Goal: Task Accomplishment & Management: Complete application form

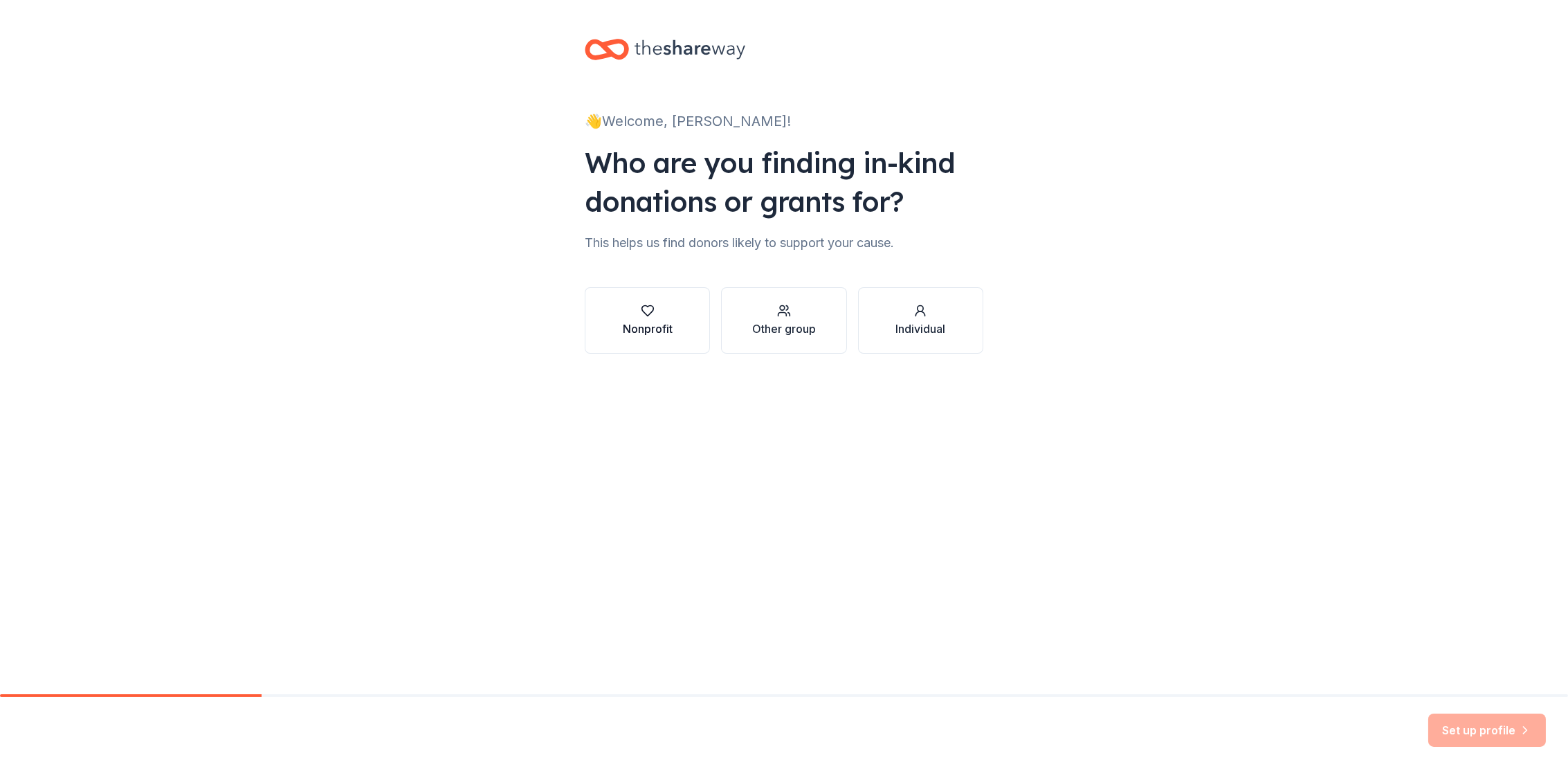
click at [683, 324] on button "Nonprofit" at bounding box center [647, 320] width 126 height 66
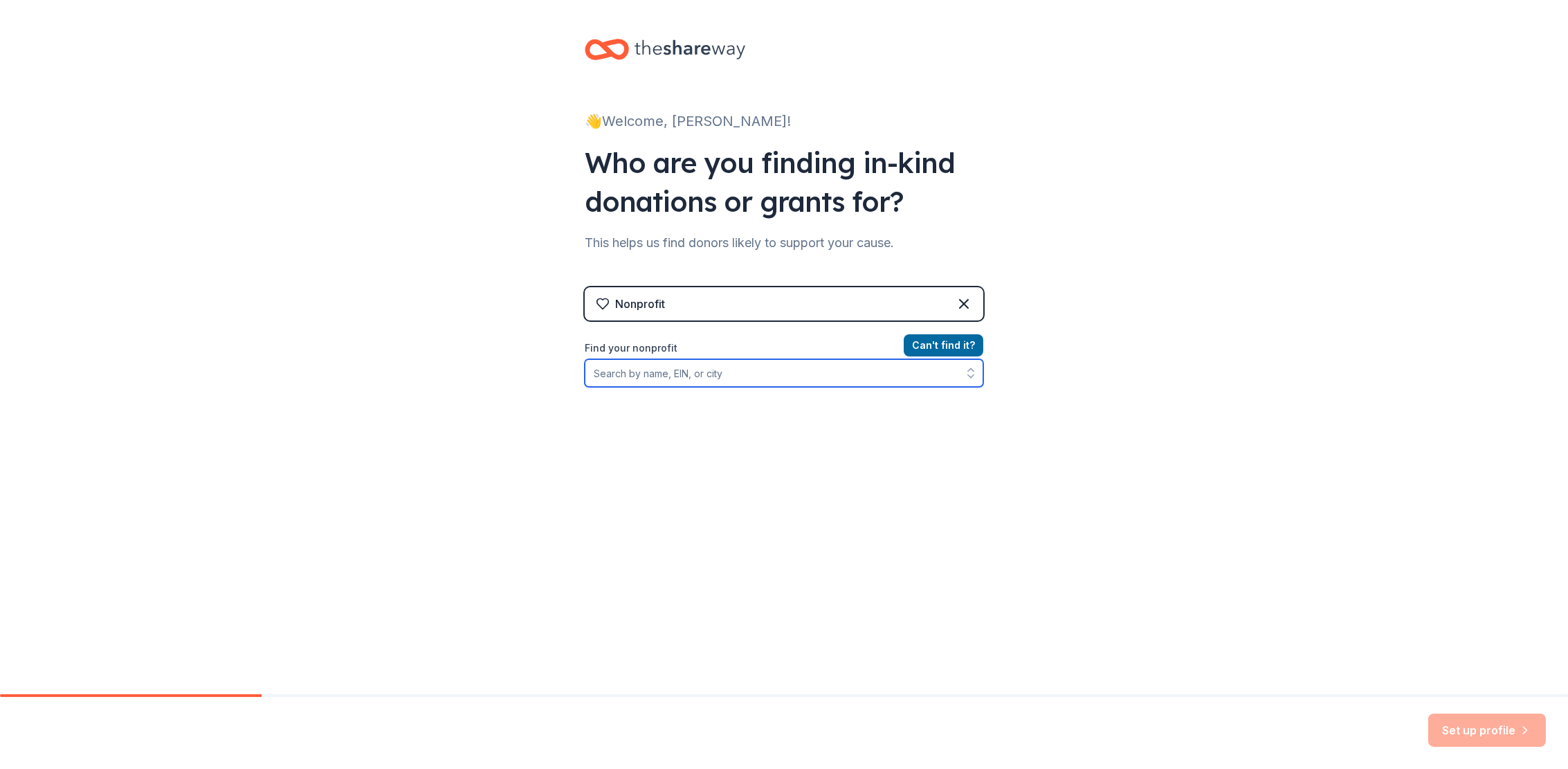
click at [614, 373] on input "Find your nonprofit" at bounding box center [784, 373] width 398 height 27
paste input "[US_EMPLOYER_IDENTIFICATION_NUMBER]"
type input "[US_EMPLOYER_IDENTIFICATION_NUMBER]"
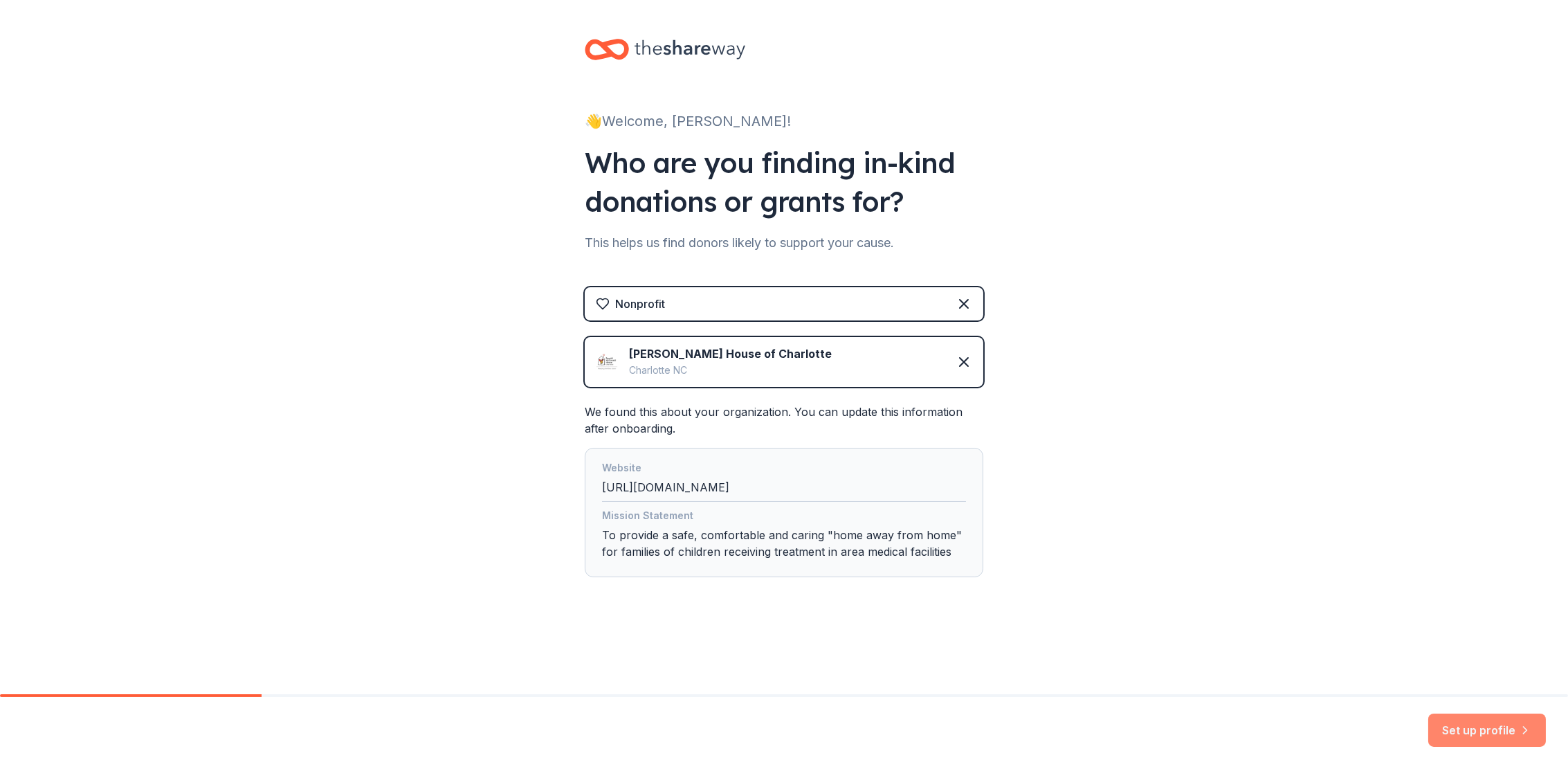
click at [1492, 730] on button "Set up profile" at bounding box center [1486, 730] width 118 height 34
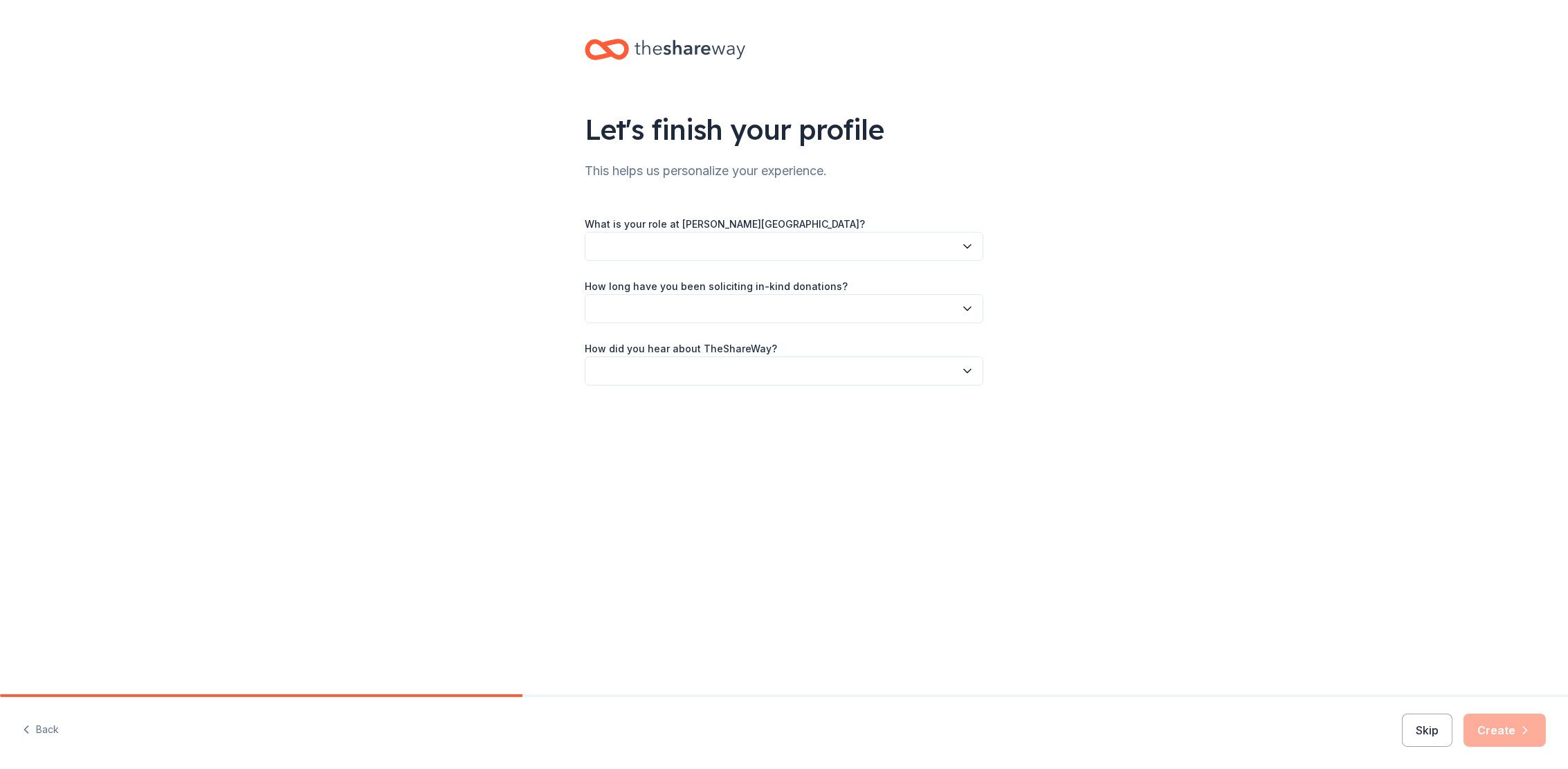
click at [965, 243] on icon "button" at bounding box center [968, 246] width 14 height 14
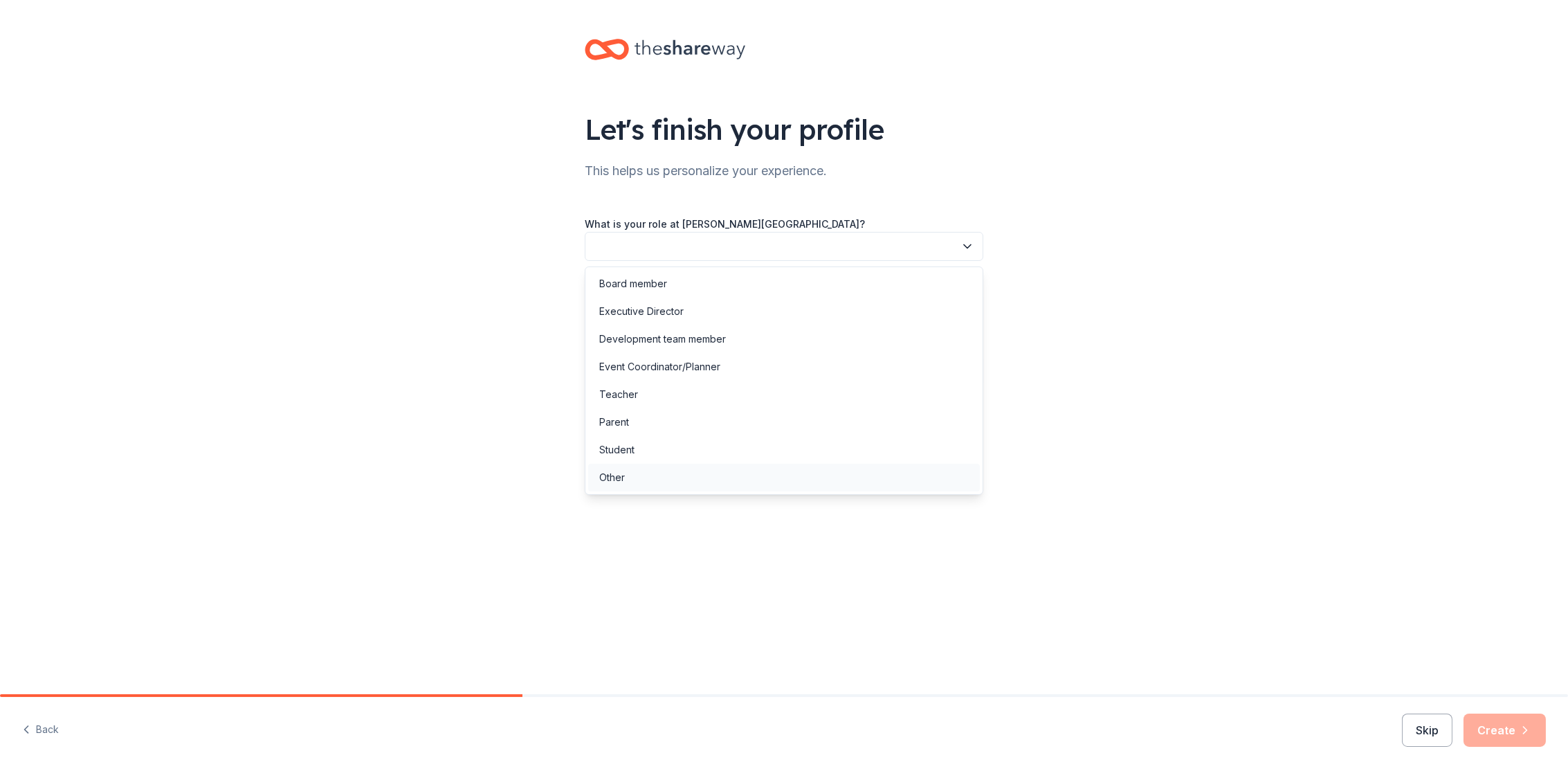
click at [809, 469] on div "Other" at bounding box center [784, 477] width 391 height 27
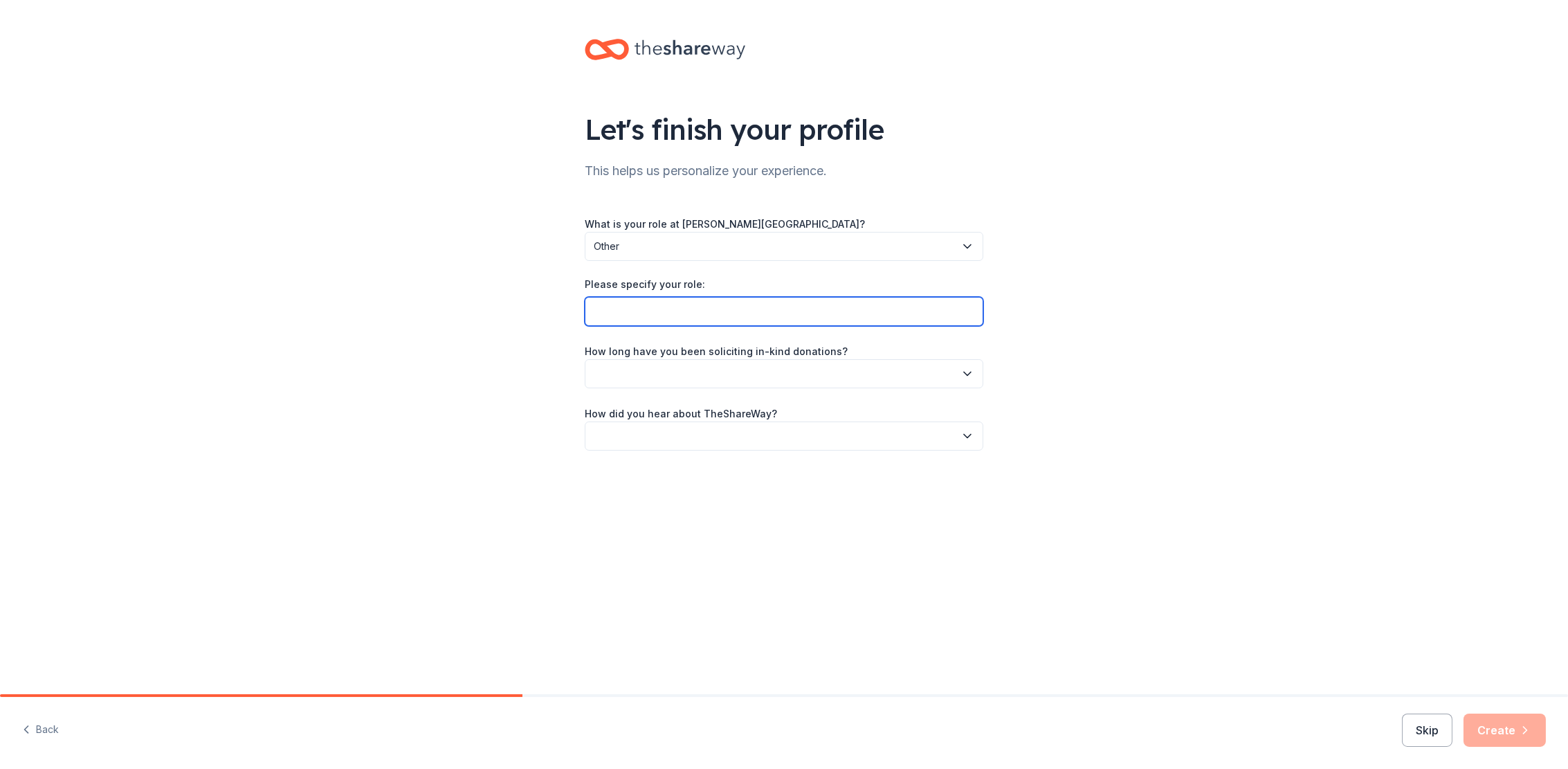
click at [770, 309] on input "Please specify your role:" at bounding box center [784, 311] width 398 height 29
type input "volunteer through Charlotte Alpha Delta Pi Sorority"
click at [773, 363] on button "button" at bounding box center [784, 374] width 398 height 29
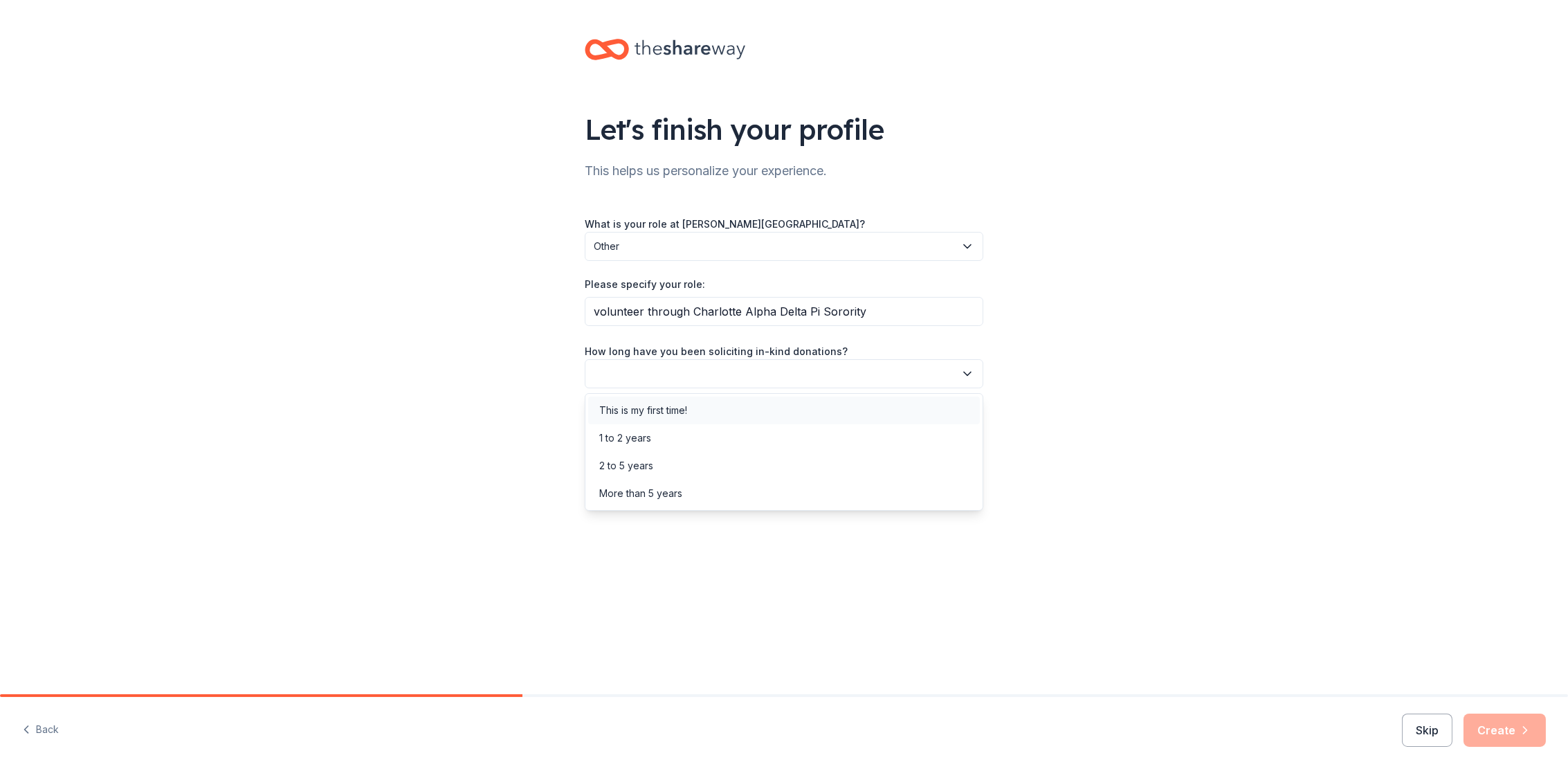
click at [667, 413] on div "This is my first time!" at bounding box center [642, 410] width 88 height 16
click at [667, 429] on button "button" at bounding box center [784, 435] width 398 height 29
click at [662, 477] on div "Friend or colleague" at bounding box center [643, 472] width 90 height 16
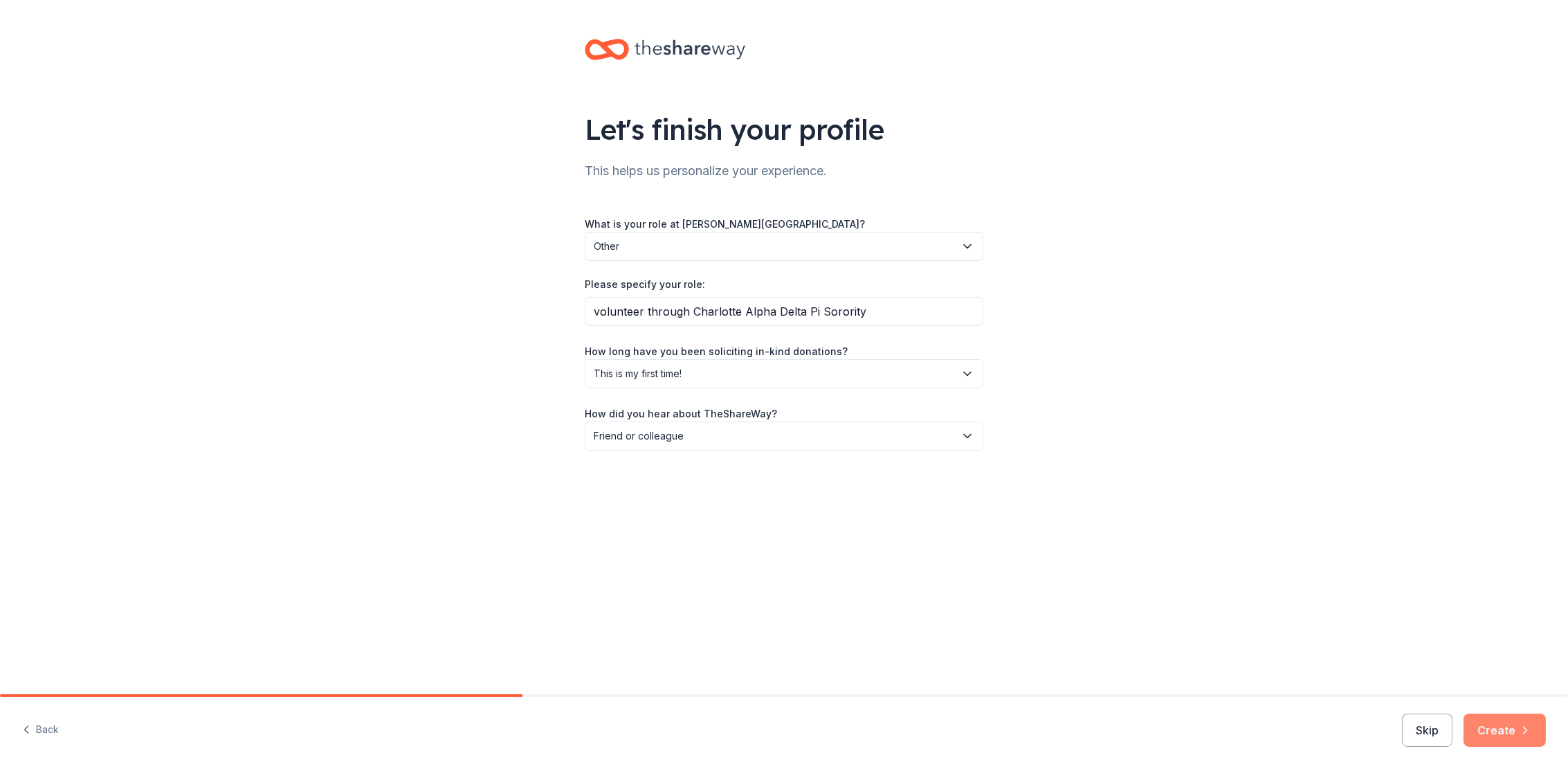
click at [1508, 737] on button "Create" at bounding box center [1505, 730] width 83 height 34
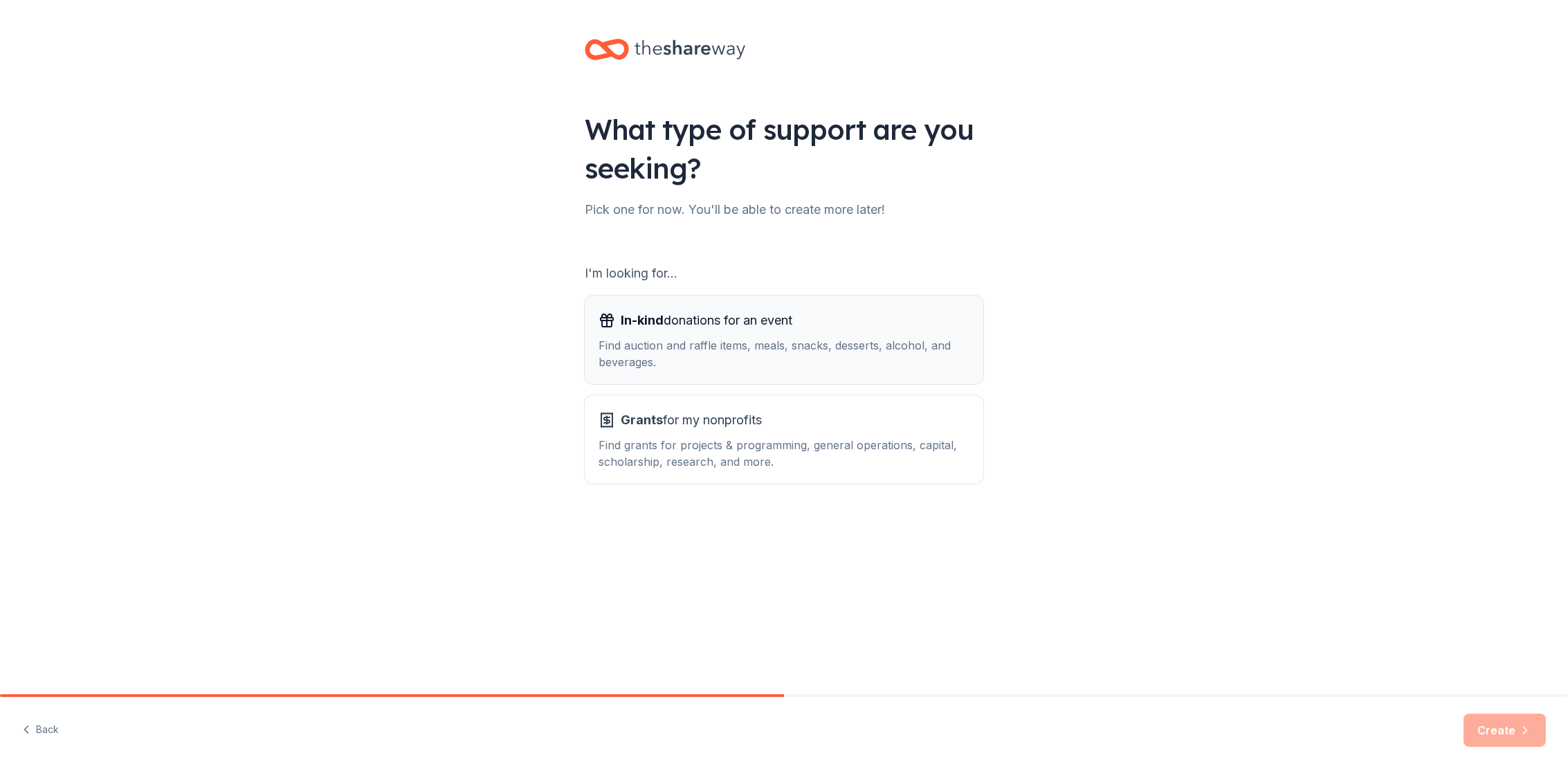
click at [774, 344] on div "Find auction and raffle items, meals, snacks, desserts, alcohol, and beverages." at bounding box center [784, 353] width 371 height 34
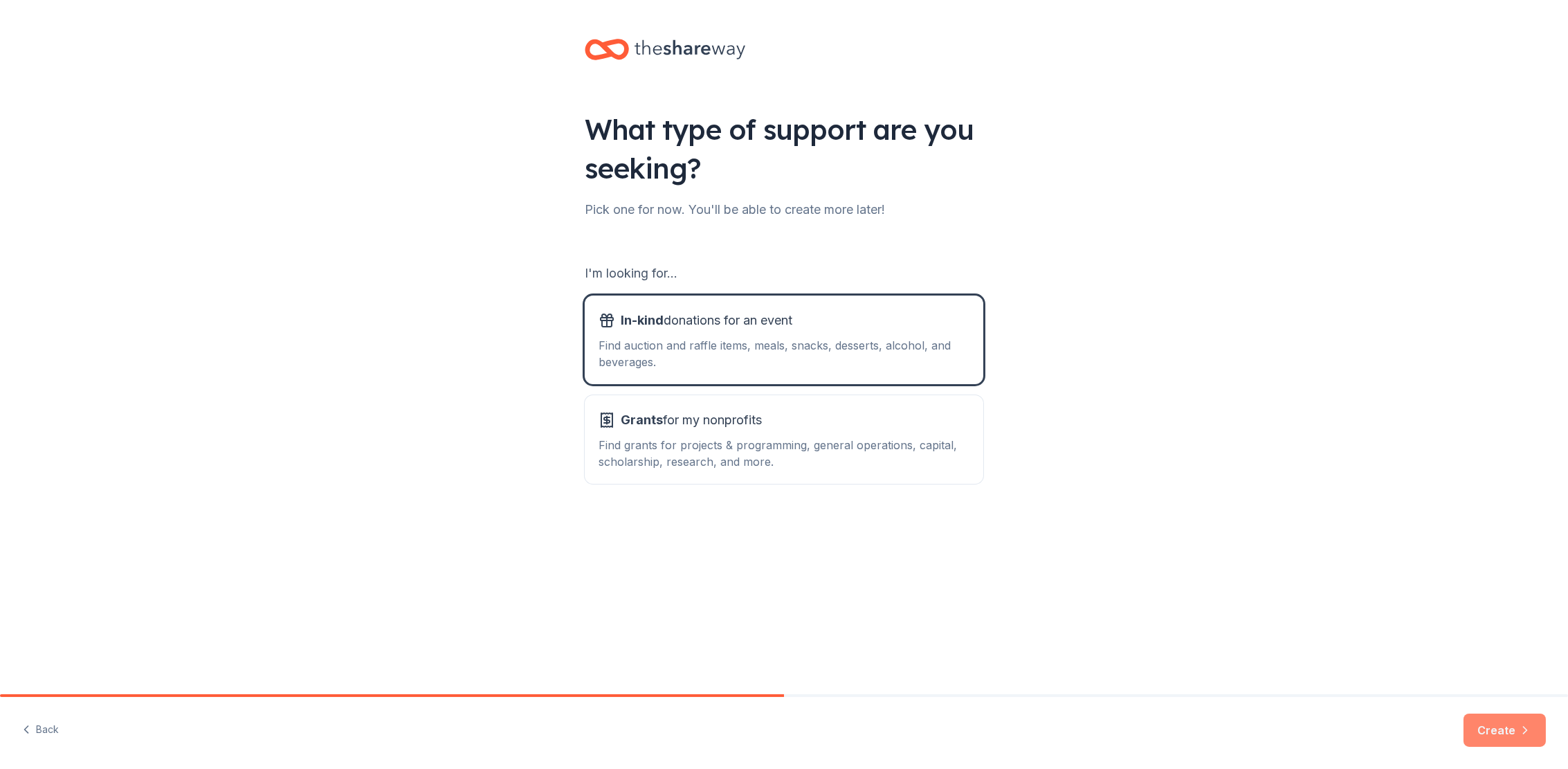
click at [1486, 728] on button "Create" at bounding box center [1505, 730] width 83 height 34
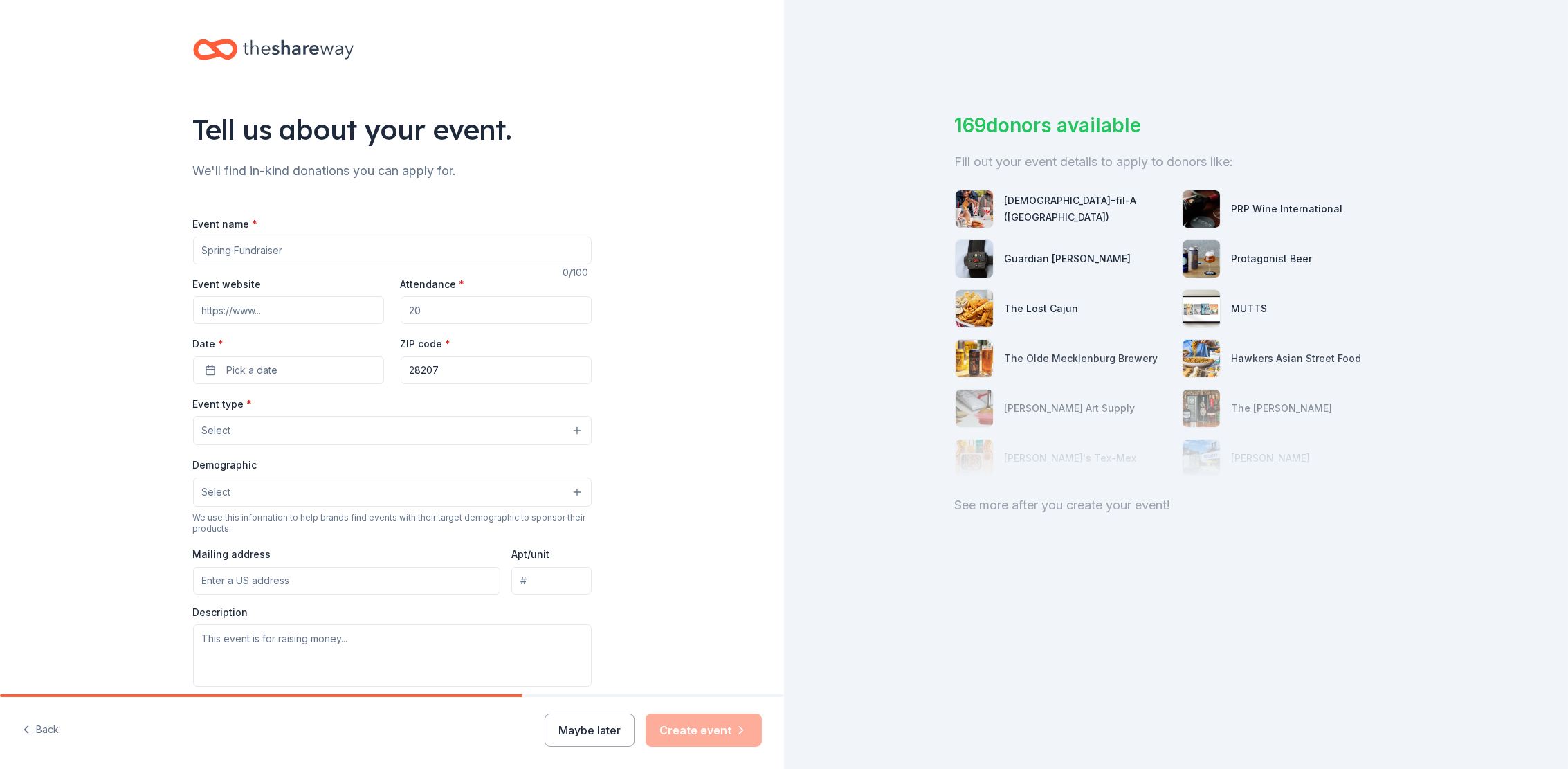
click at [319, 252] on input "Event name *" at bounding box center [392, 250] width 398 height 27
paste input "5th Annual Charlotte ADPi Alum Fall Festival benefitting RMHC of GC"
click at [298, 246] on input "5th Annual Charlotte ADPi Alum Fall Festival benefitting RMHC of GC" at bounding box center [392, 250] width 398 height 27
type input "5th Annual Charlotte Alpha Delta Pi Alum Fall Festival benefitting RMHC of GC"
click at [261, 367] on span "Pick a date" at bounding box center [253, 370] width 51 height 16
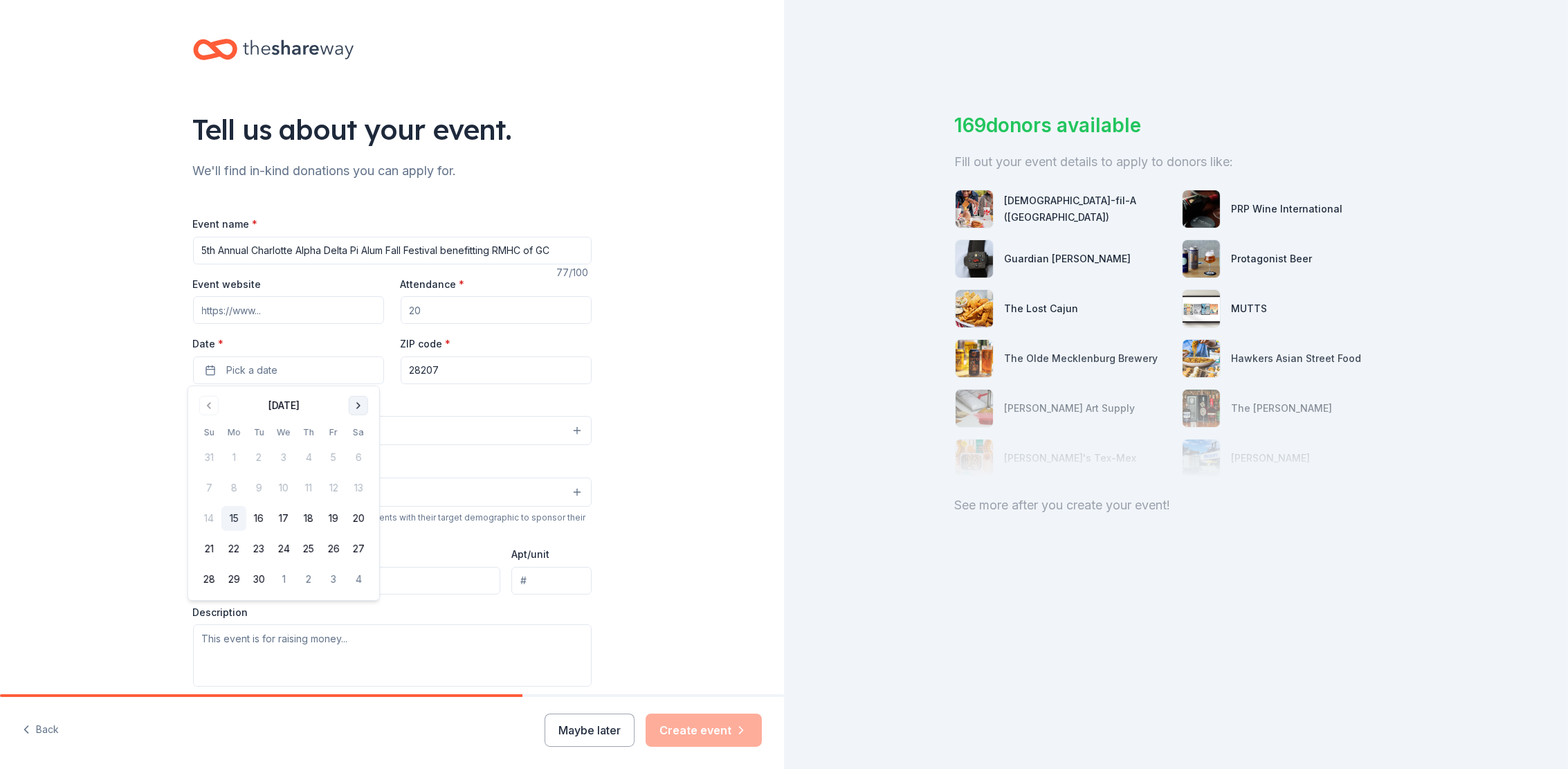
click at [350, 405] on button "Go to next month" at bounding box center [358, 406] width 19 height 19
click at [363, 553] on button "25" at bounding box center [359, 549] width 25 height 25
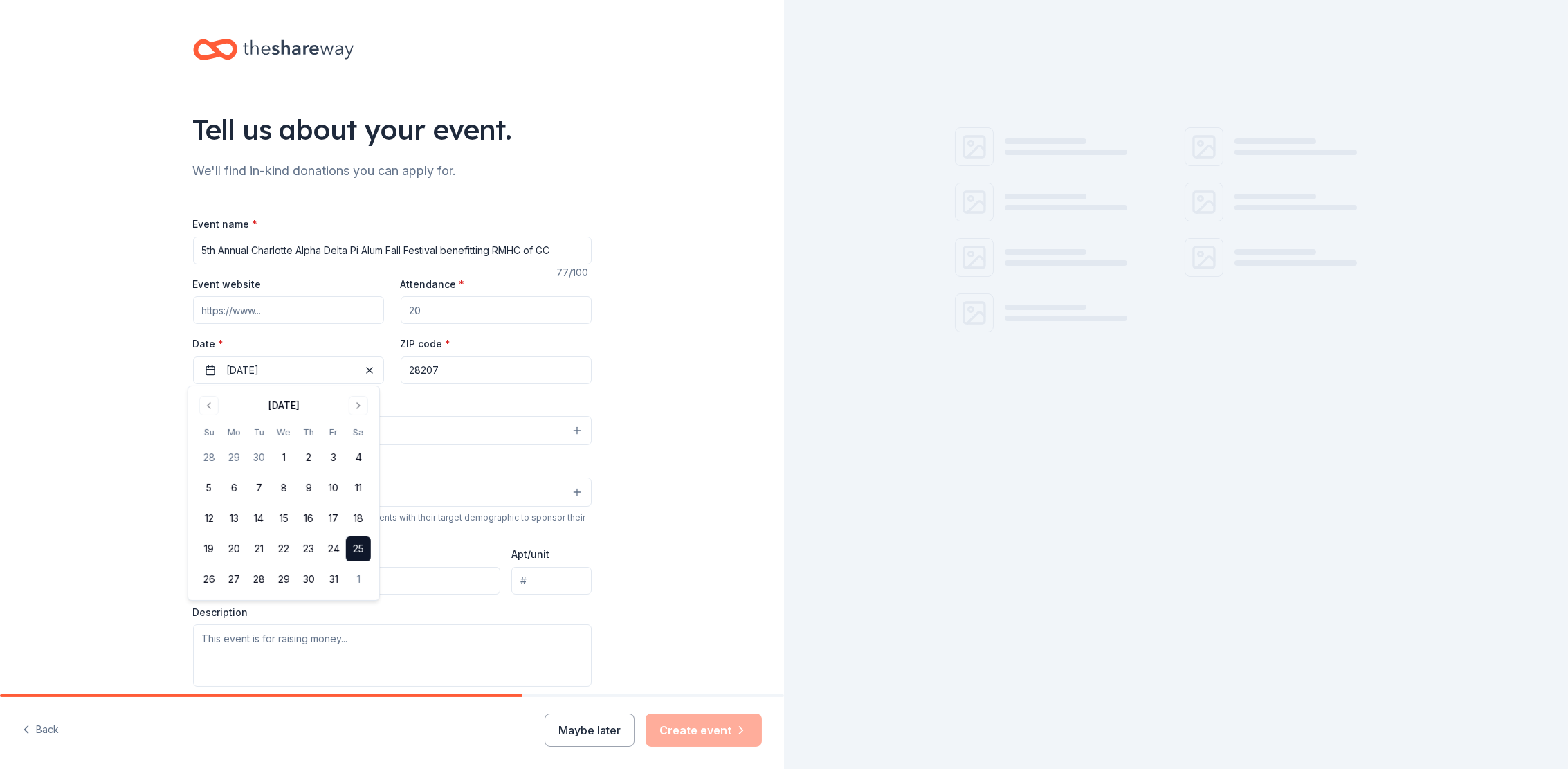
click at [449, 402] on div "Event type * Select" at bounding box center [392, 420] width 398 height 51
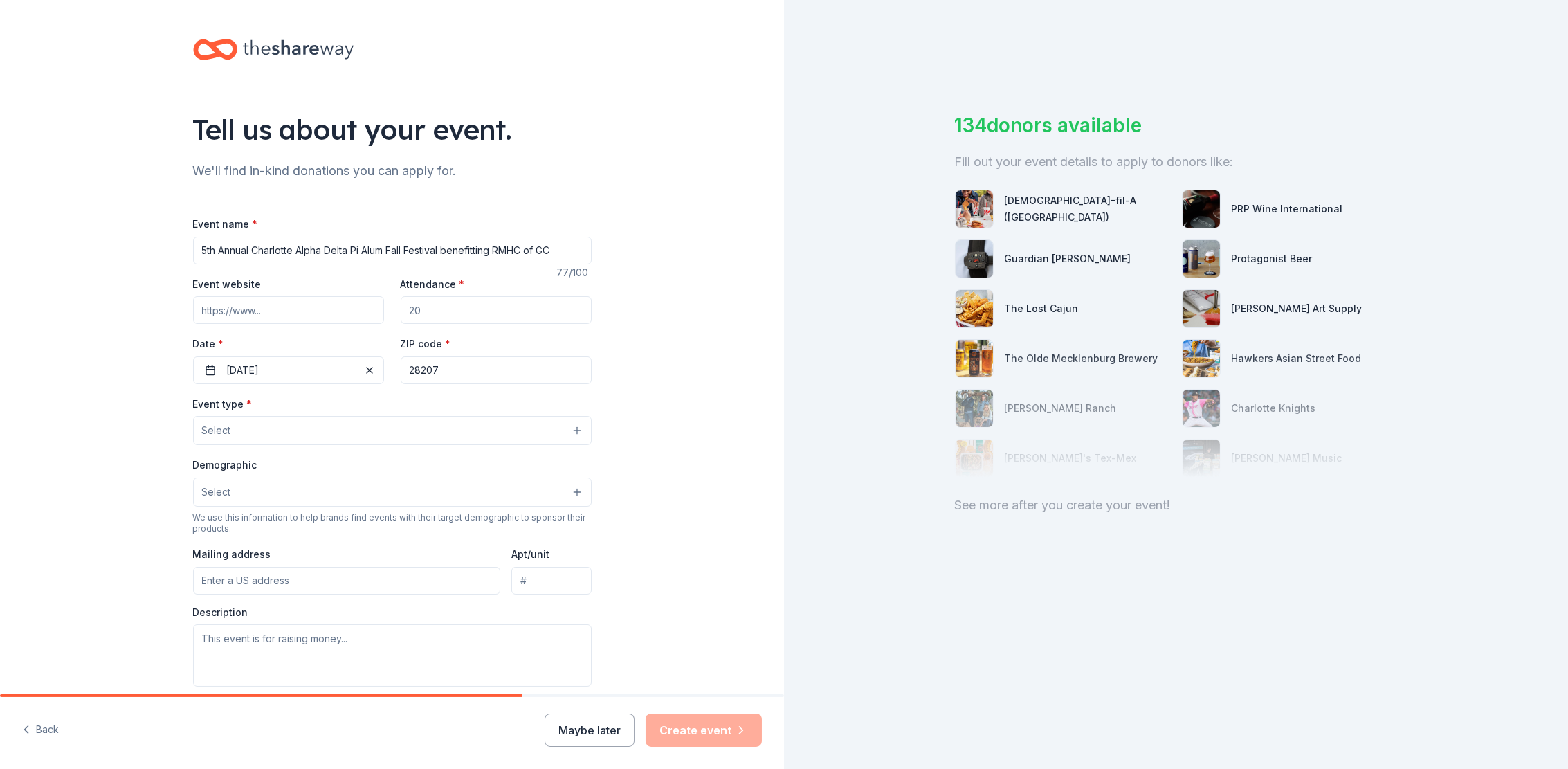
drag, startPoint x: 439, startPoint y: 308, endPoint x: 394, endPoint y: 299, distance: 45.9
click at [394, 299] on div "Event website Attendance * Date * 10/25/2025 ZIP code * 28207" at bounding box center [392, 329] width 398 height 108
type input "200"
click at [299, 438] on button "Select" at bounding box center [392, 430] width 398 height 29
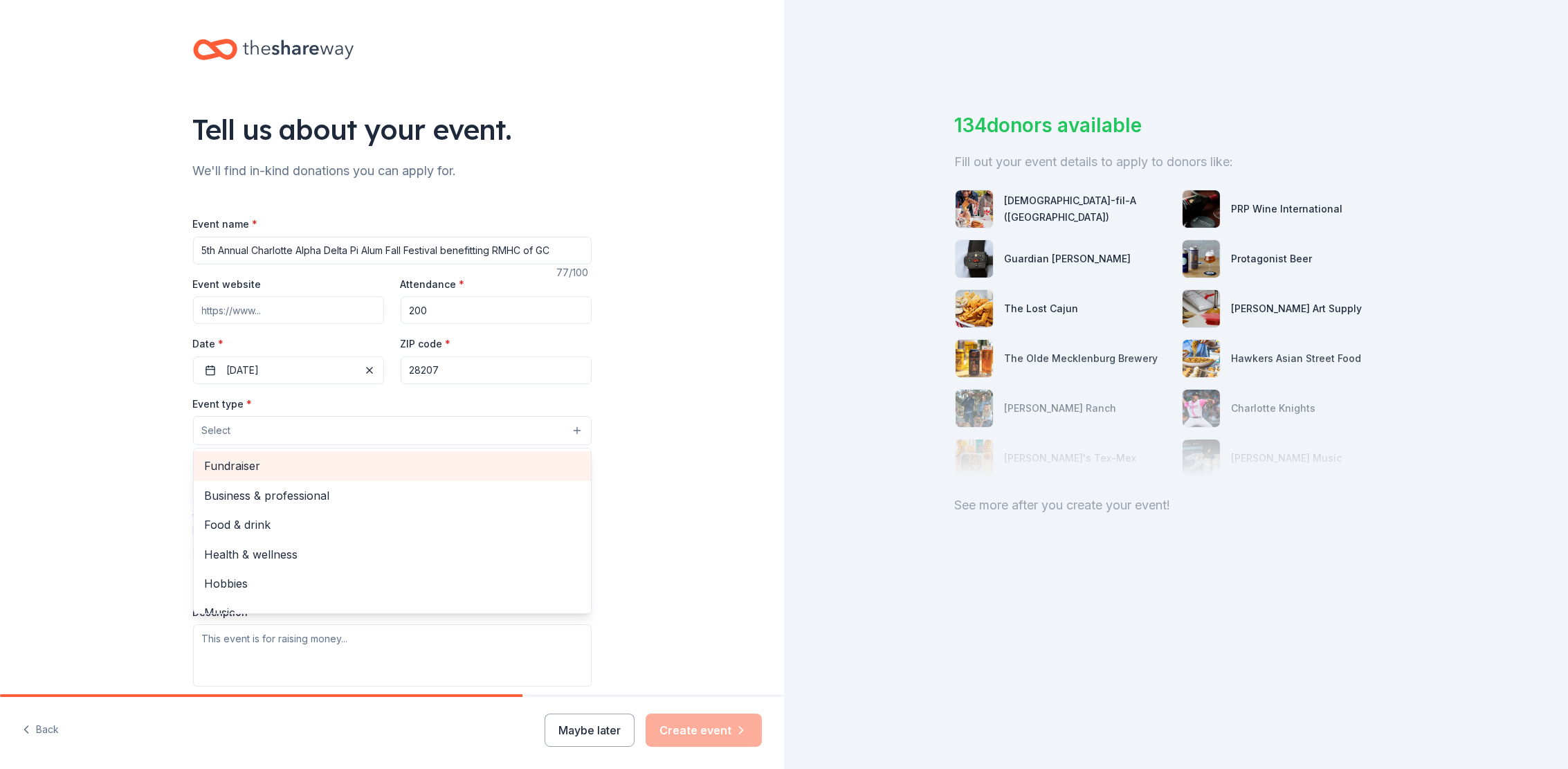
click at [292, 457] on span "Fundraiser" at bounding box center [392, 466] width 375 height 18
click at [158, 414] on div "Tell us about your event. We'll find in-kind donations you can apply for. Event…" at bounding box center [391, 461] width 784 height 923
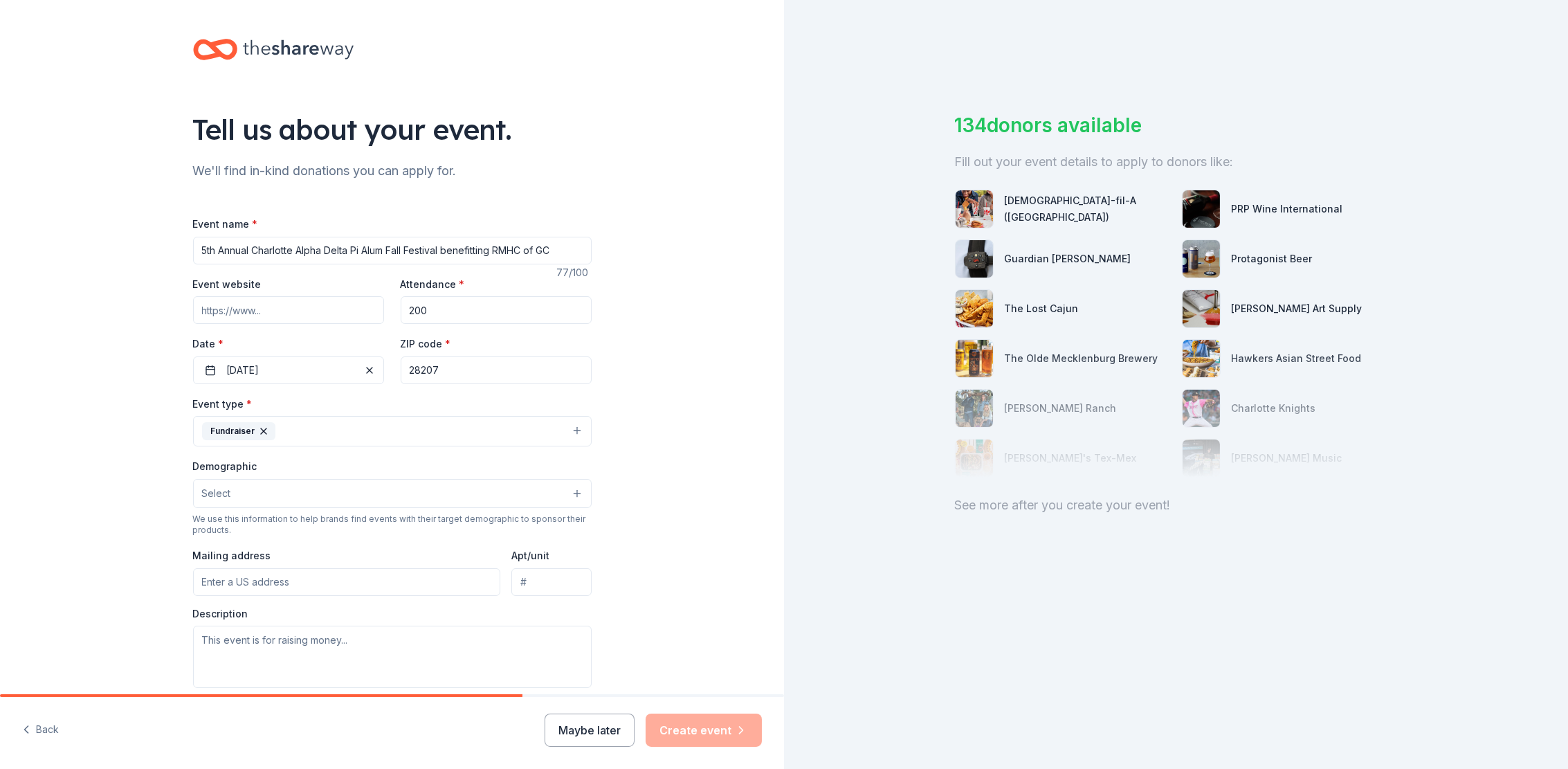
click at [221, 494] on span "Select" at bounding box center [216, 493] width 29 height 16
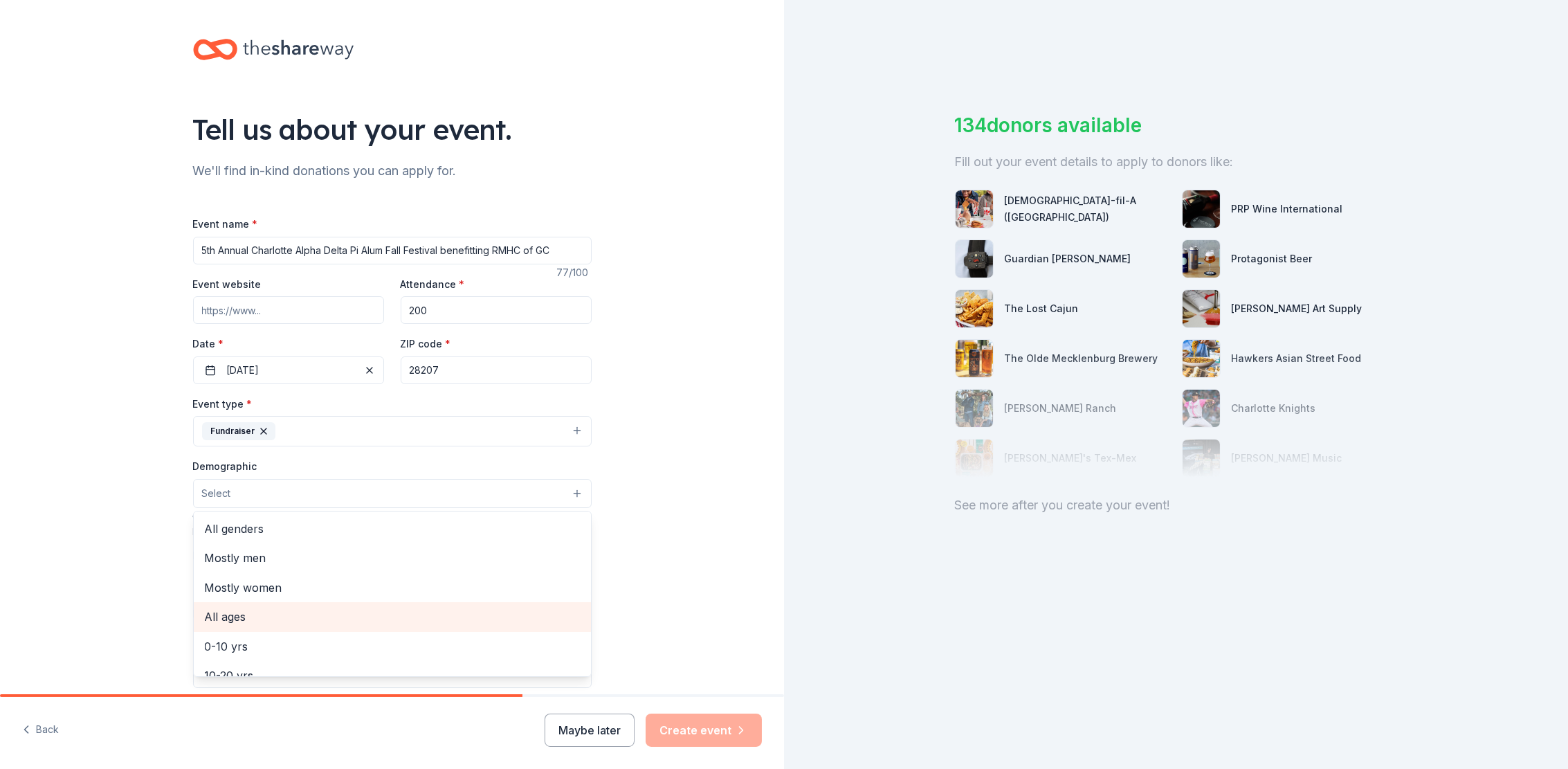
click at [278, 612] on span "All ages" at bounding box center [392, 616] width 375 height 18
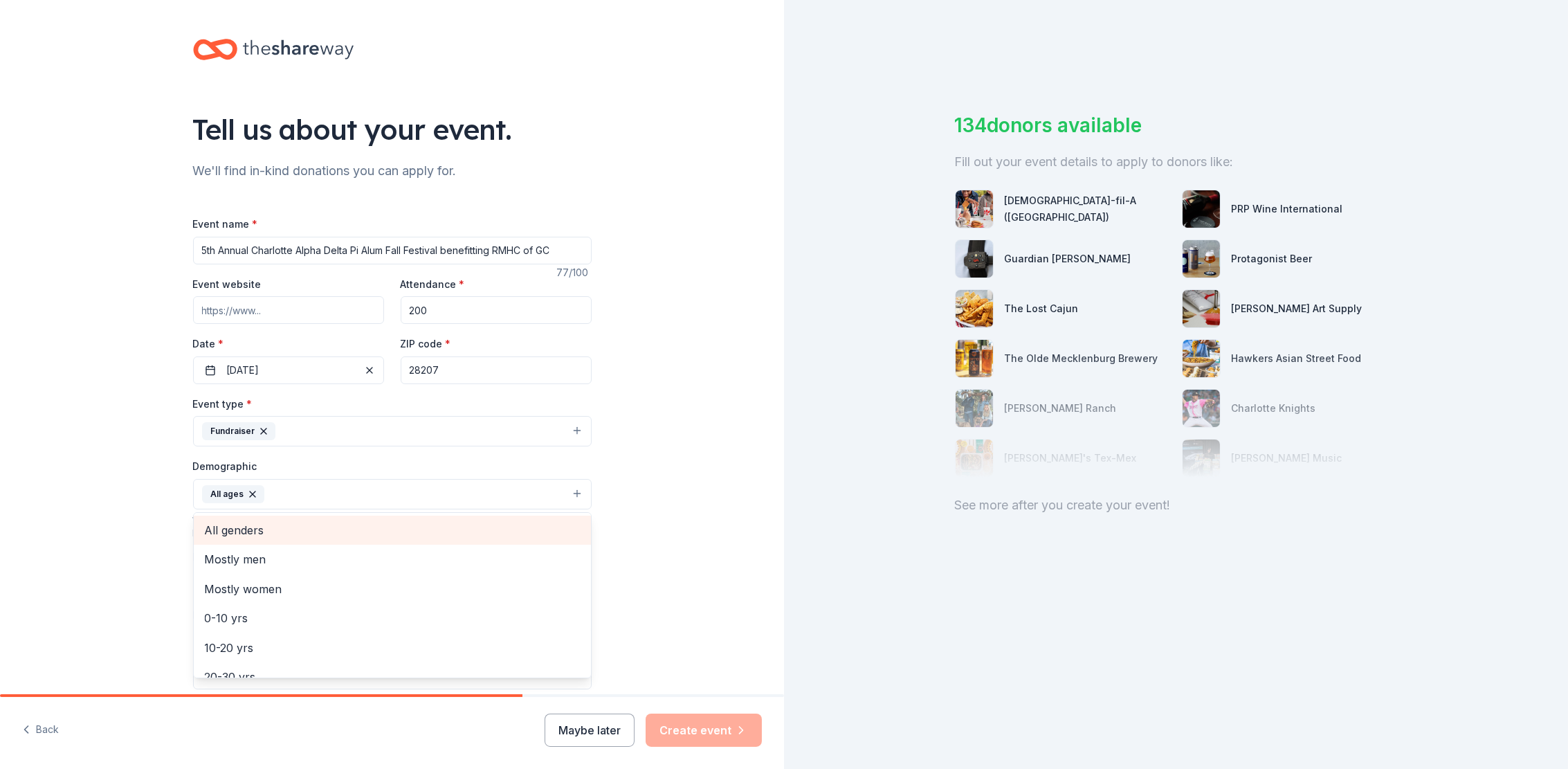
click at [282, 526] on span "All genders" at bounding box center [392, 530] width 375 height 18
click at [58, 418] on div "Tell us about your event. We'll find in-kind donations you can apply for. Event…" at bounding box center [391, 462] width 784 height 924
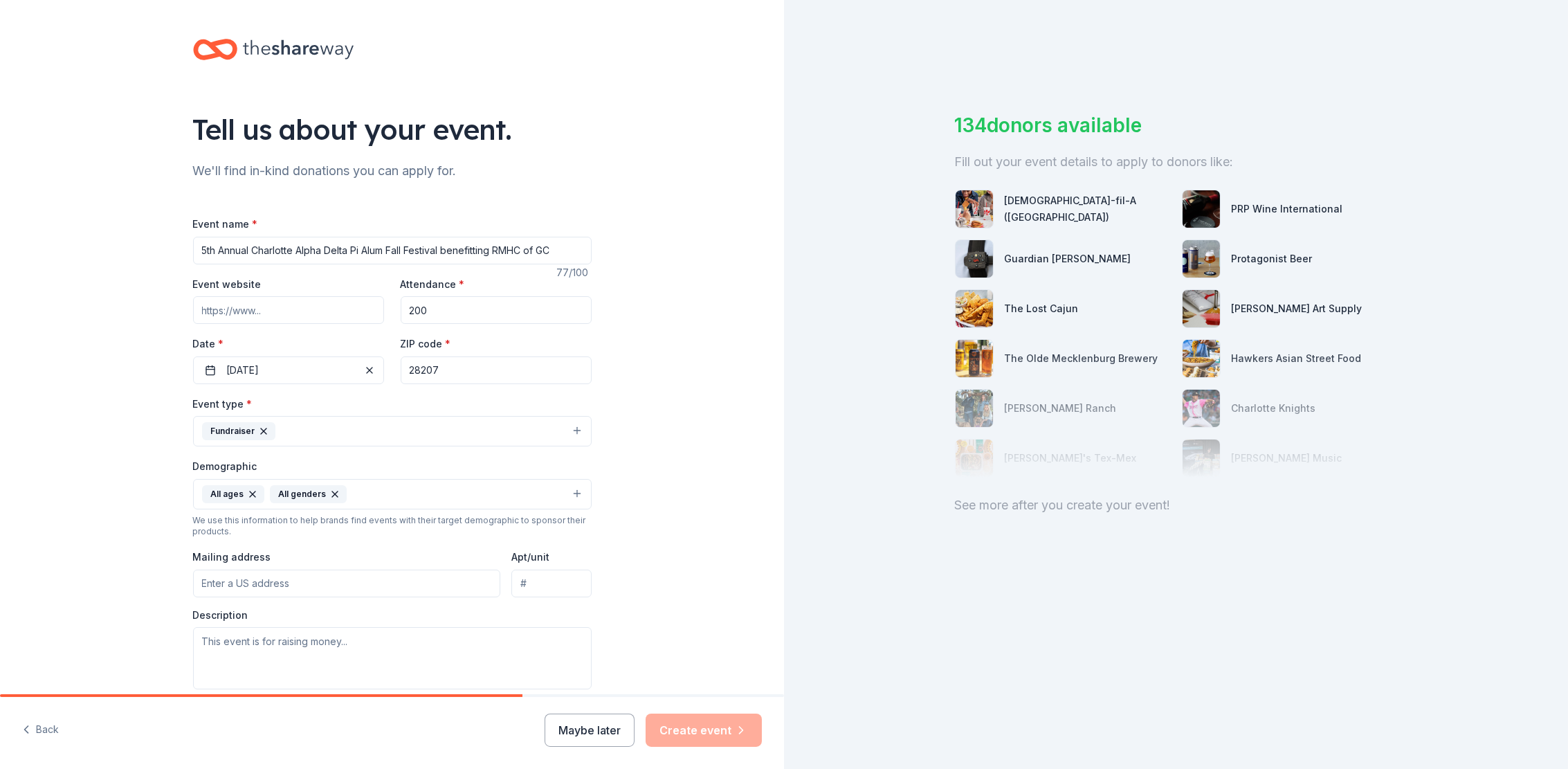
click at [248, 577] on input "Mailing address" at bounding box center [347, 583] width 308 height 27
click at [105, 357] on div "Tell us about your event. We'll find in-kind donations you can apply for. Event…" at bounding box center [391, 462] width 784 height 924
click at [202, 577] on input "Mailing address" at bounding box center [347, 583] width 308 height 27
paste input "1613 E Morehead St, Charlotte, NC 28207"
type input "1613 East Morehead Street, Charlotte, NC, 28207"
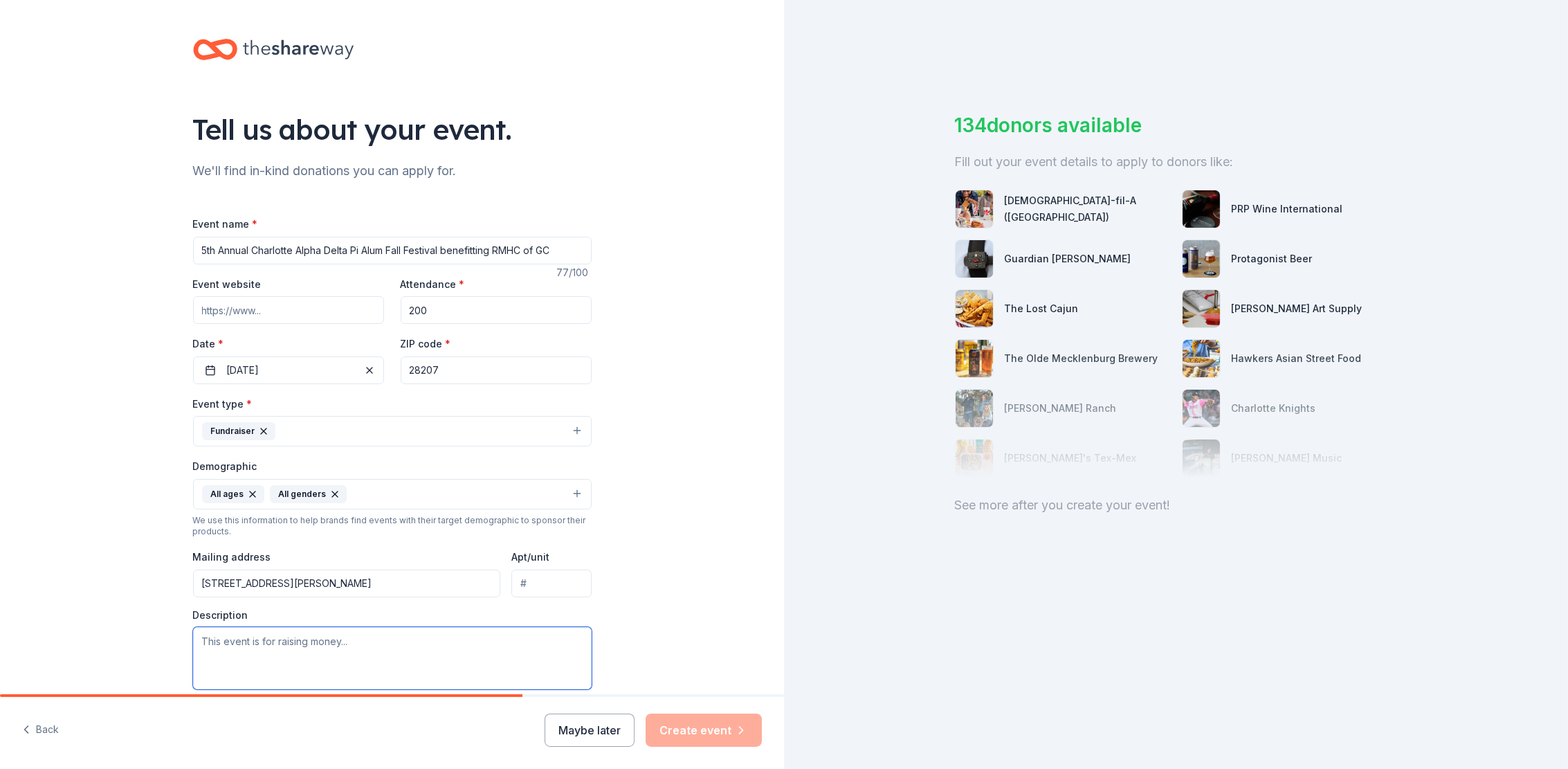
drag, startPoint x: 196, startPoint y: 636, endPoint x: 285, endPoint y: 647, distance: 89.7
click at [285, 647] on textarea at bounding box center [392, 658] width 398 height 62
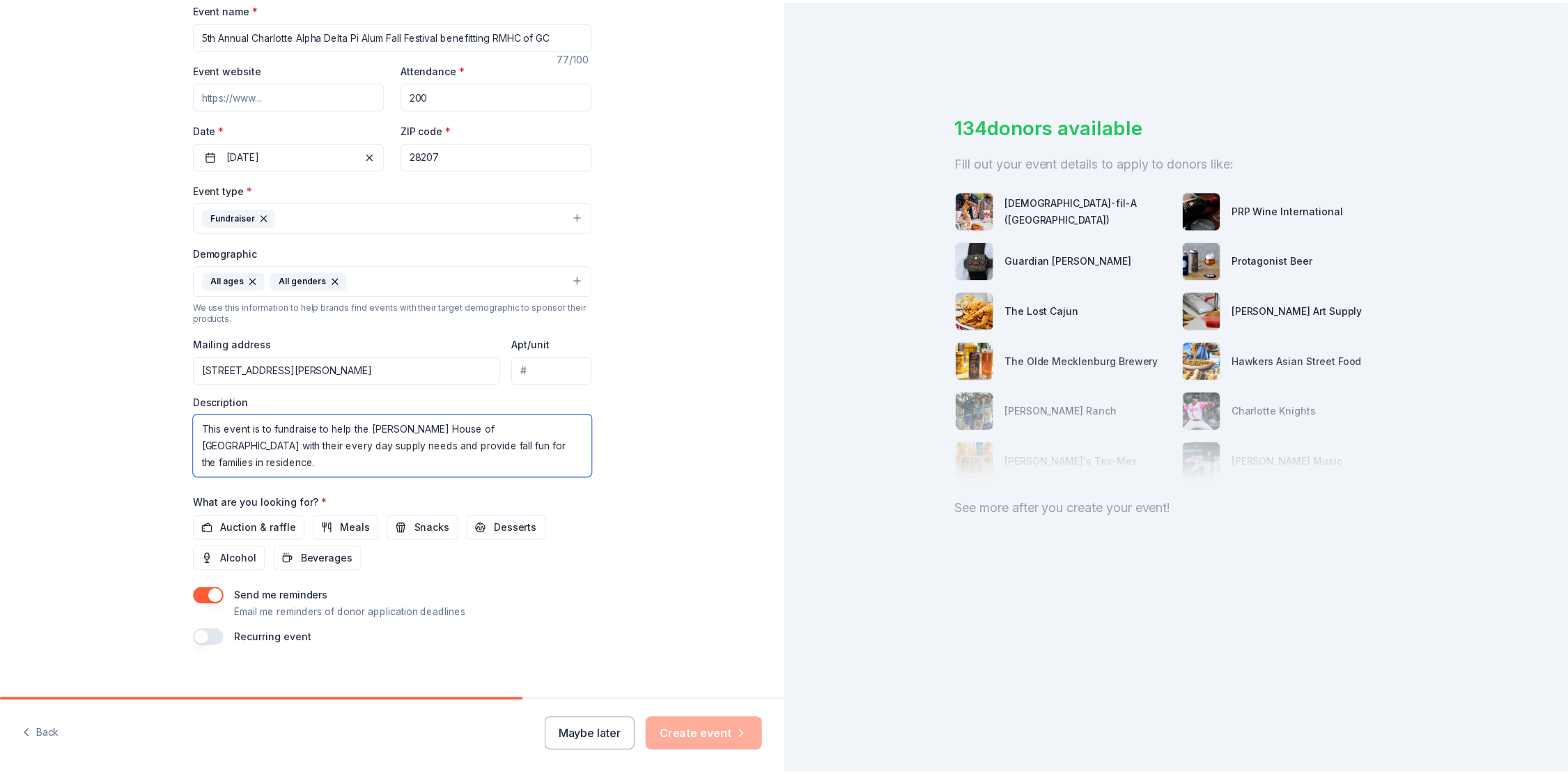
scroll to position [225, 0]
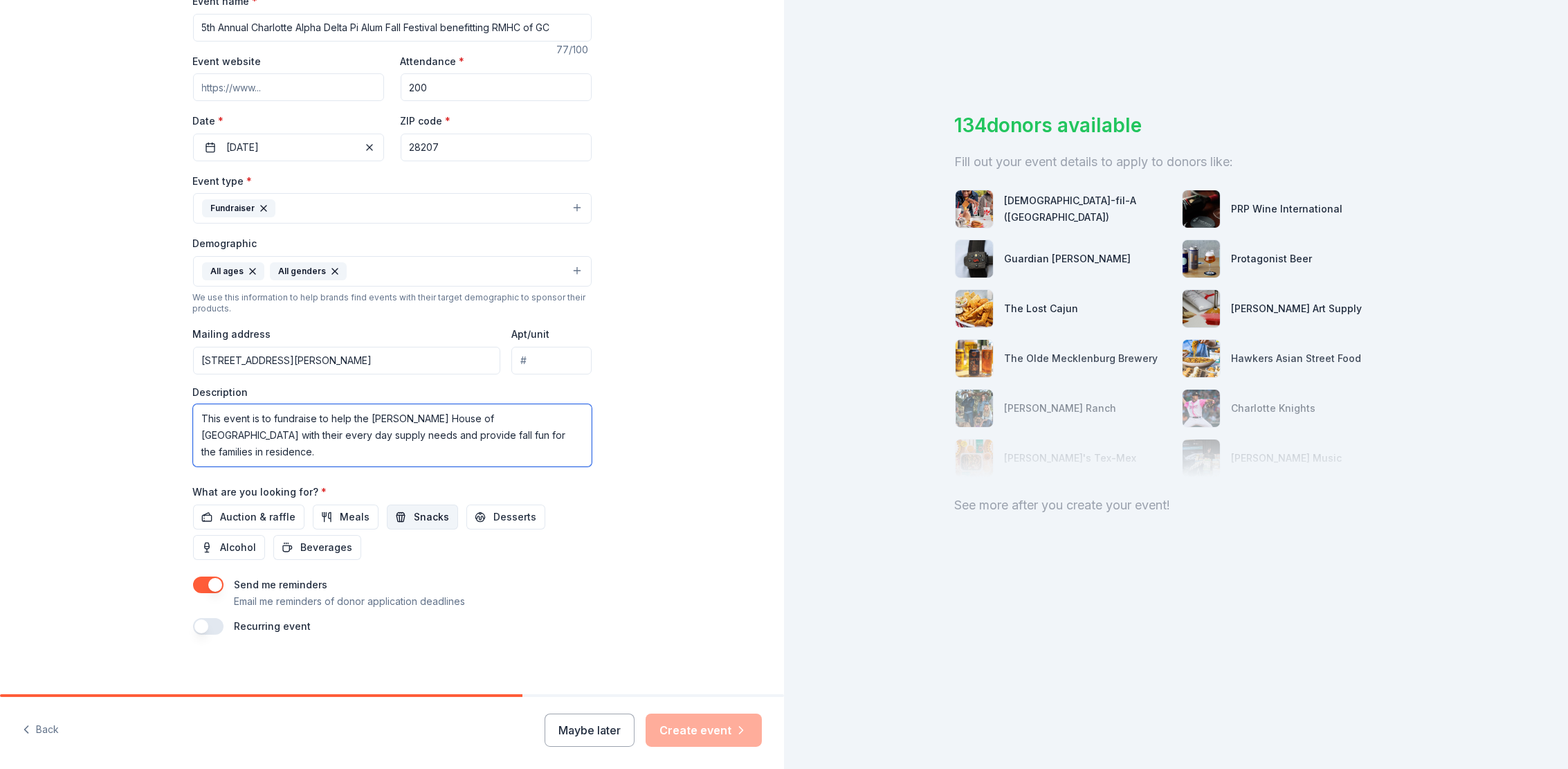
type textarea "This event is to fundraise to help the [PERSON_NAME] House of [GEOGRAPHIC_DATA]…"
click at [422, 512] on span "Snacks" at bounding box center [431, 516] width 35 height 16
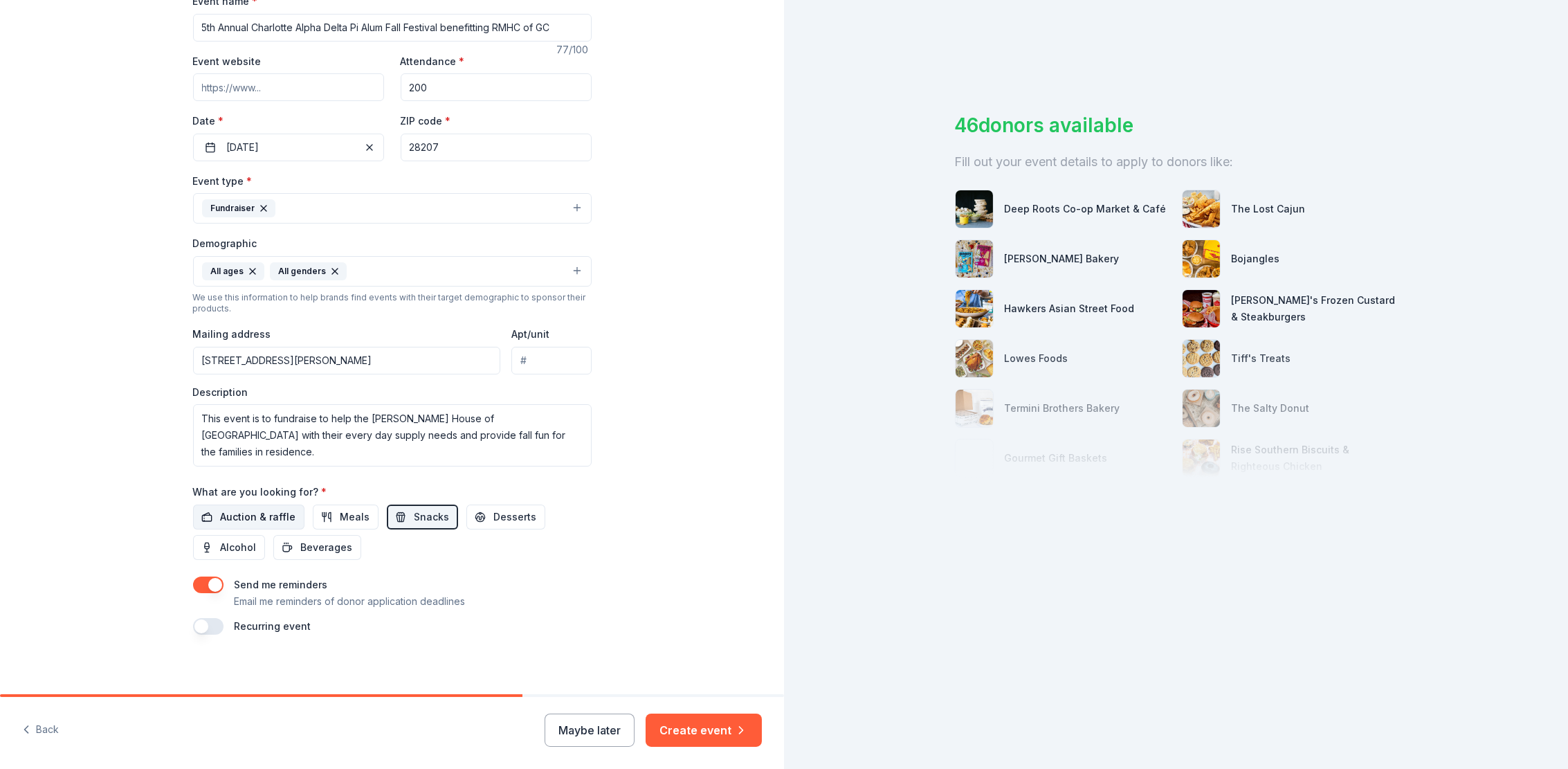
click at [236, 509] on span "Auction & raffle" at bounding box center [258, 516] width 76 height 16
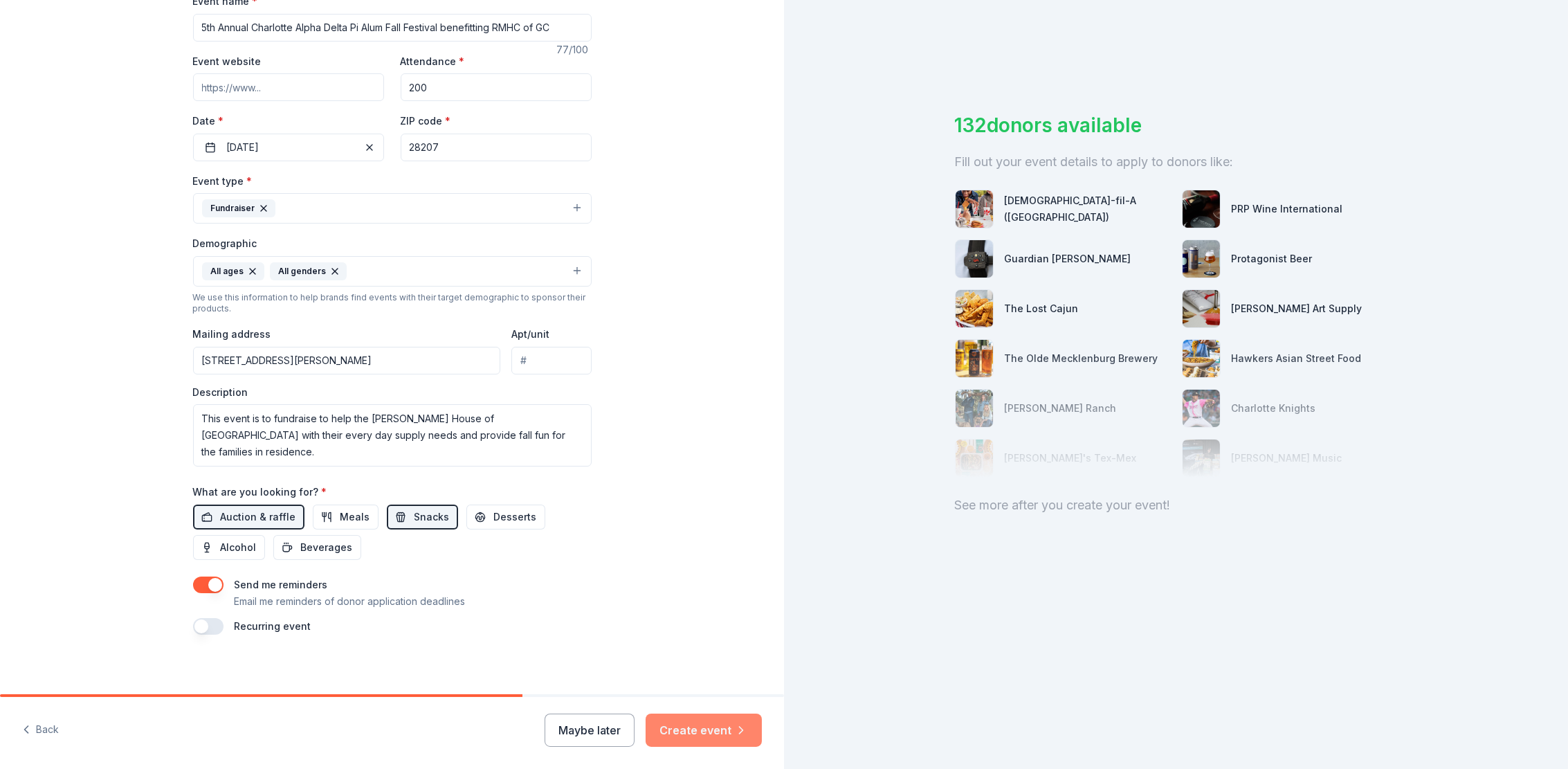
click at [695, 722] on button "Create event" at bounding box center [703, 730] width 116 height 34
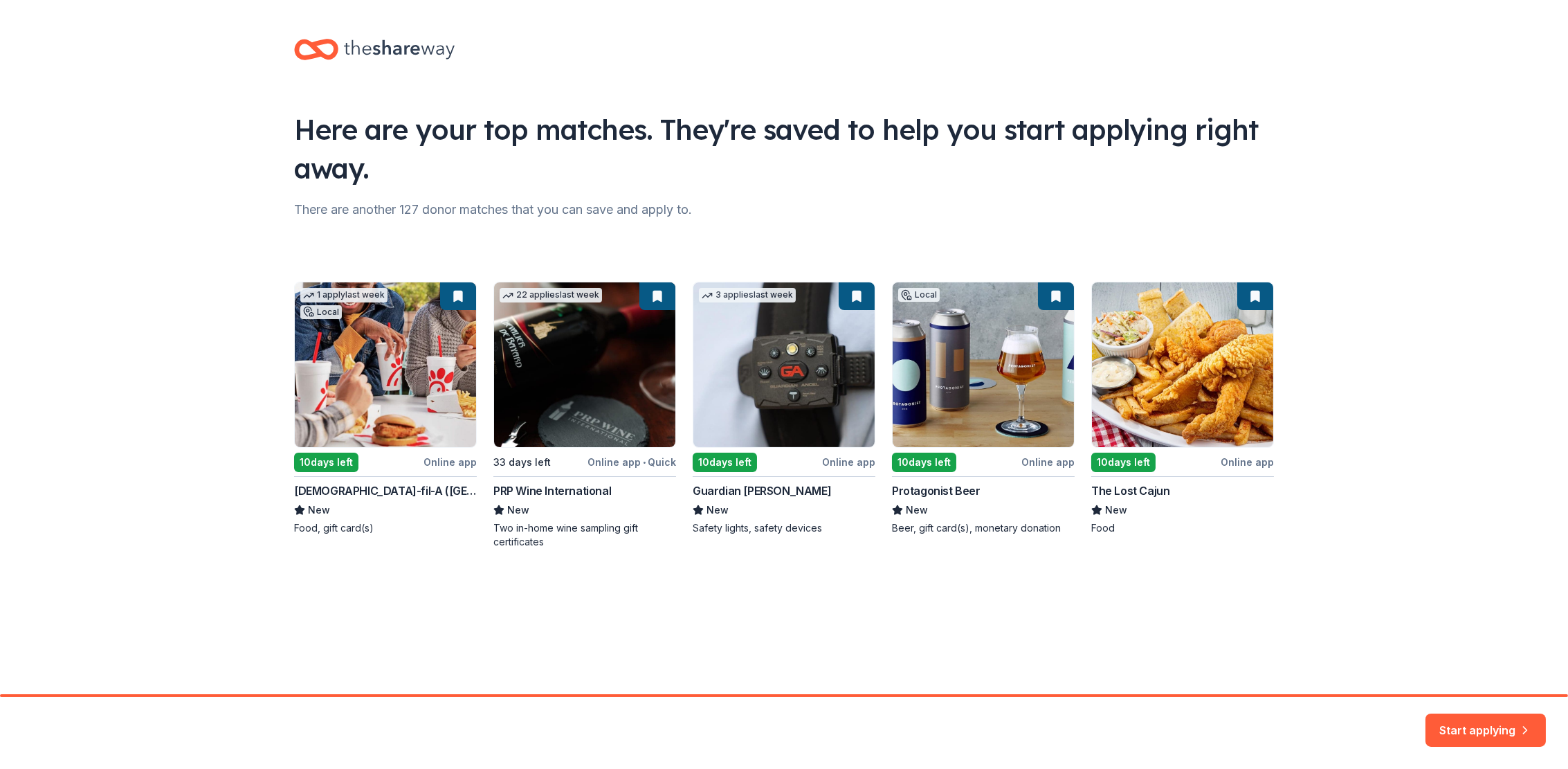
click at [749, 347] on div "1 apply last week Local 10 days left Online app Chick-fil-A (Charlotte) New Foo…" at bounding box center [784, 415] width 979 height 267
click at [853, 335] on div "1 apply last week Local 10 days left Online app Chick-fil-A (Charlotte) New Foo…" at bounding box center [784, 415] width 979 height 267
click at [774, 490] on div "1 apply last week Local 10 days left Online app Chick-fil-A (Charlotte) New Foo…" at bounding box center [784, 415] width 979 height 267
click at [1460, 725] on button "Start applying" at bounding box center [1485, 721] width 120 height 34
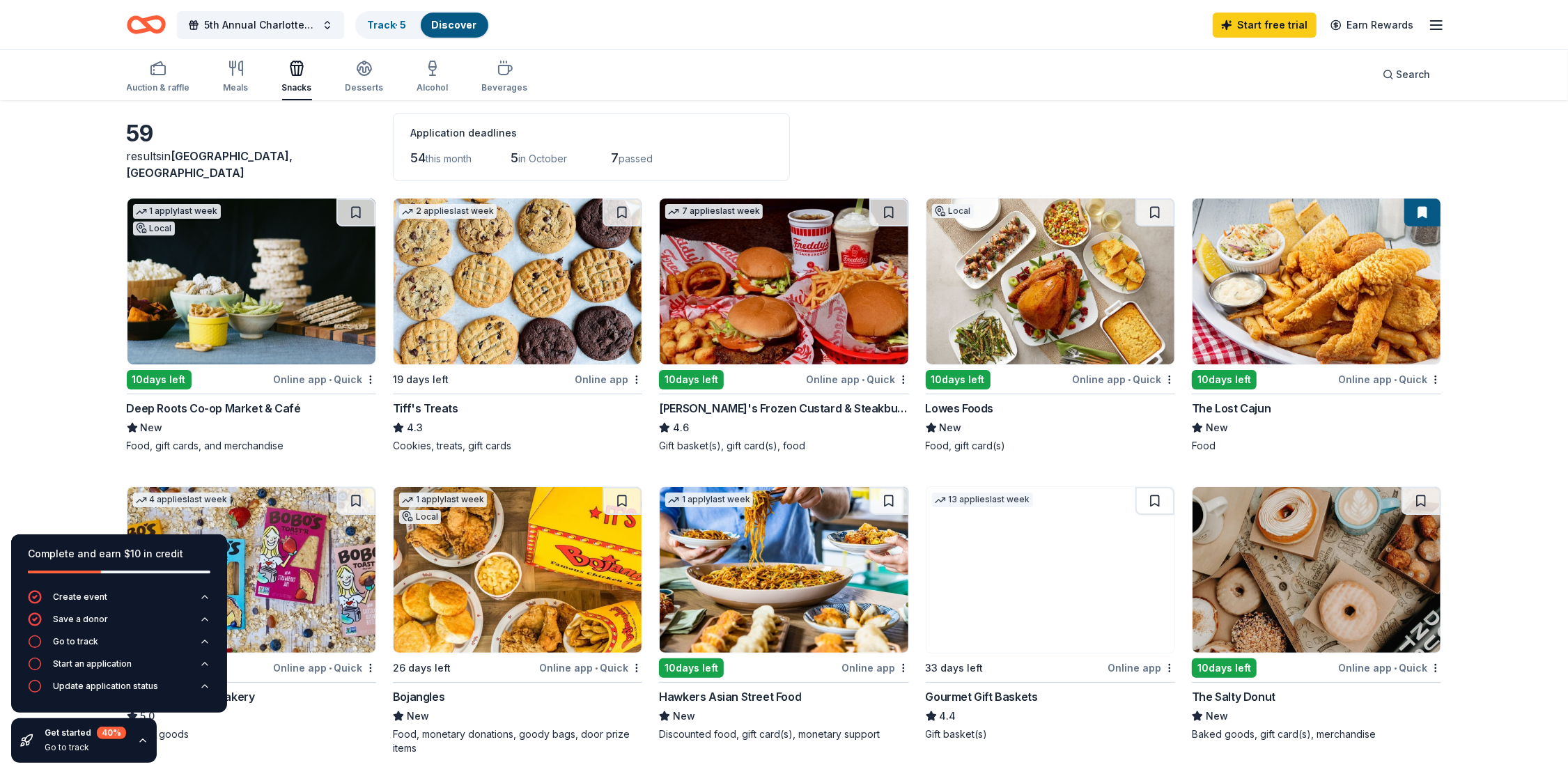
scroll to position [70, 0]
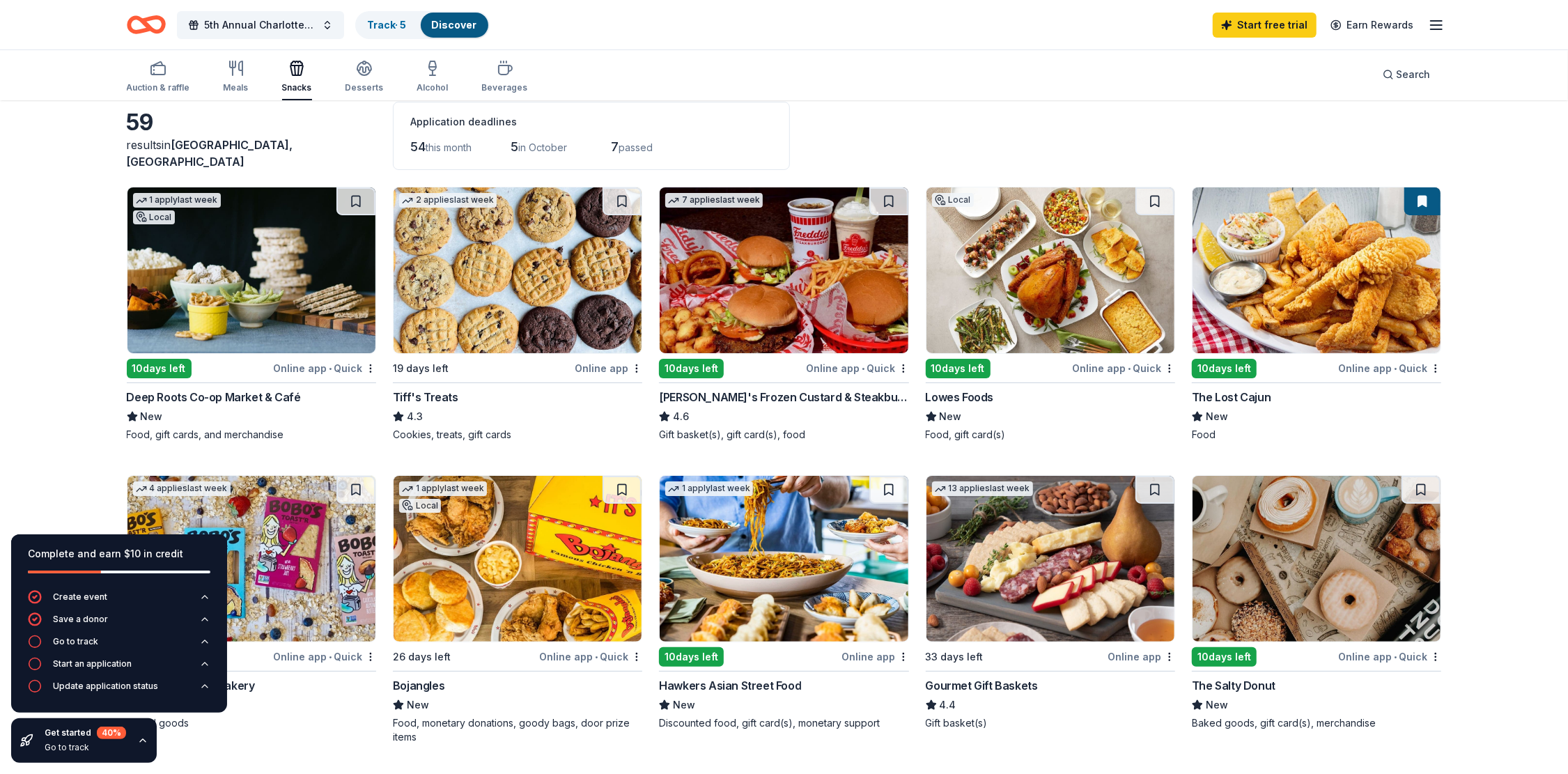
click at [1093, 363] on div "Online app • Quick" at bounding box center [1124, 368] width 103 height 17
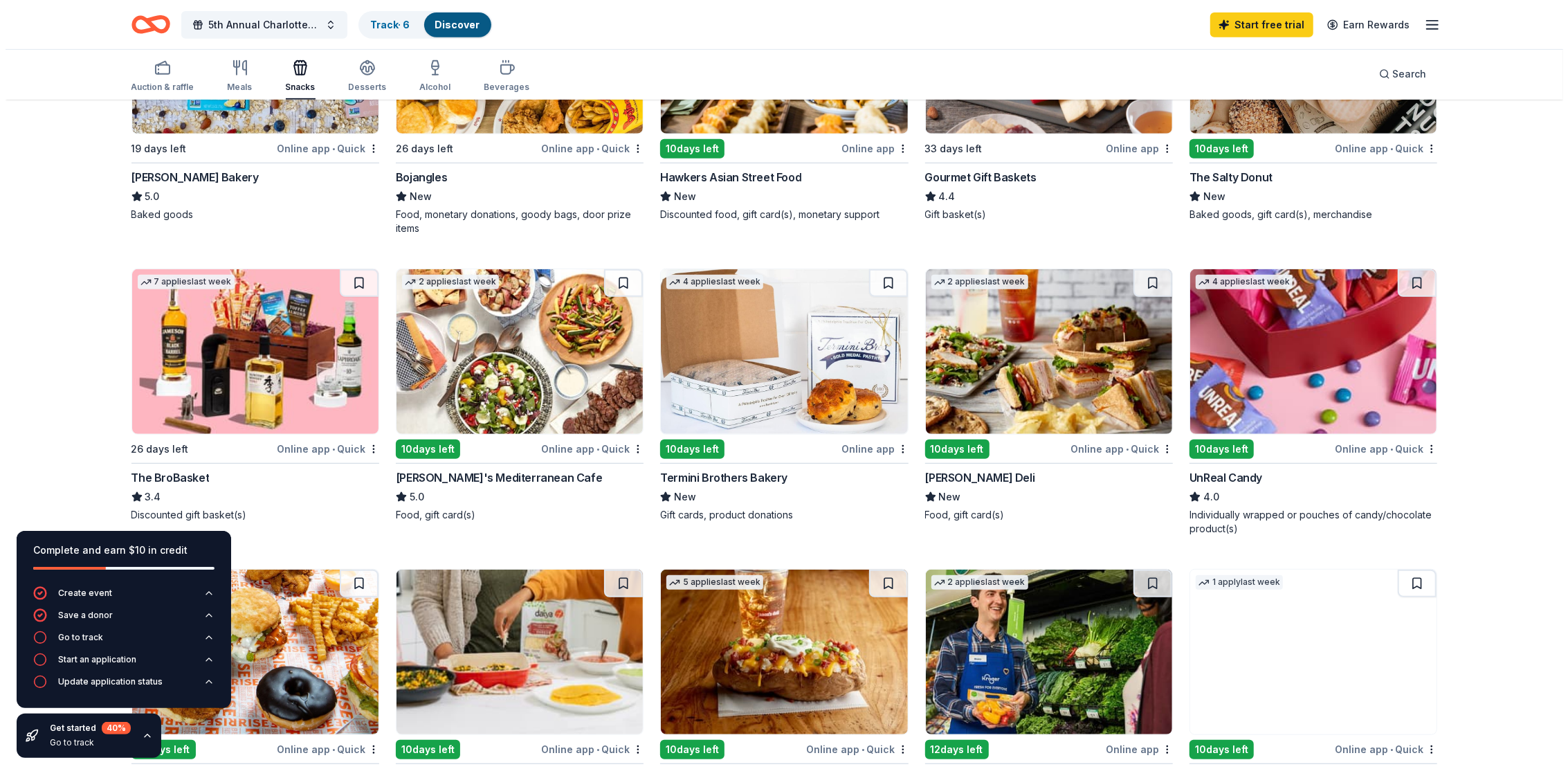
scroll to position [623, 0]
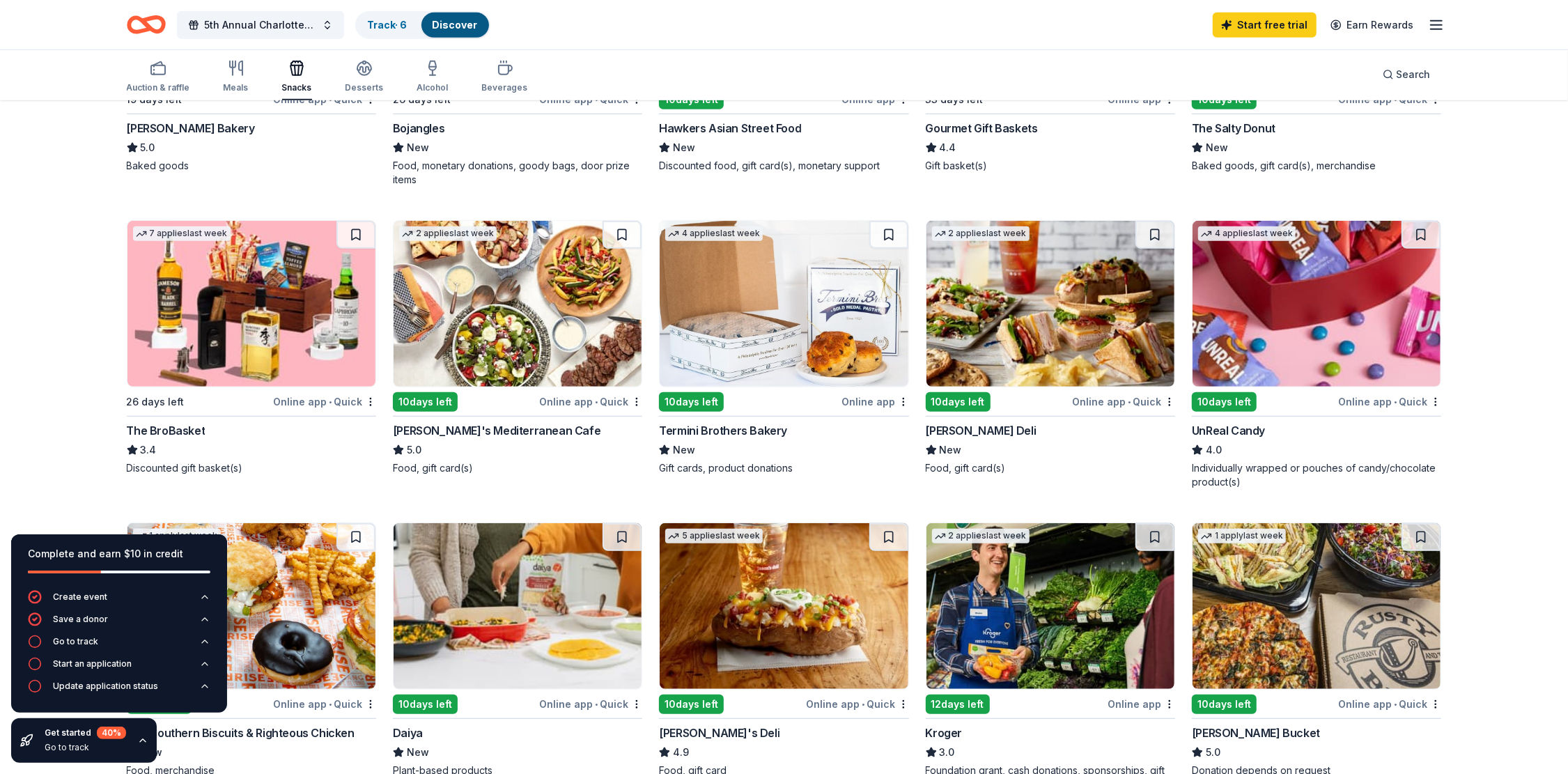
click at [1287, 287] on img at bounding box center [1317, 303] width 248 height 166
click at [288, 31] on span "5th Annual Charlotte Alpha Delta Pi Alum Fall Festival benefitting RMHC of GC" at bounding box center [261, 24] width 111 height 16
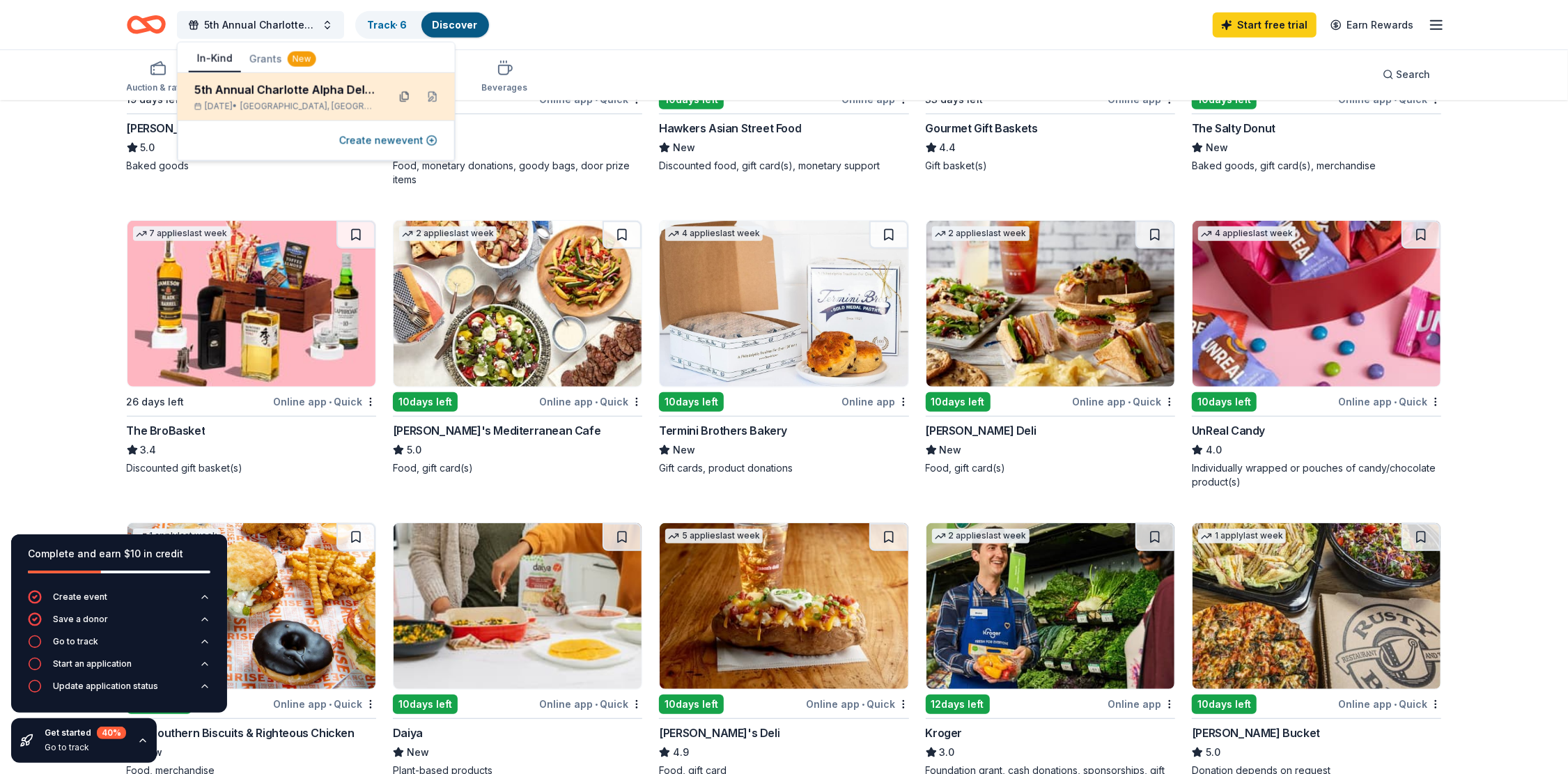
click at [405, 100] on button at bounding box center [404, 97] width 22 height 22
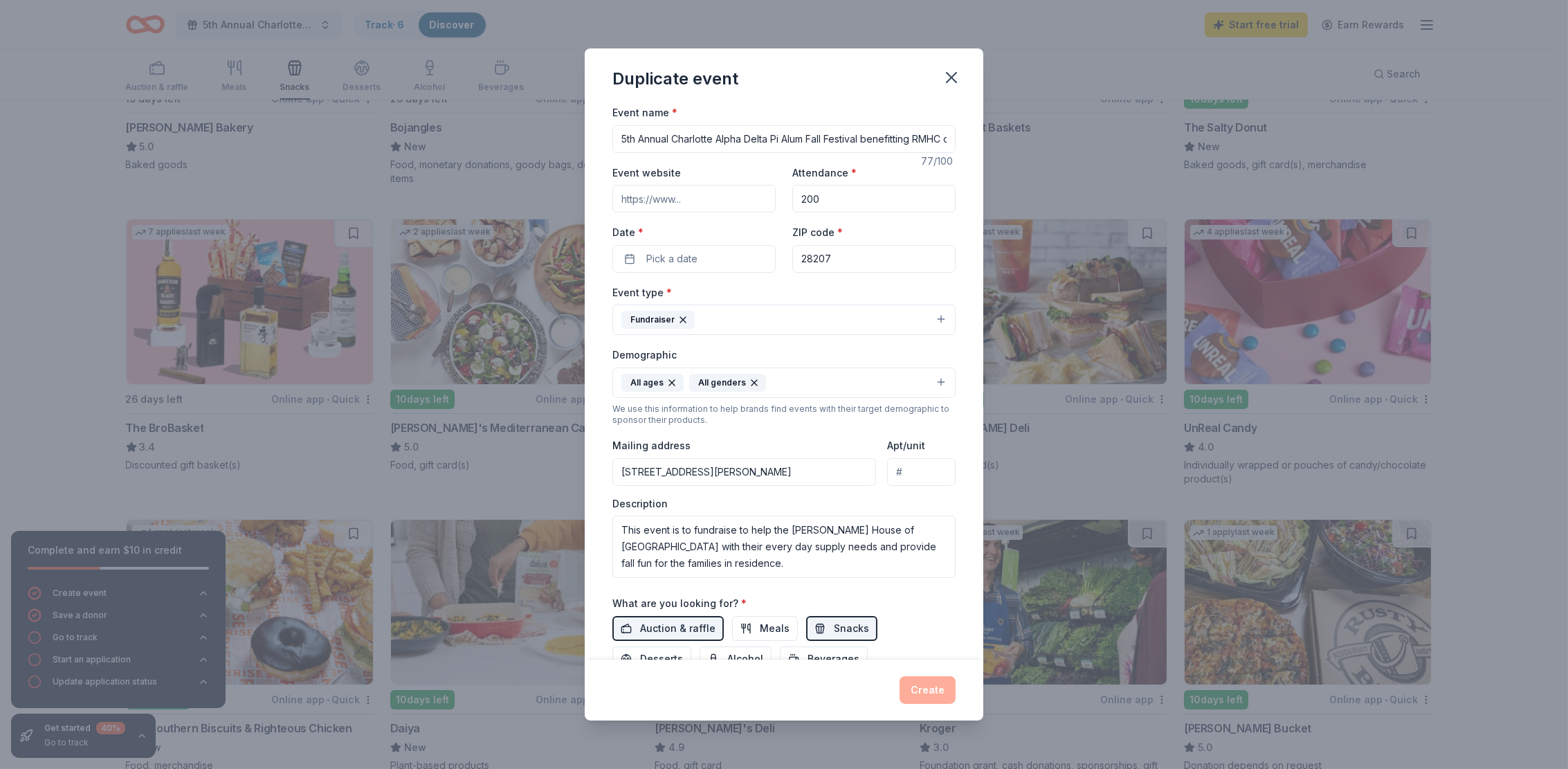
scroll to position [0, 40]
drag, startPoint x: 622, startPoint y: 133, endPoint x: 979, endPoint y: 146, distance: 357.2
click at [979, 146] on div "Event name * 5th Annual Charlotte Alpha Delta Pi Alum Fall Festival benefitting…" at bounding box center [784, 381] width 398 height 555
drag, startPoint x: 620, startPoint y: 525, endPoint x: 798, endPoint y: 571, distance: 183.8
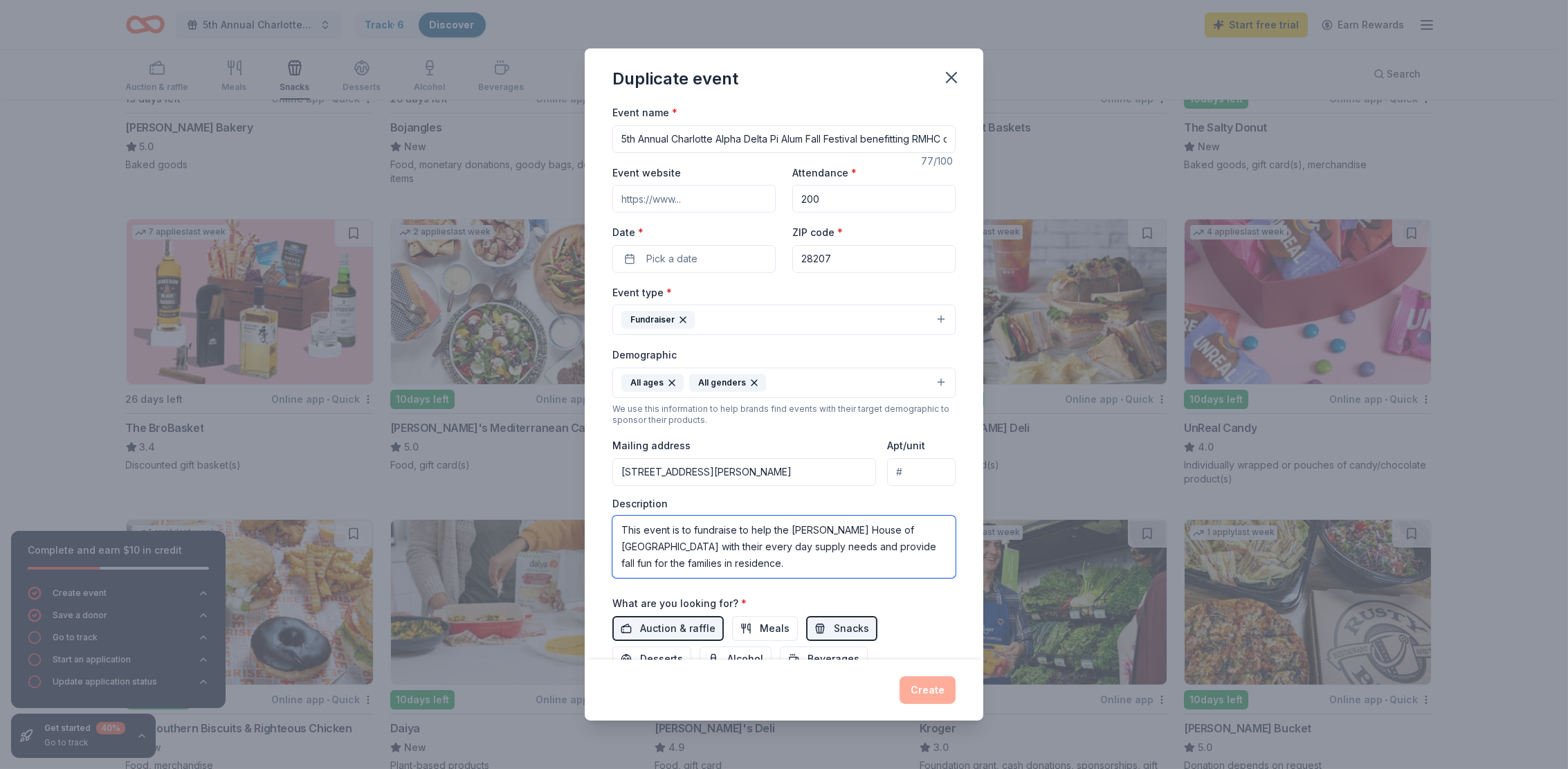
click at [798, 571] on textarea "This event is to fundraise to help the Ronald McDonald House of Greater Charlot…" at bounding box center [784, 547] width 343 height 62
drag, startPoint x: 621, startPoint y: 466, endPoint x: 885, endPoint y: 478, distance: 264.3
click at [885, 478] on div "Mailing address 1613 East Morehead Street, Charlotte, NC, 28207 Apt/unit" at bounding box center [784, 461] width 343 height 49
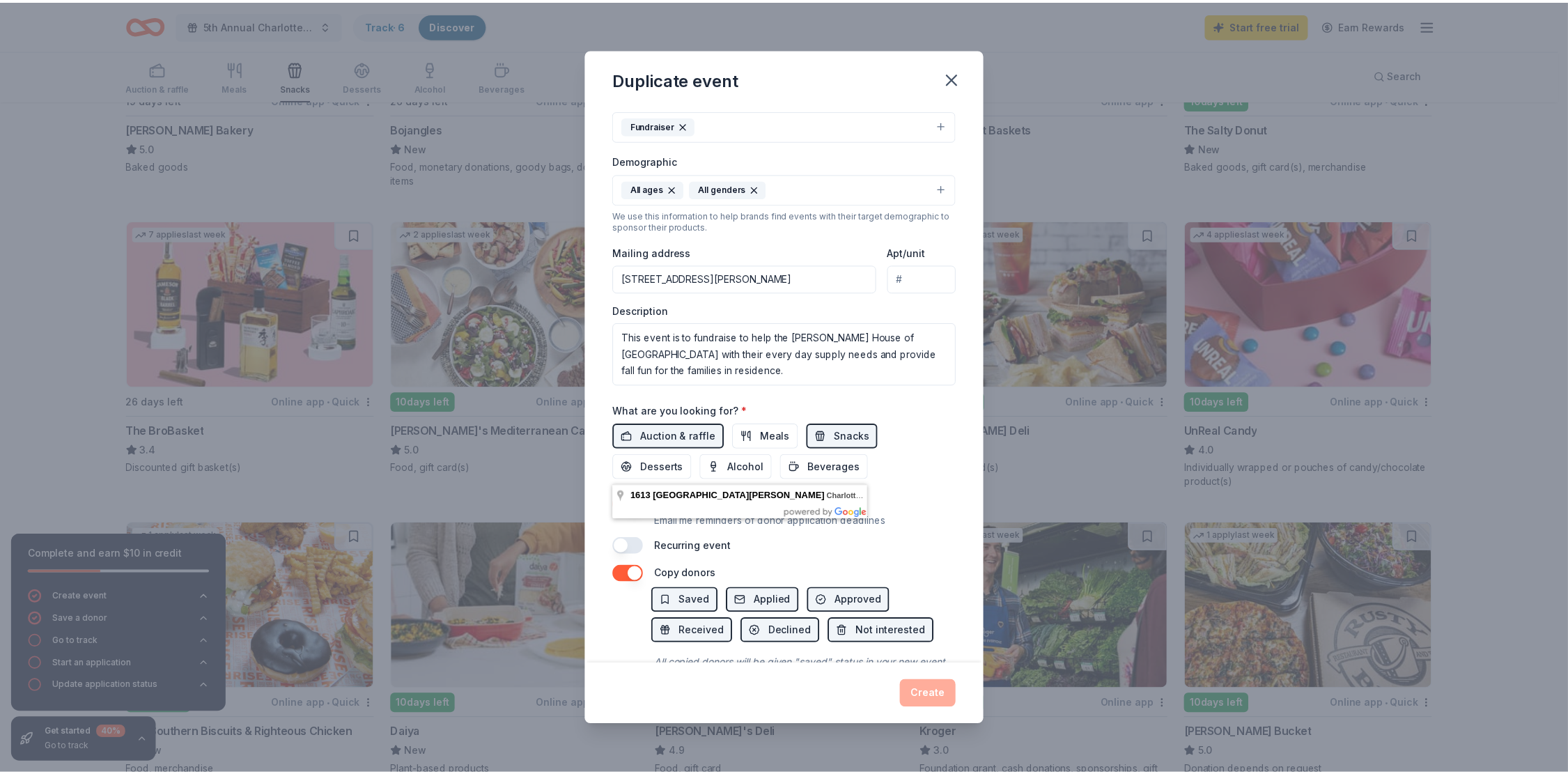
scroll to position [256, 0]
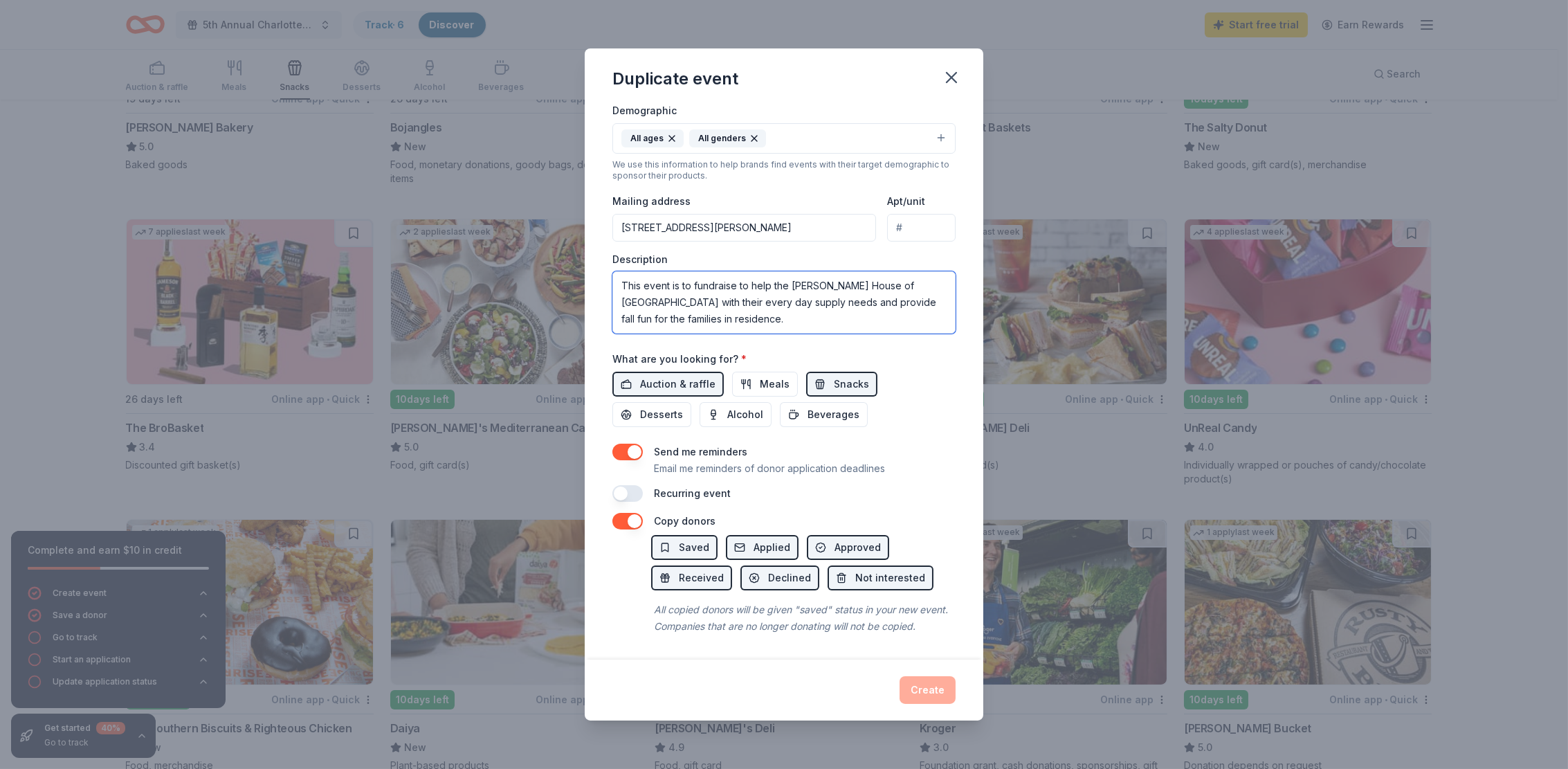
drag, startPoint x: 622, startPoint y: 266, endPoint x: 771, endPoint y: 299, distance: 152.6
click at [771, 299] on textarea "This event is to fundraise to help the Ronald McDonald House of Greater Charlot…" at bounding box center [784, 303] width 343 height 62
click at [1053, 59] on div "Duplicate event Event name * 5th Annual Charlotte Alpha Delta Pi Alum Fall Fest…" at bounding box center [784, 384] width 1568 height 769
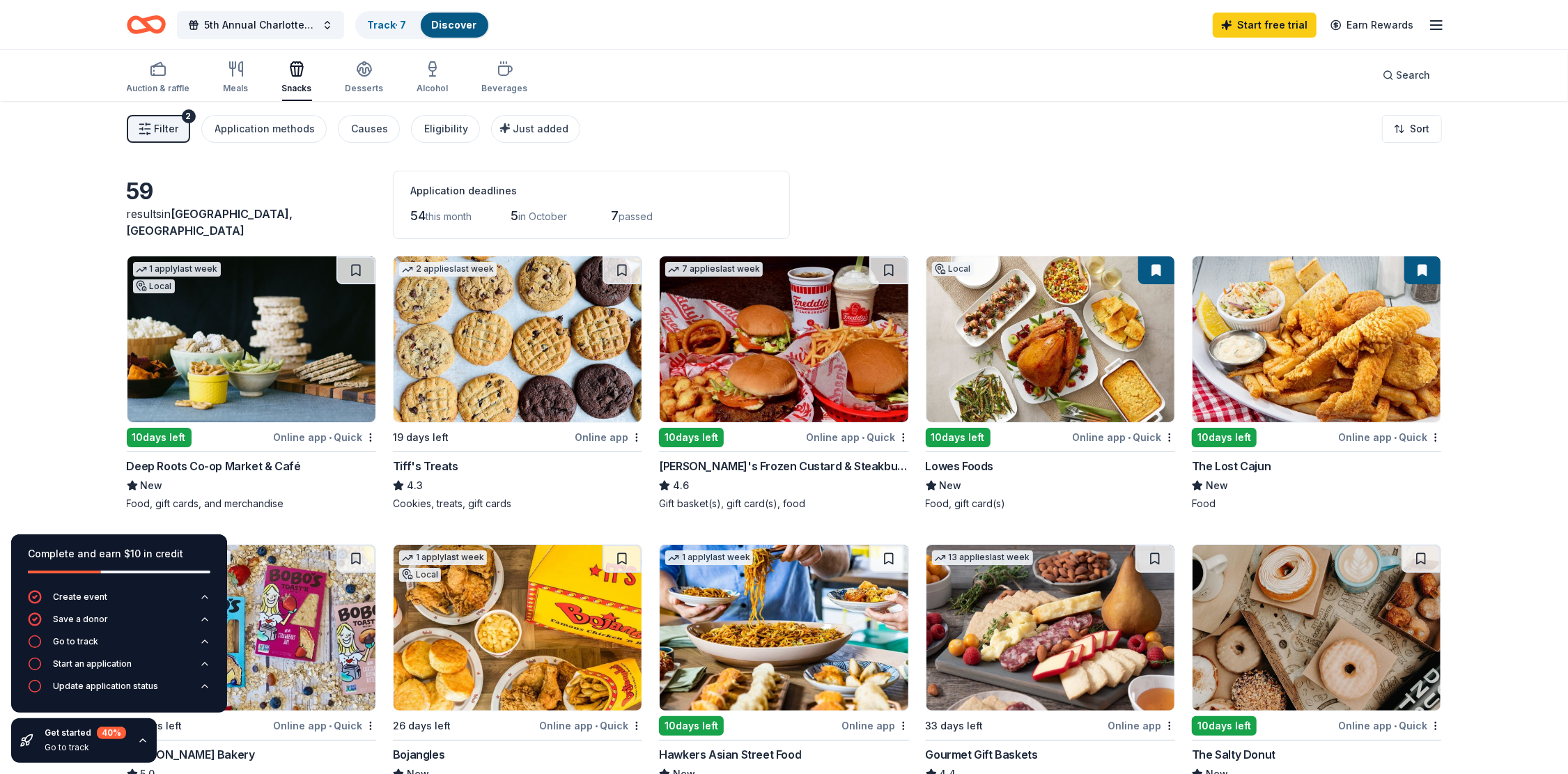
scroll to position [0, 0]
click at [433, 76] on icon "button" at bounding box center [432, 69] width 16 height 16
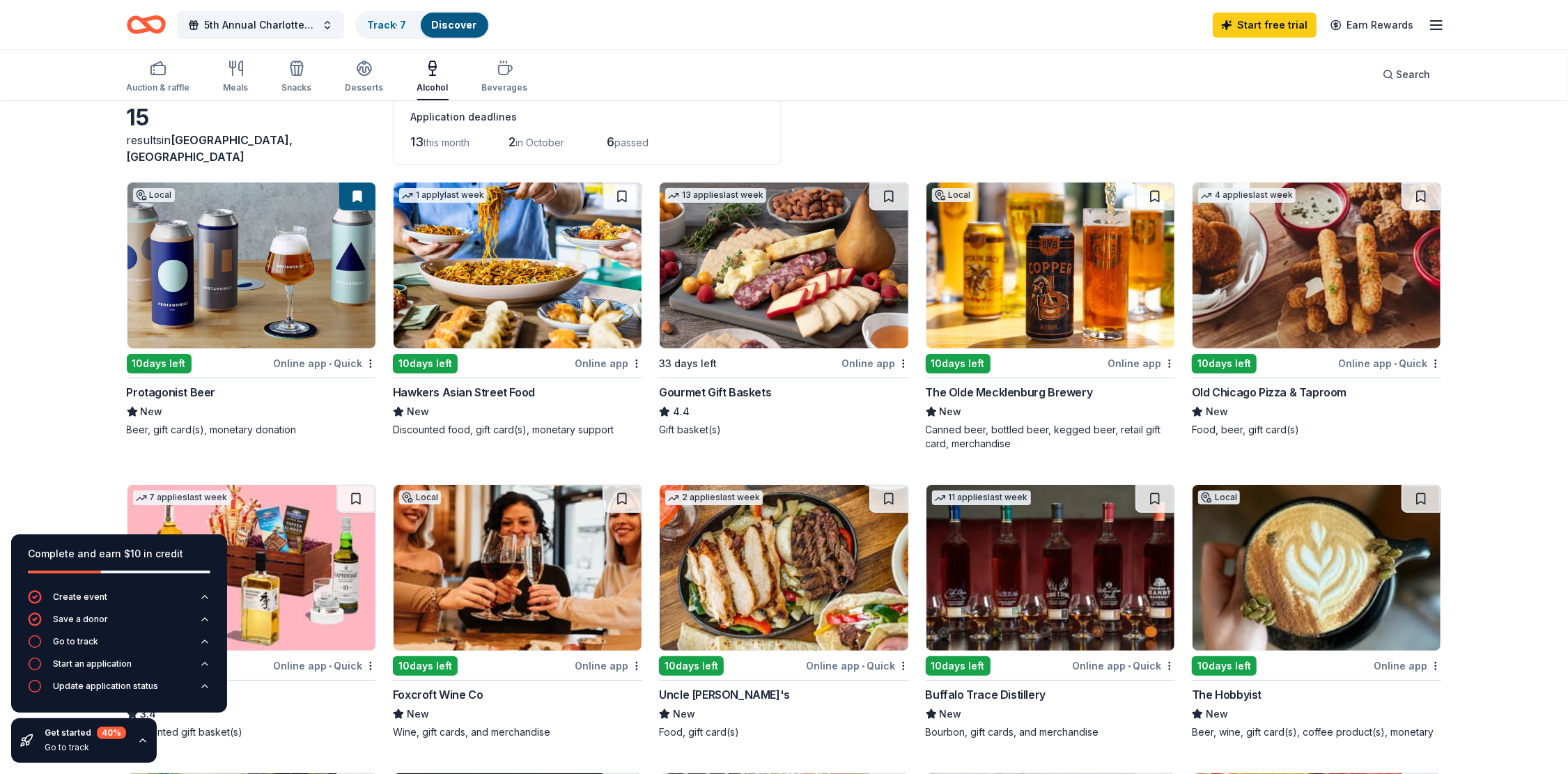
scroll to position [70, 0]
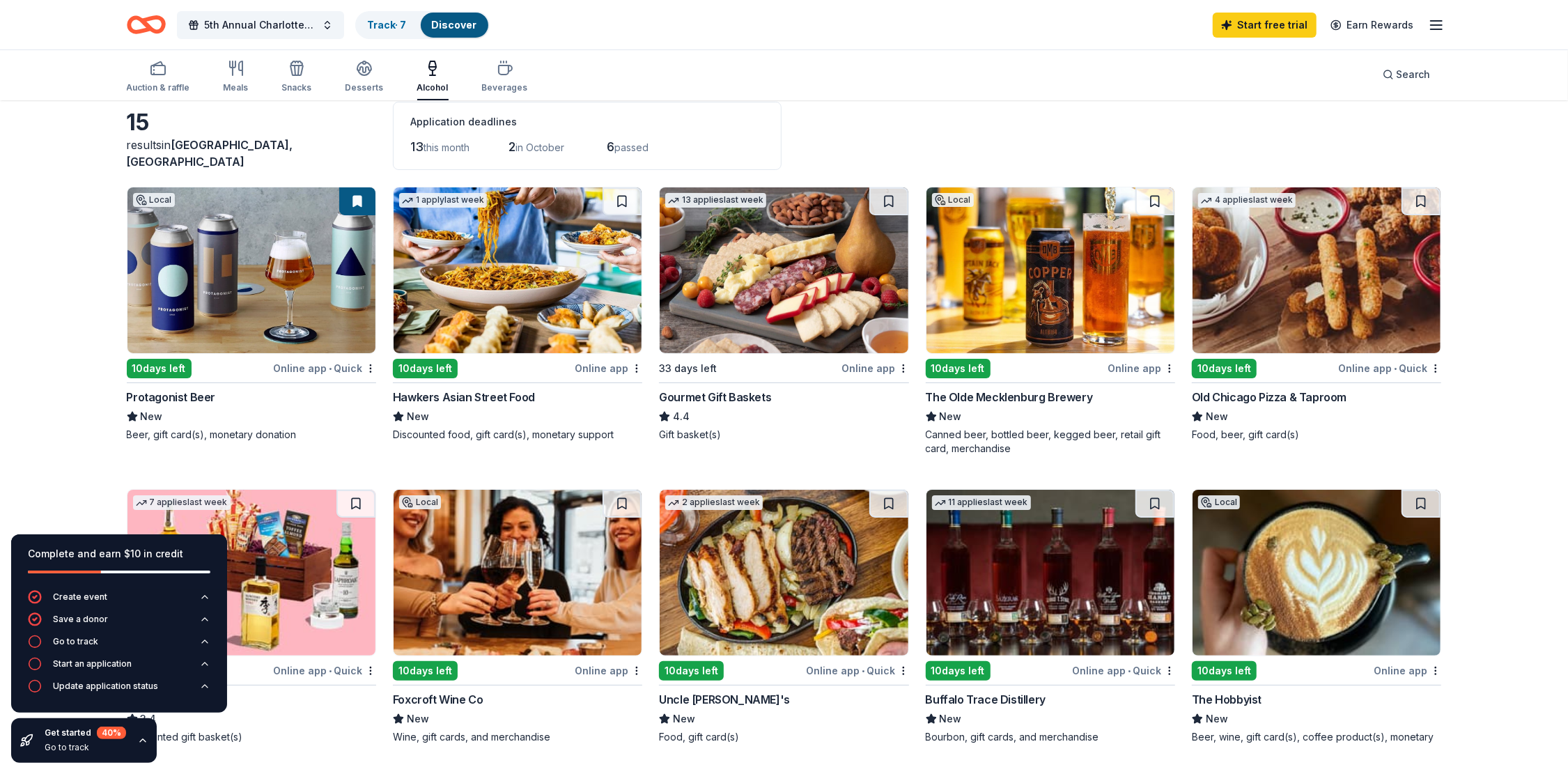
click at [1030, 258] on img at bounding box center [1051, 270] width 248 height 166
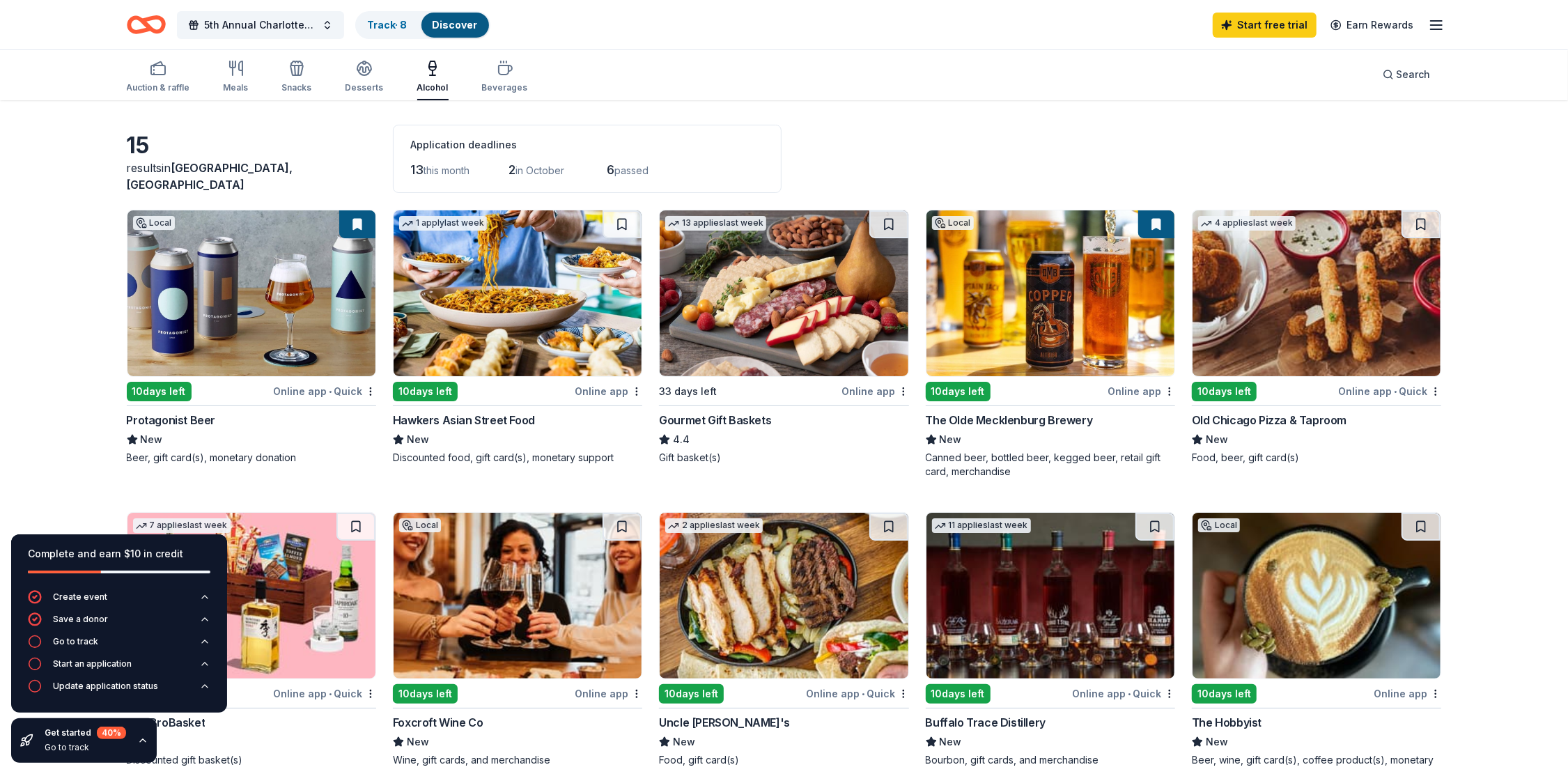
scroll to position [0, 0]
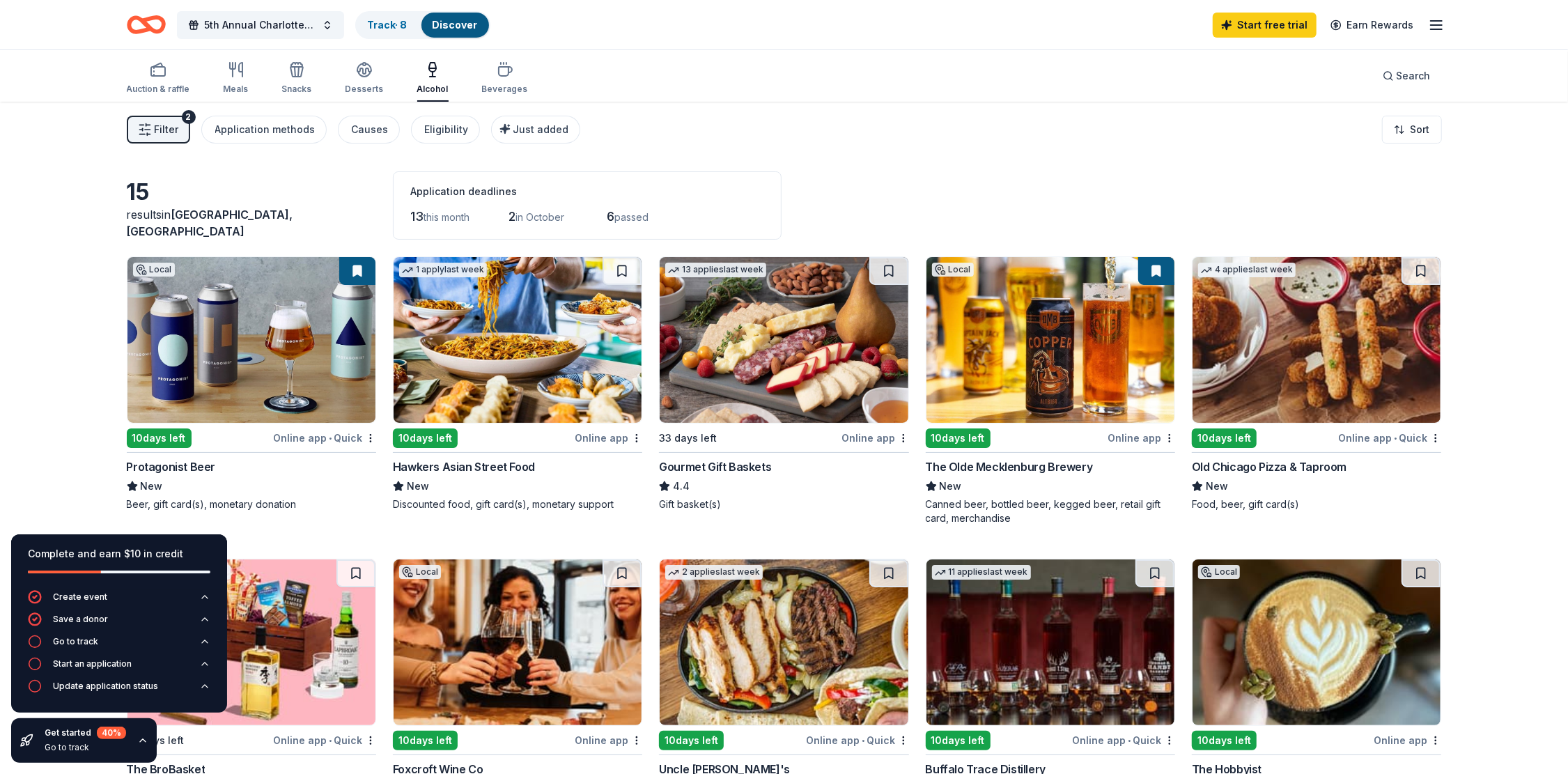
click at [224, 342] on img at bounding box center [251, 339] width 248 height 166
click at [177, 68] on div "button" at bounding box center [158, 69] width 64 height 16
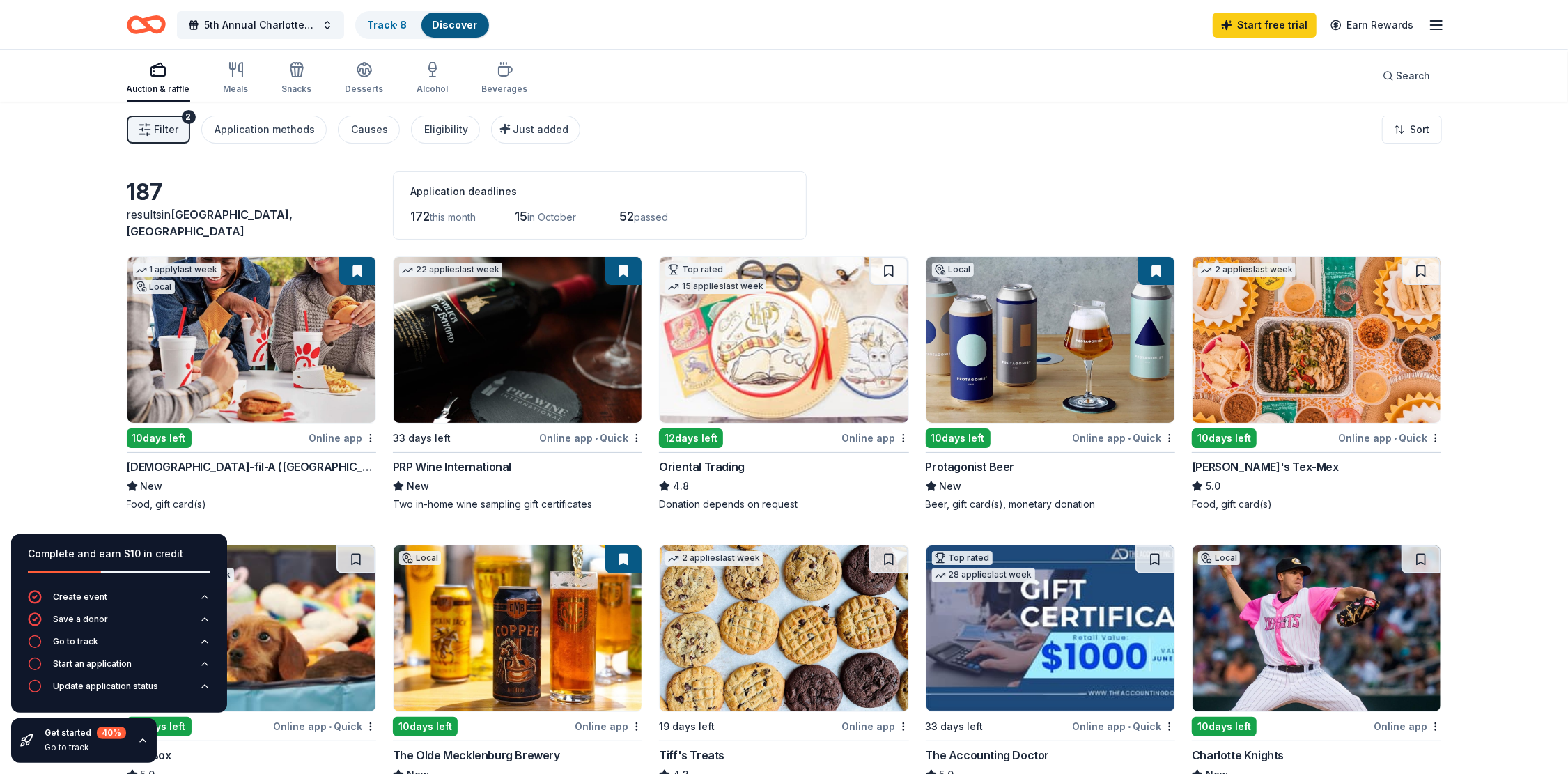
click at [709, 315] on img at bounding box center [784, 339] width 248 height 166
click at [298, 68] on icon "button" at bounding box center [298, 71] width 1 height 9
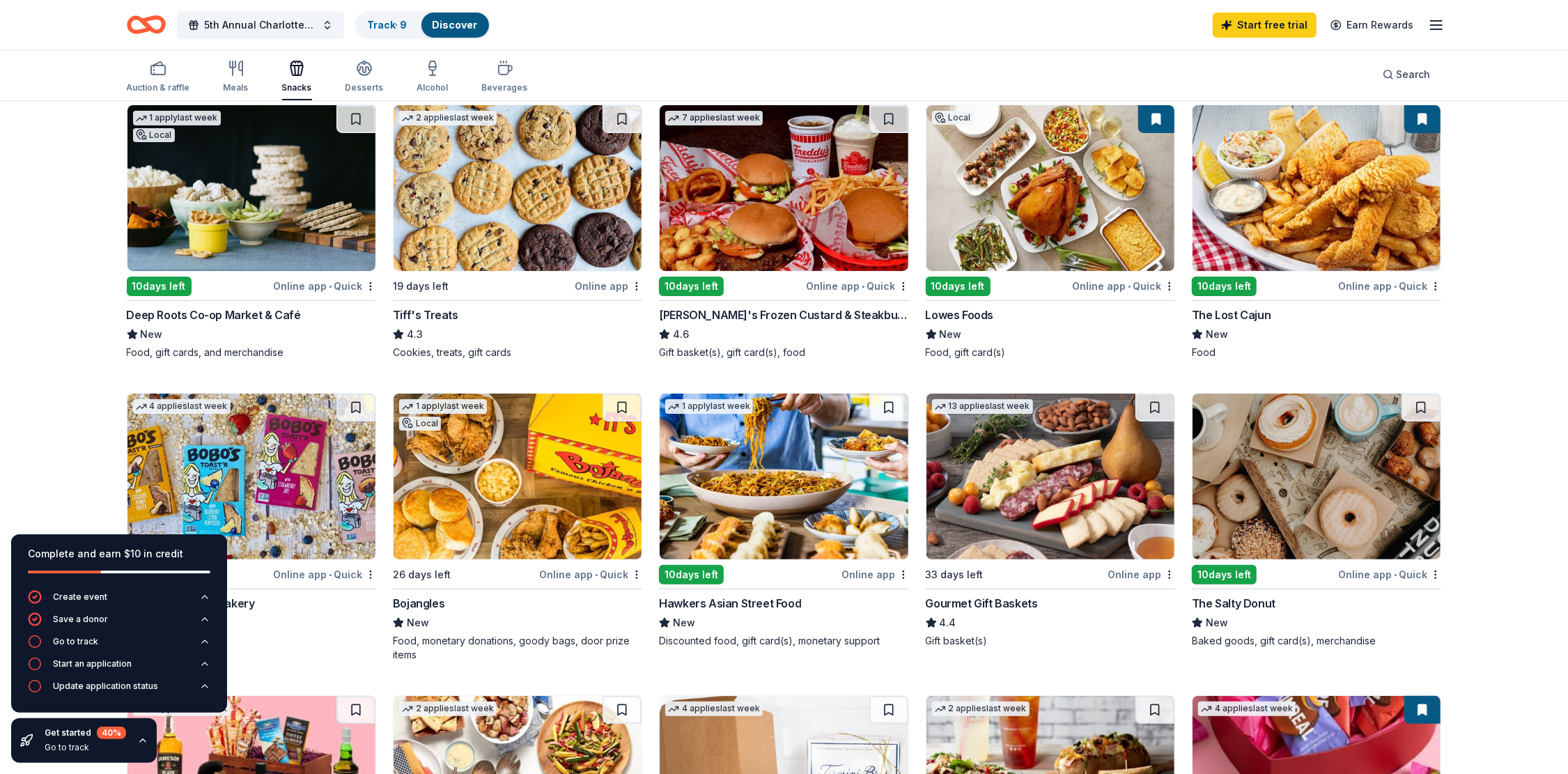
scroll to position [139, 0]
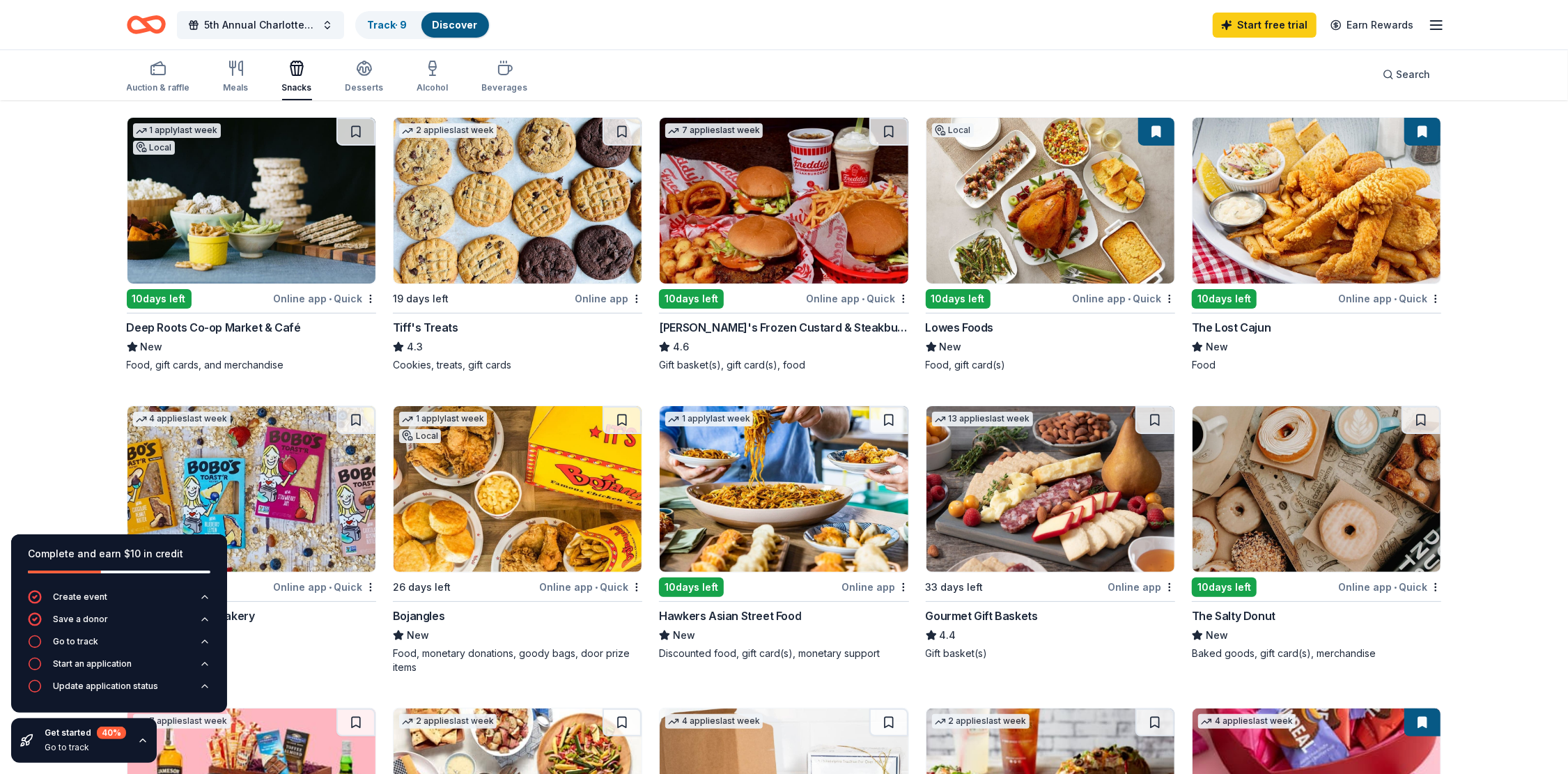
click at [485, 442] on div "1 apply last week Local" at bounding box center [443, 425] width 99 height 40
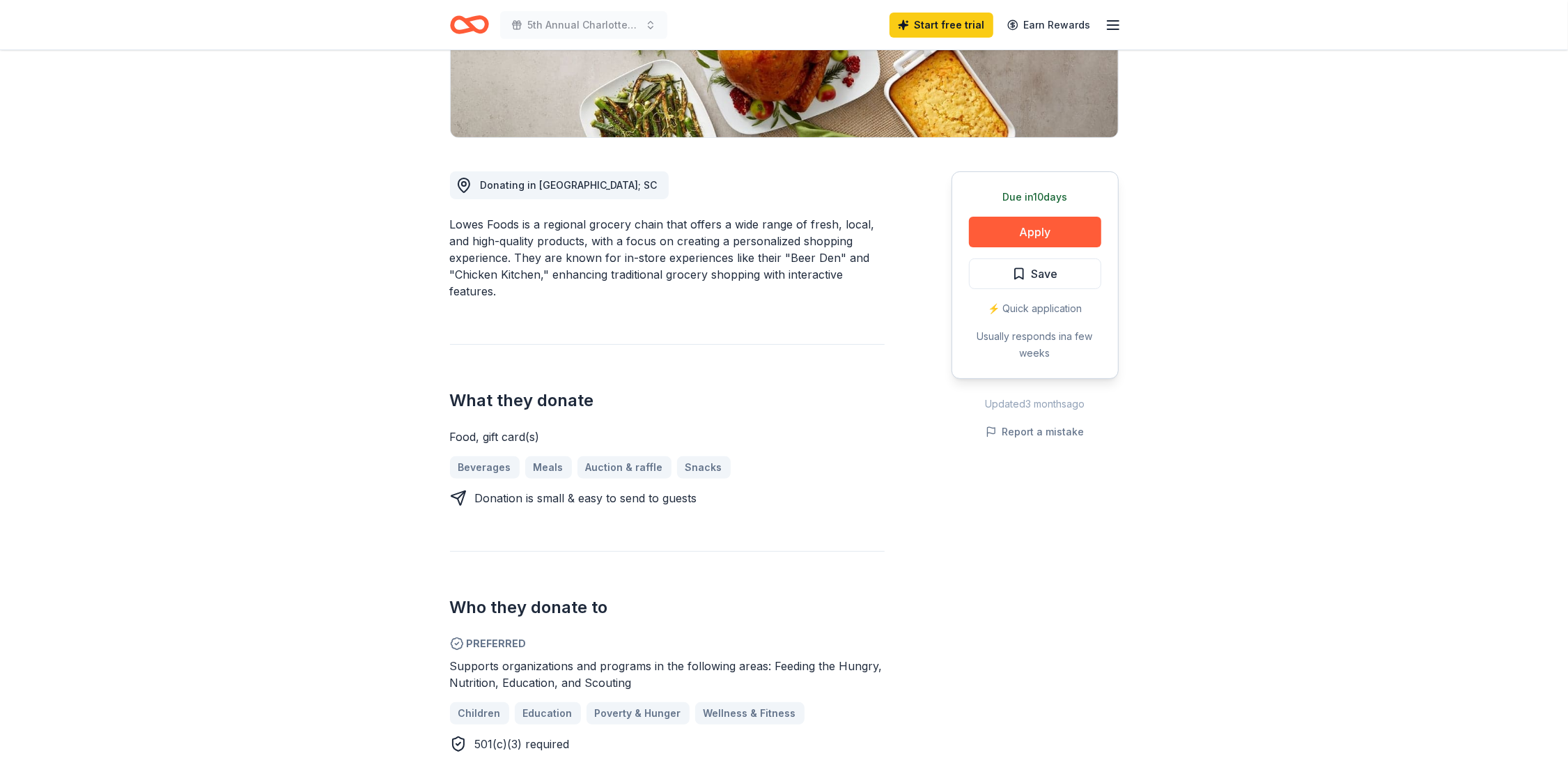
scroll to position [279, 0]
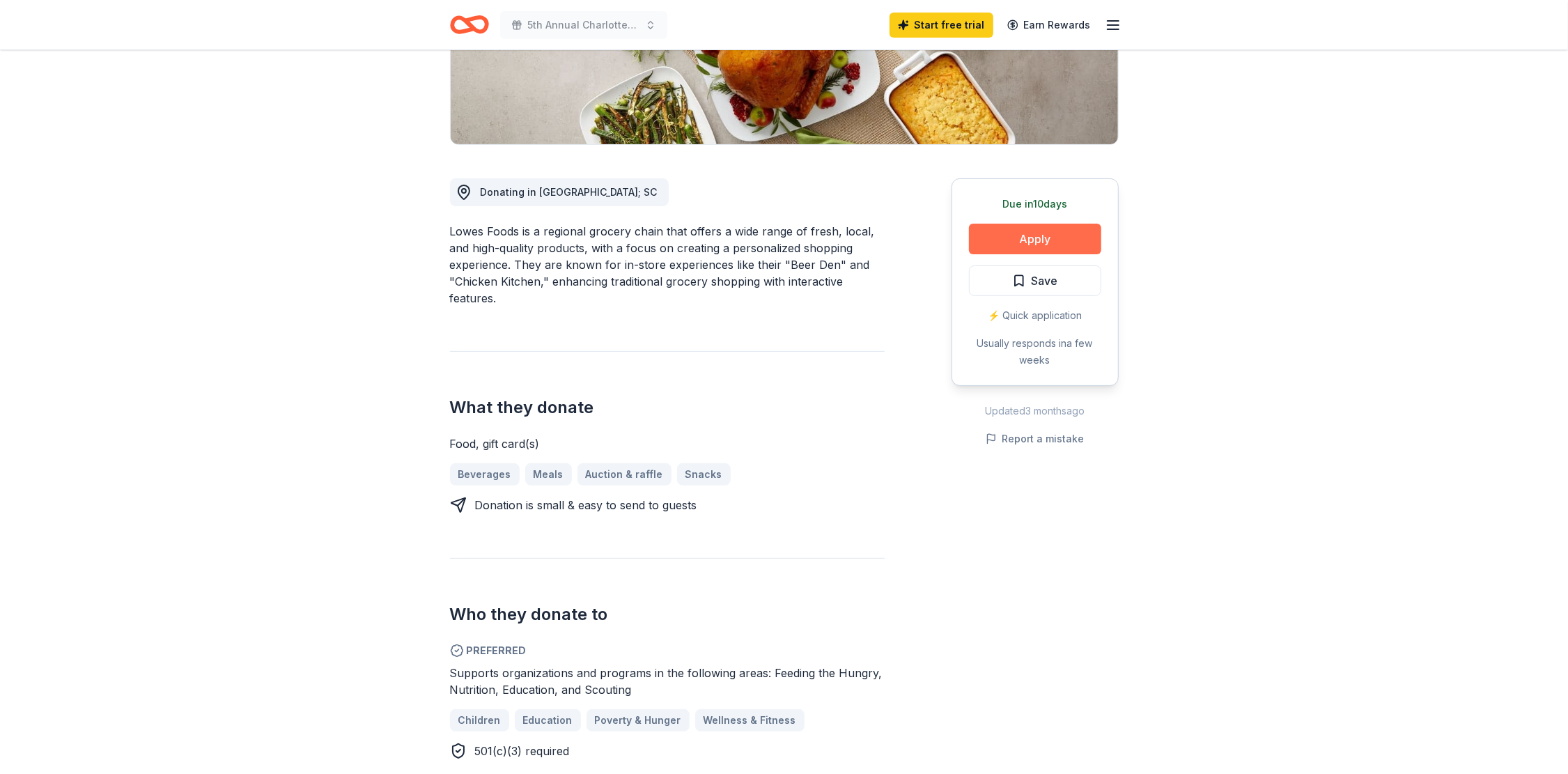
click at [1029, 236] on button "Apply" at bounding box center [1035, 239] width 133 height 31
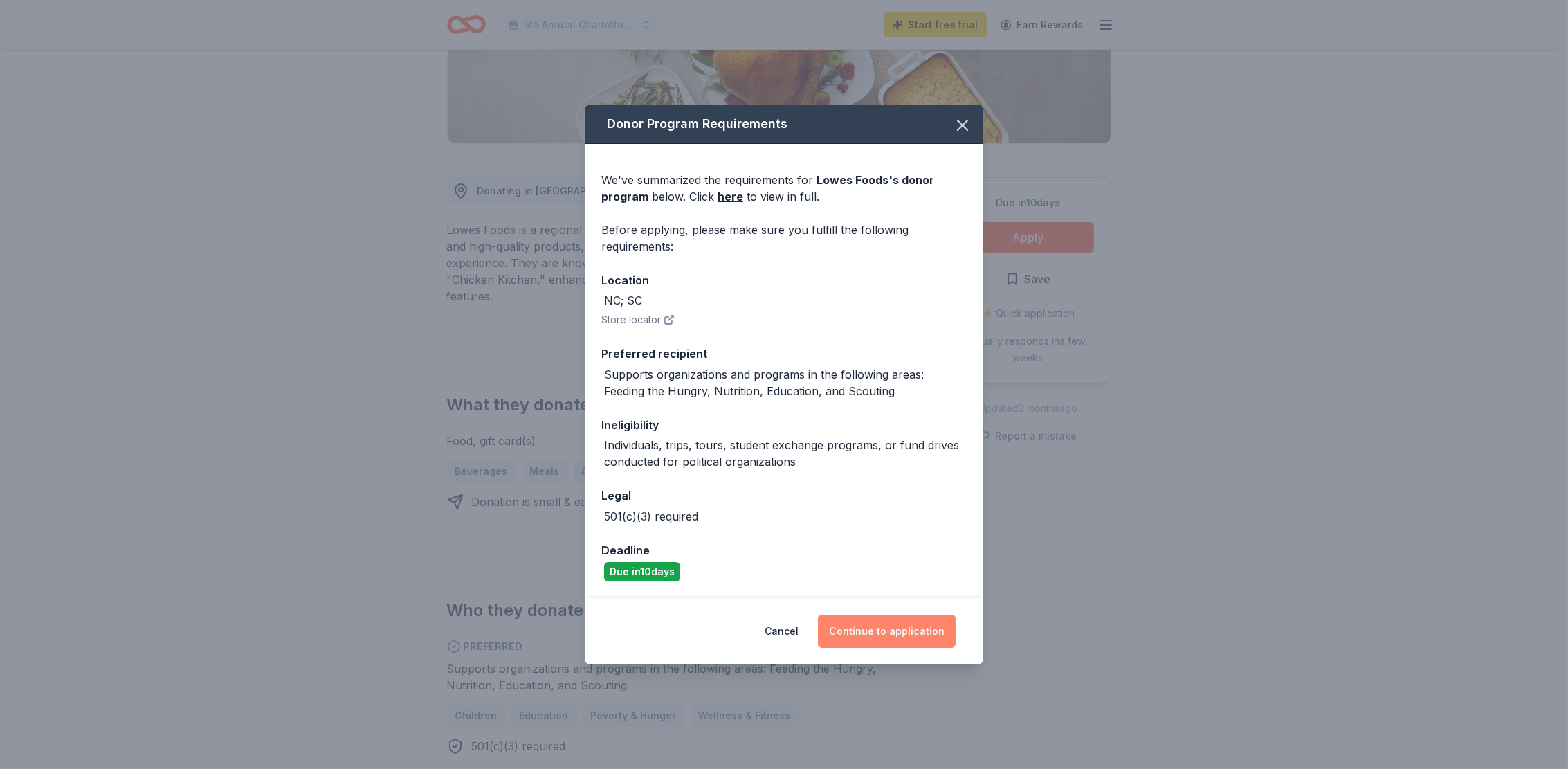
click at [896, 635] on button "Continue to application" at bounding box center [887, 631] width 138 height 34
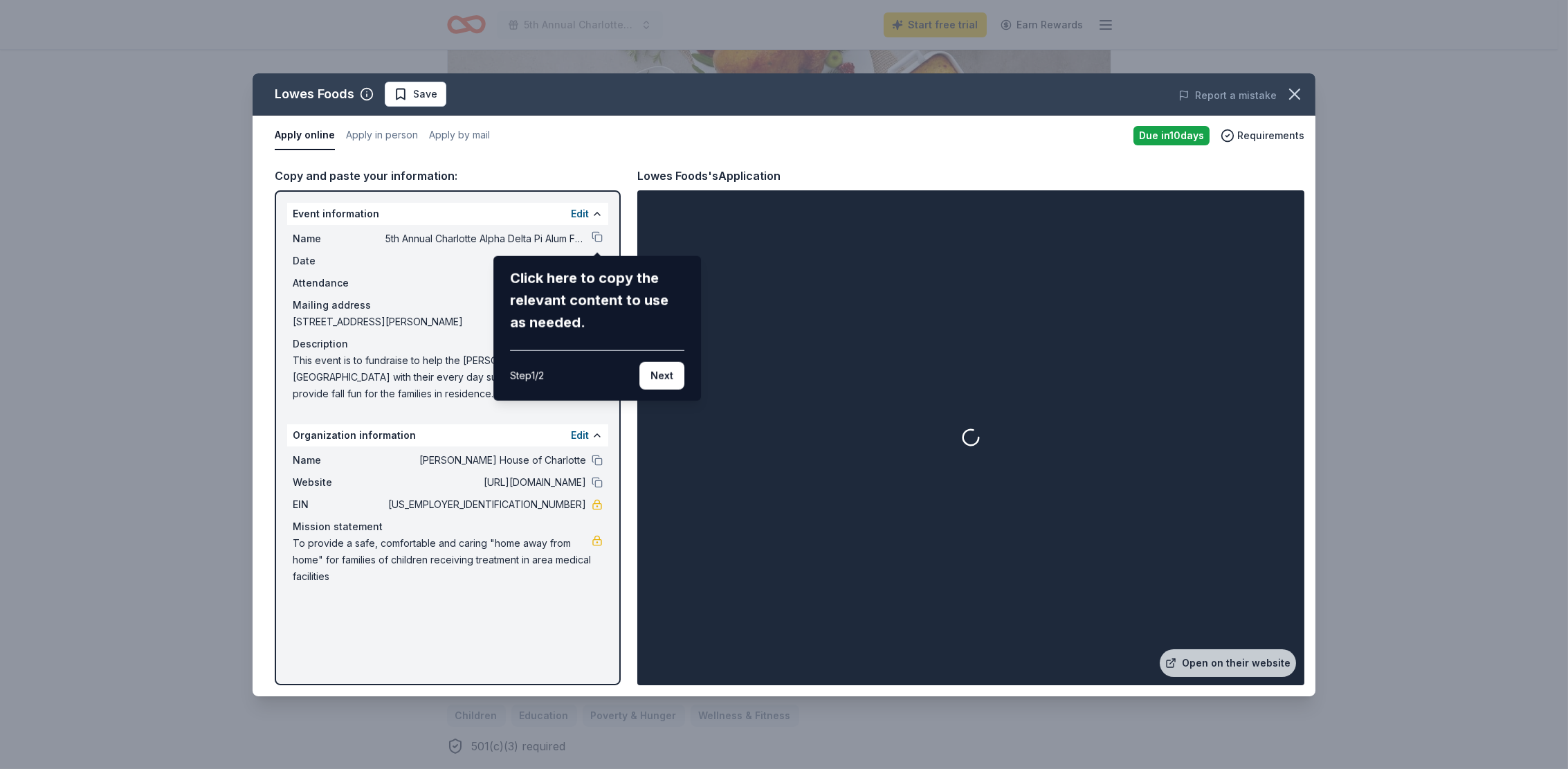
click at [552, 286] on div "Click here to copy the relevant content to use as needed." at bounding box center [597, 299] width 175 height 66
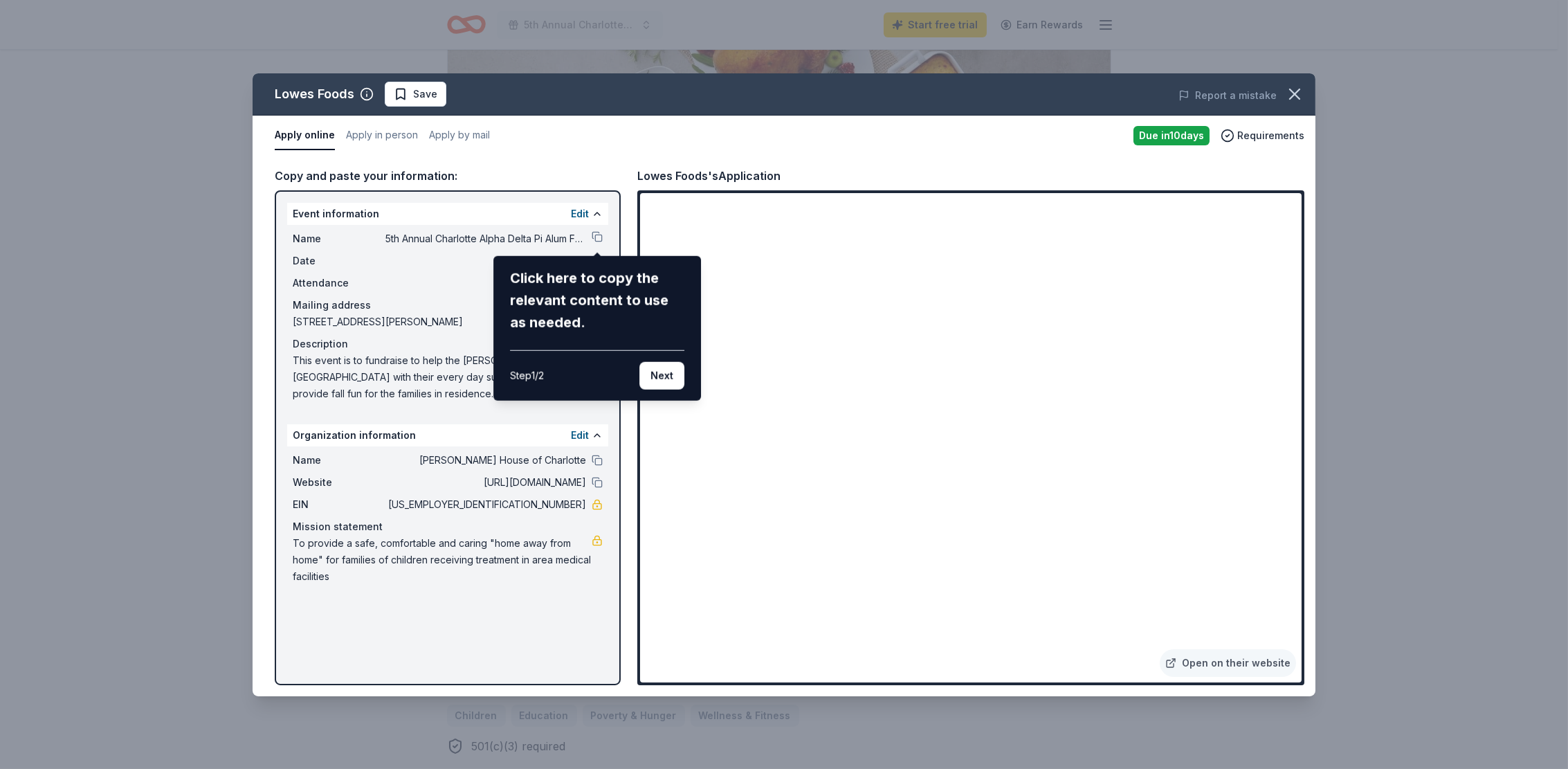
click at [556, 273] on div "Click here to copy the relevant content to use as needed." at bounding box center [597, 299] width 175 height 66
click at [598, 231] on div "Lowes Foods Save Report a mistake Apply online Apply in person Apply by mail Du…" at bounding box center [784, 384] width 1063 height 623
click at [556, 274] on div "Click here to copy the relevant content to use as needed." at bounding box center [597, 299] width 175 height 66
click at [554, 277] on div "Click here to copy the relevant content to use as needed." at bounding box center [597, 299] width 175 height 66
click at [676, 366] on button "Next" at bounding box center [662, 374] width 45 height 27
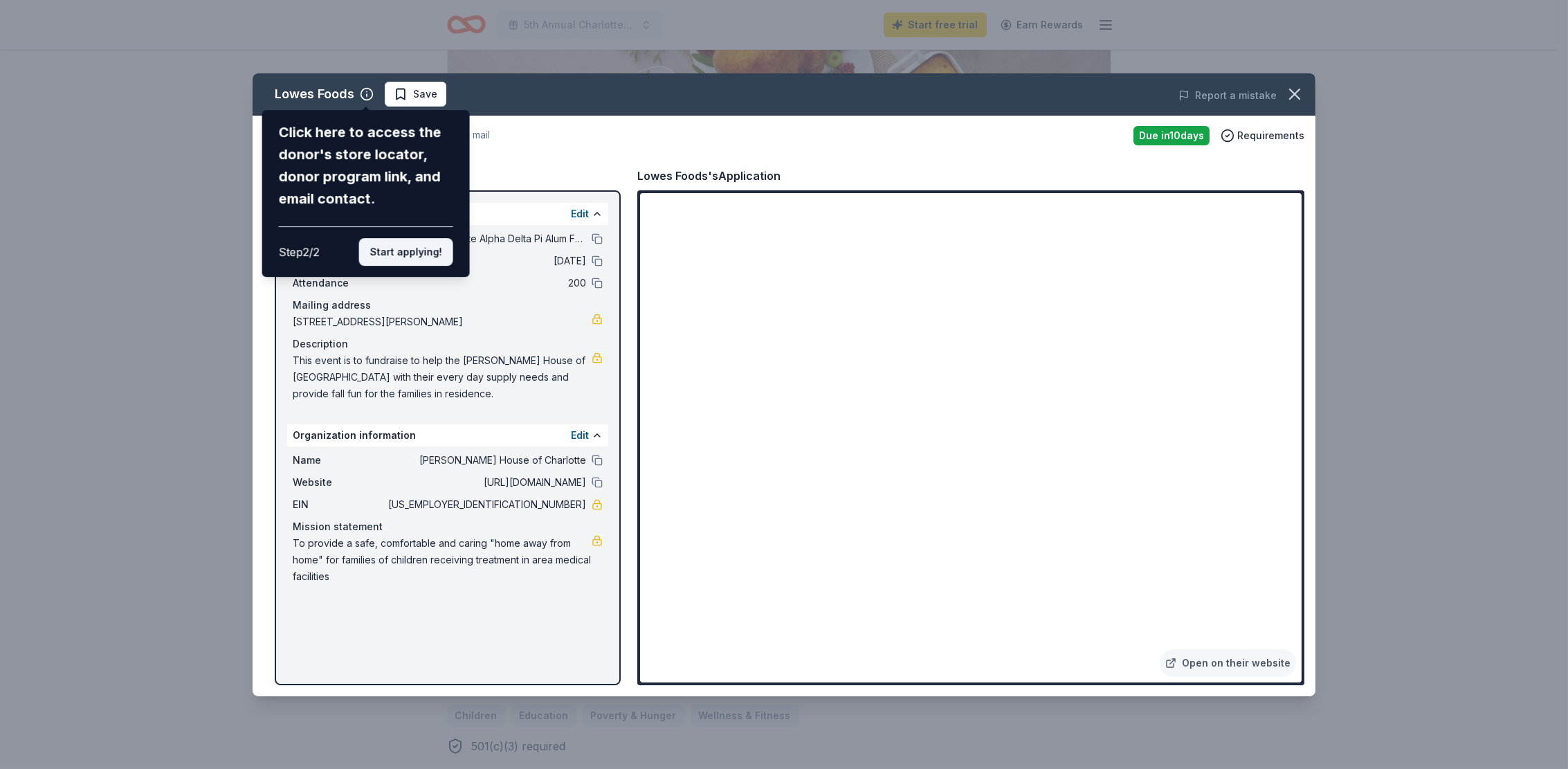
click at [425, 253] on button "Start applying!" at bounding box center [406, 251] width 94 height 27
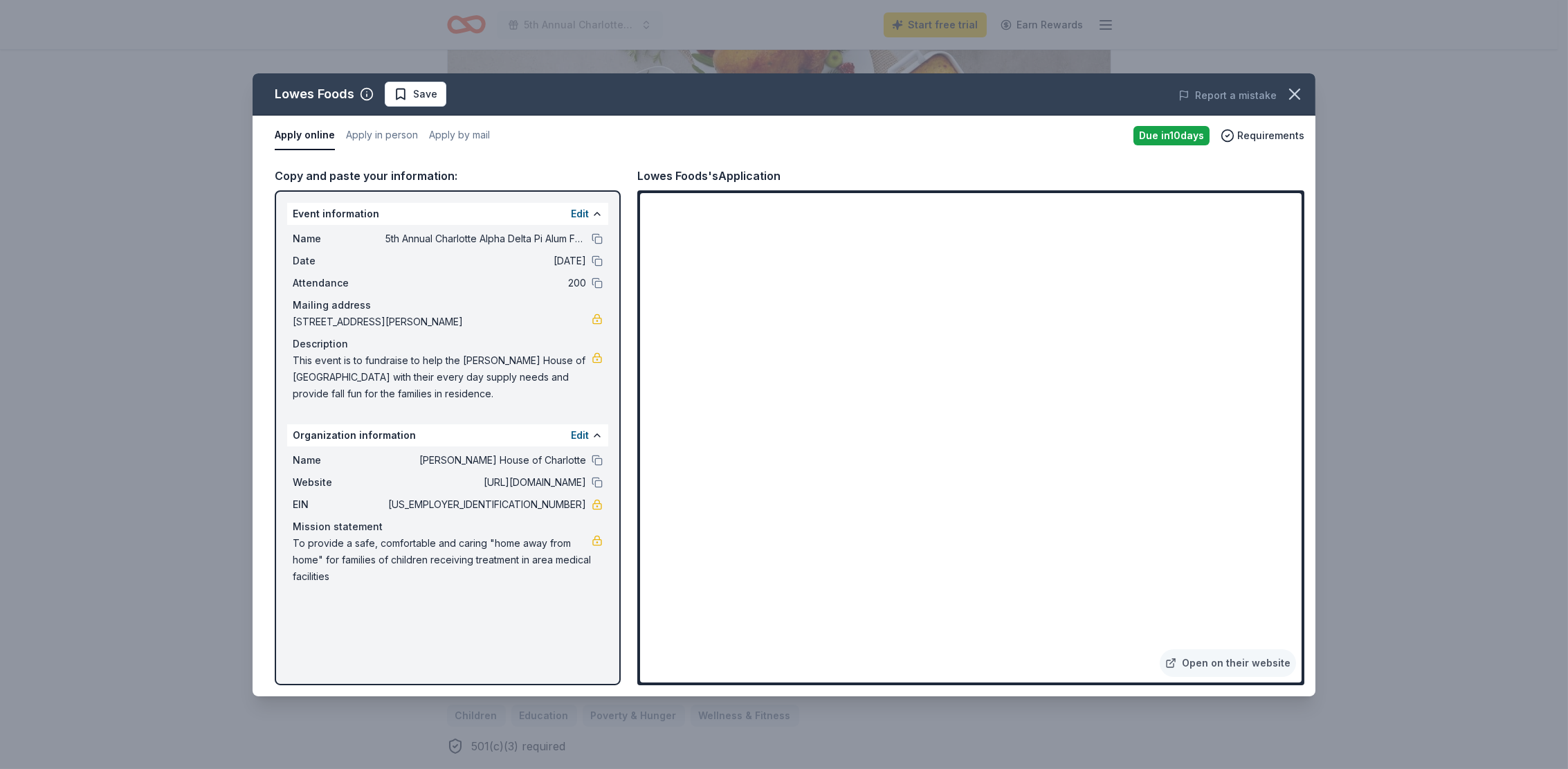
drag, startPoint x: 409, startPoint y: 455, endPoint x: 483, endPoint y: 462, distance: 74.3
click at [483, 462] on span "Ronald McDonald House of Charlotte" at bounding box center [485, 459] width 200 height 16
click at [576, 437] on button "Edit" at bounding box center [579, 434] width 18 height 16
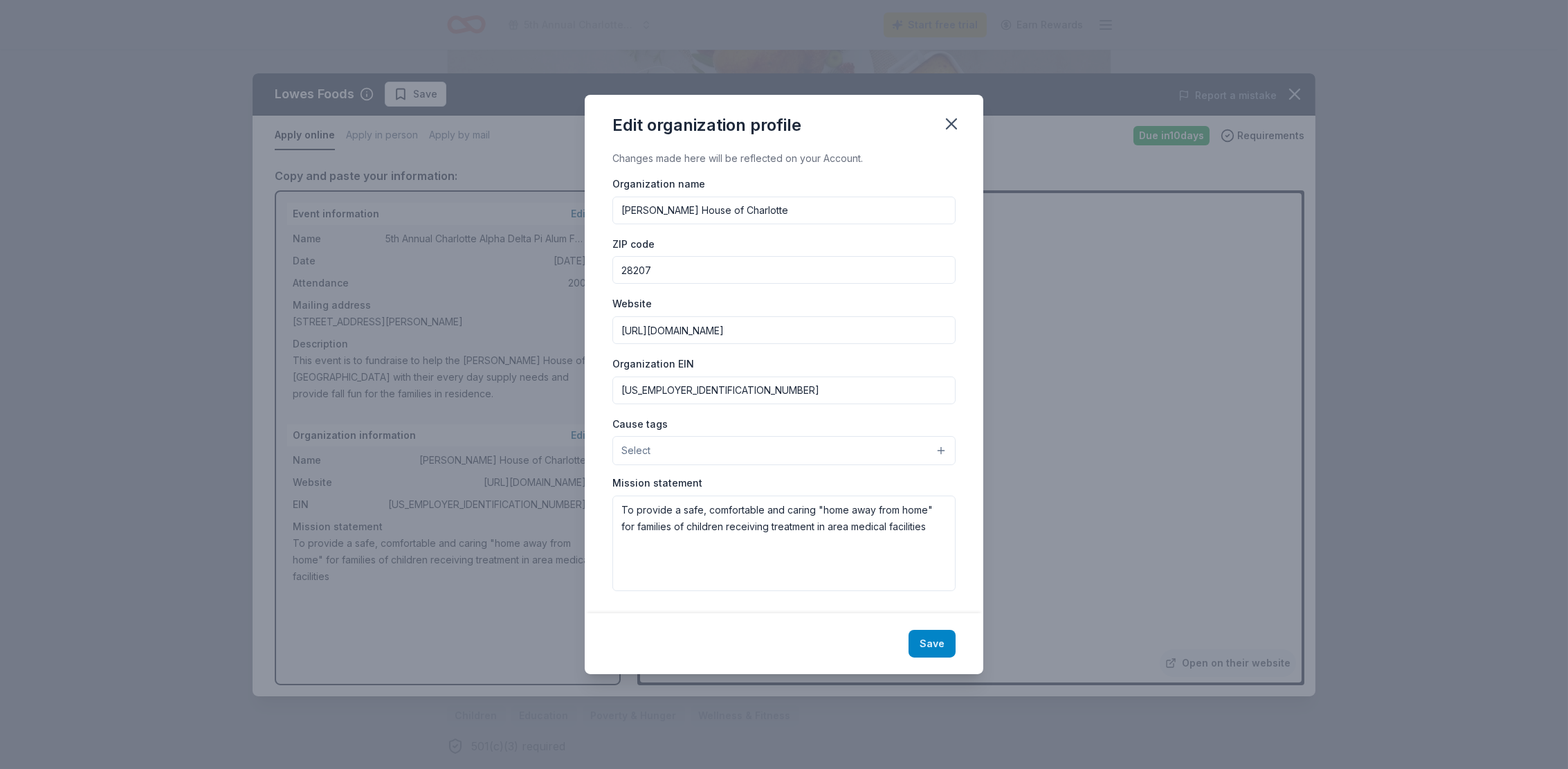
click at [930, 641] on button "Save" at bounding box center [932, 643] width 47 height 27
click at [961, 126] on icon "button" at bounding box center [951, 123] width 19 height 19
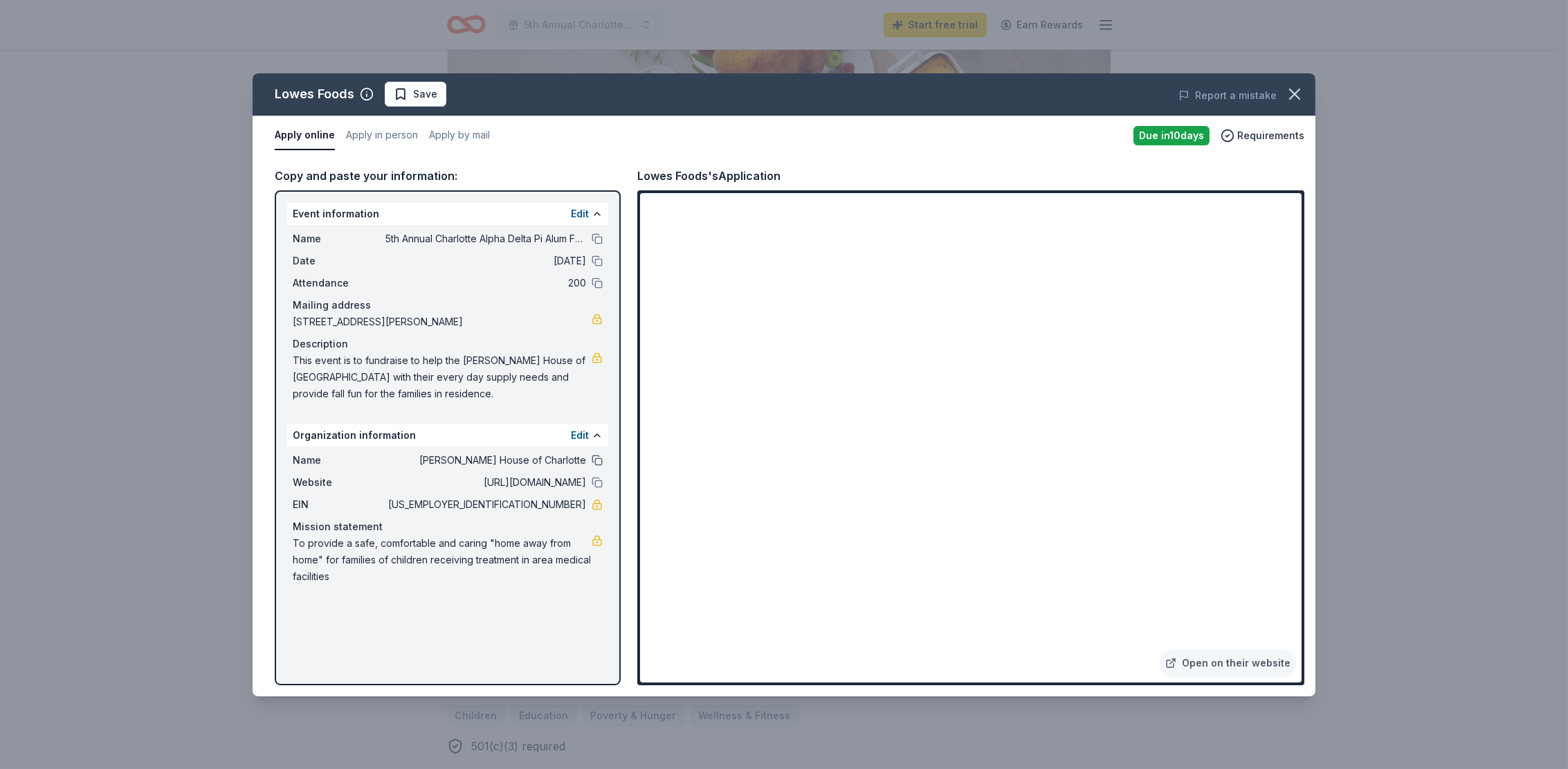
click at [596, 461] on button at bounding box center [597, 460] width 11 height 11
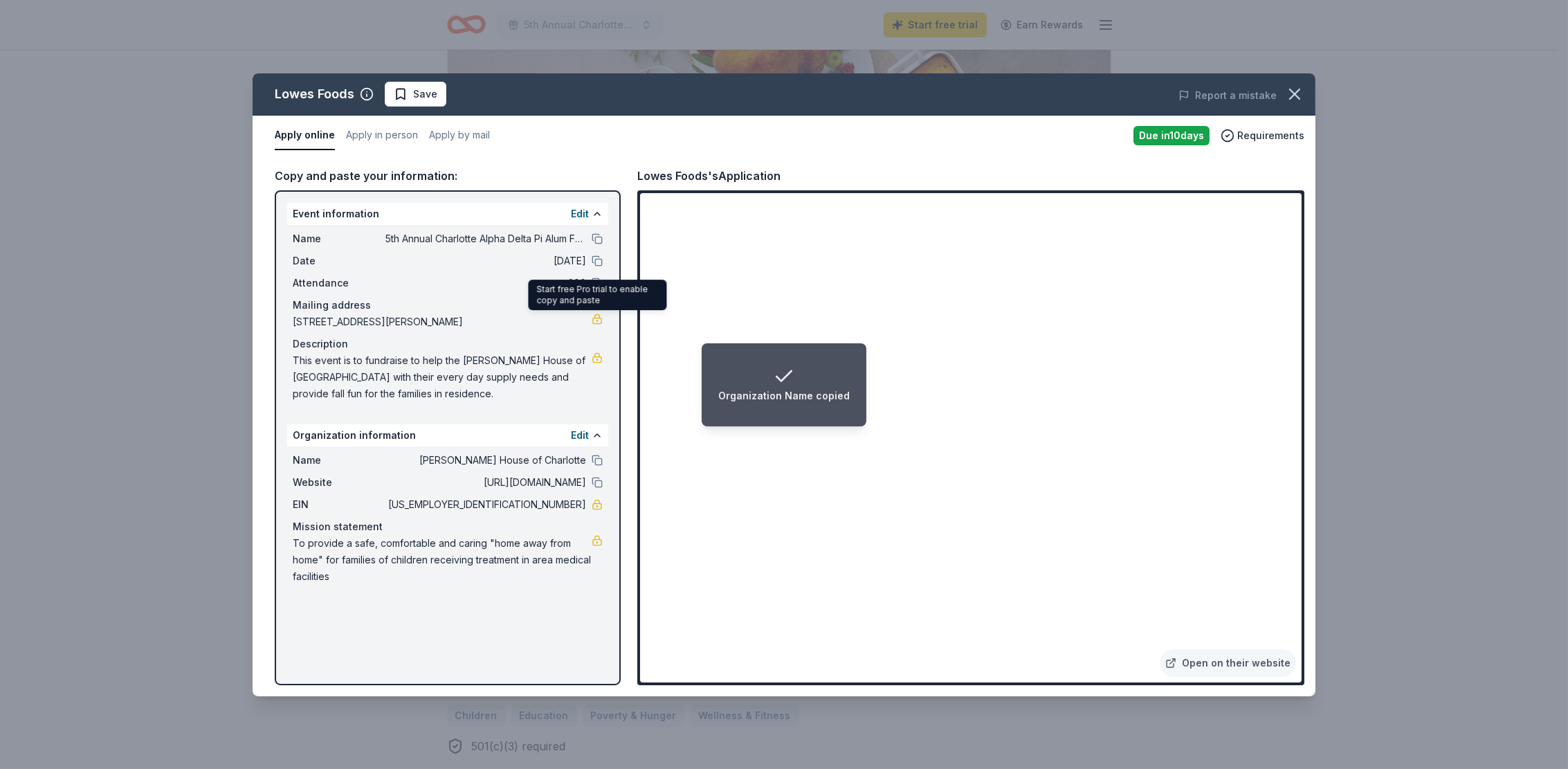
click at [596, 316] on link at bounding box center [597, 319] width 11 height 11
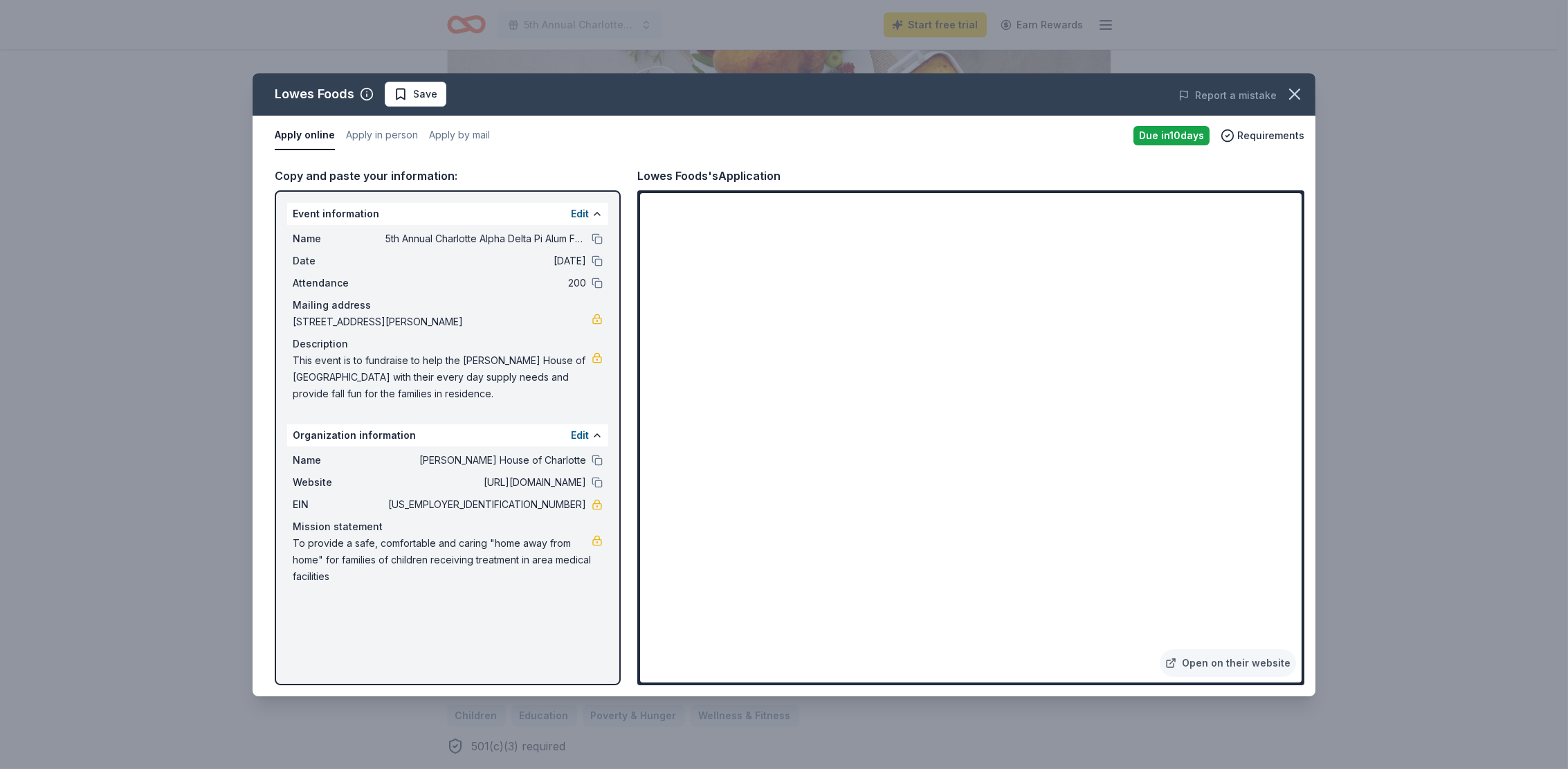
drag, startPoint x: 292, startPoint y: 359, endPoint x: 350, endPoint y: 362, distance: 58.1
click at [350, 362] on span "This event is to fundraise to help the Ronald McDonald House of Greater Charlot…" at bounding box center [441, 377] width 299 height 50
click at [437, 95] on button "Save" at bounding box center [415, 94] width 62 height 25
click at [1294, 91] on icon "button" at bounding box center [1294, 94] width 19 height 19
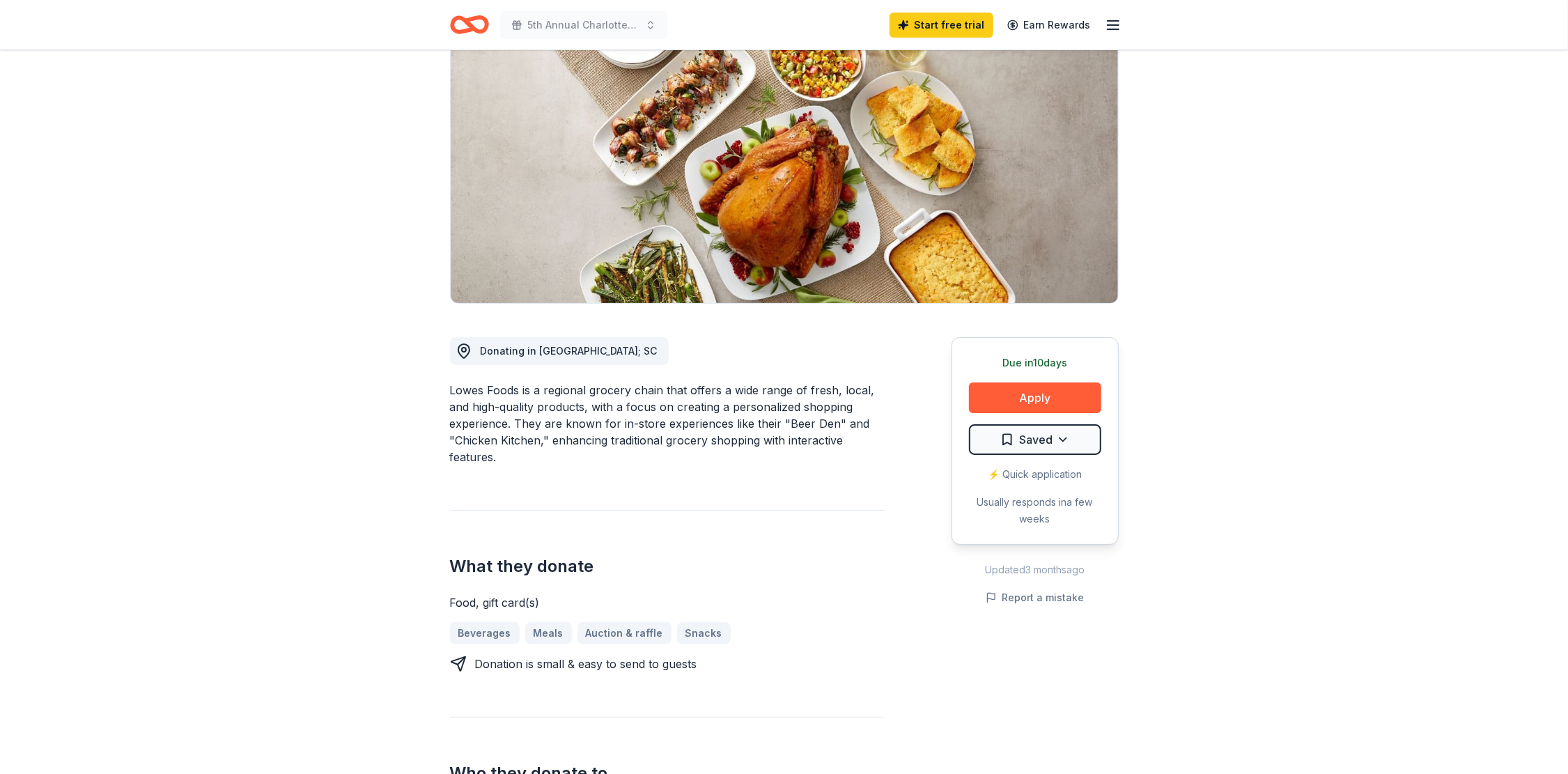
scroll to position [70, 0]
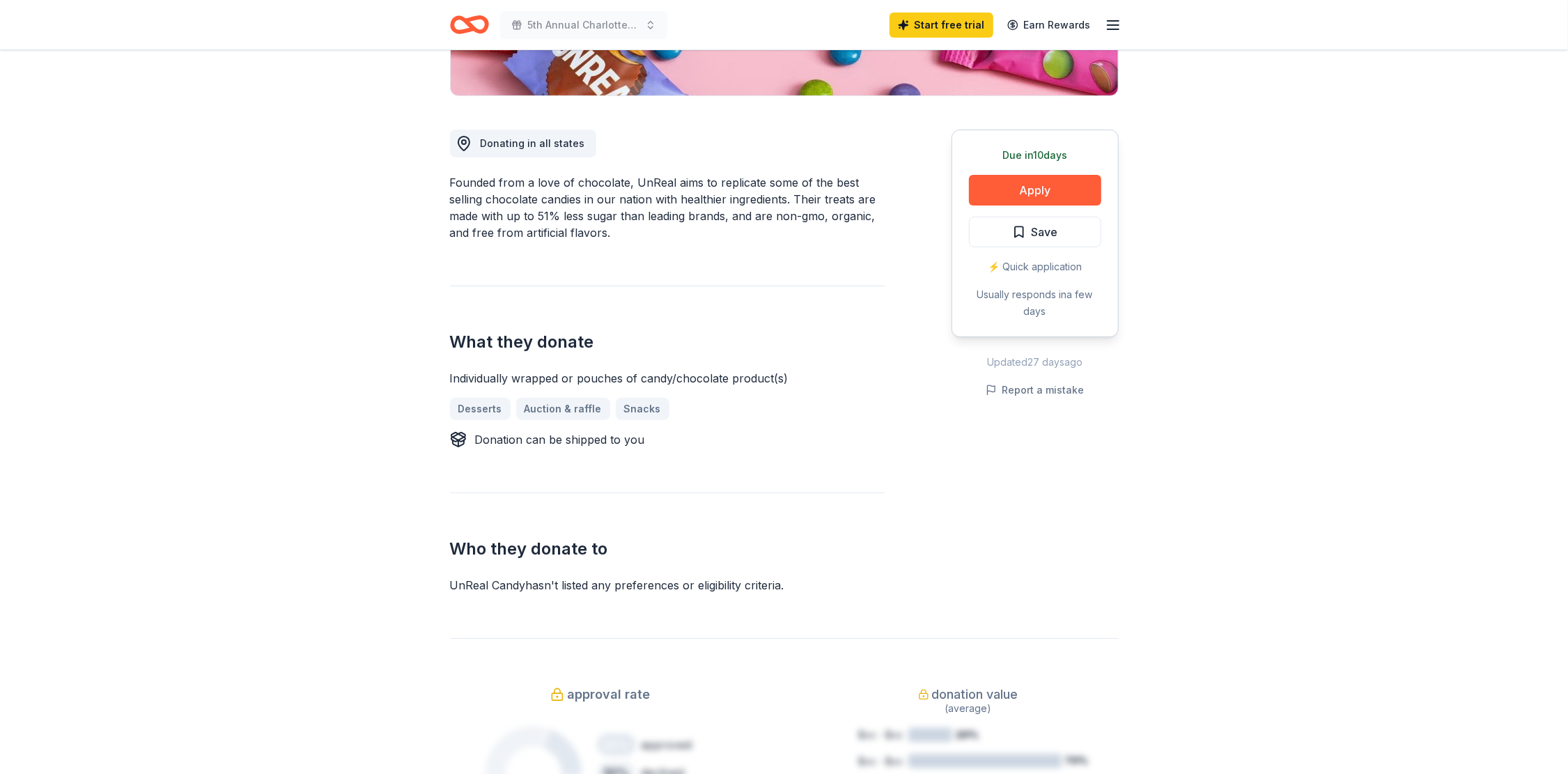
scroll to position [279, 0]
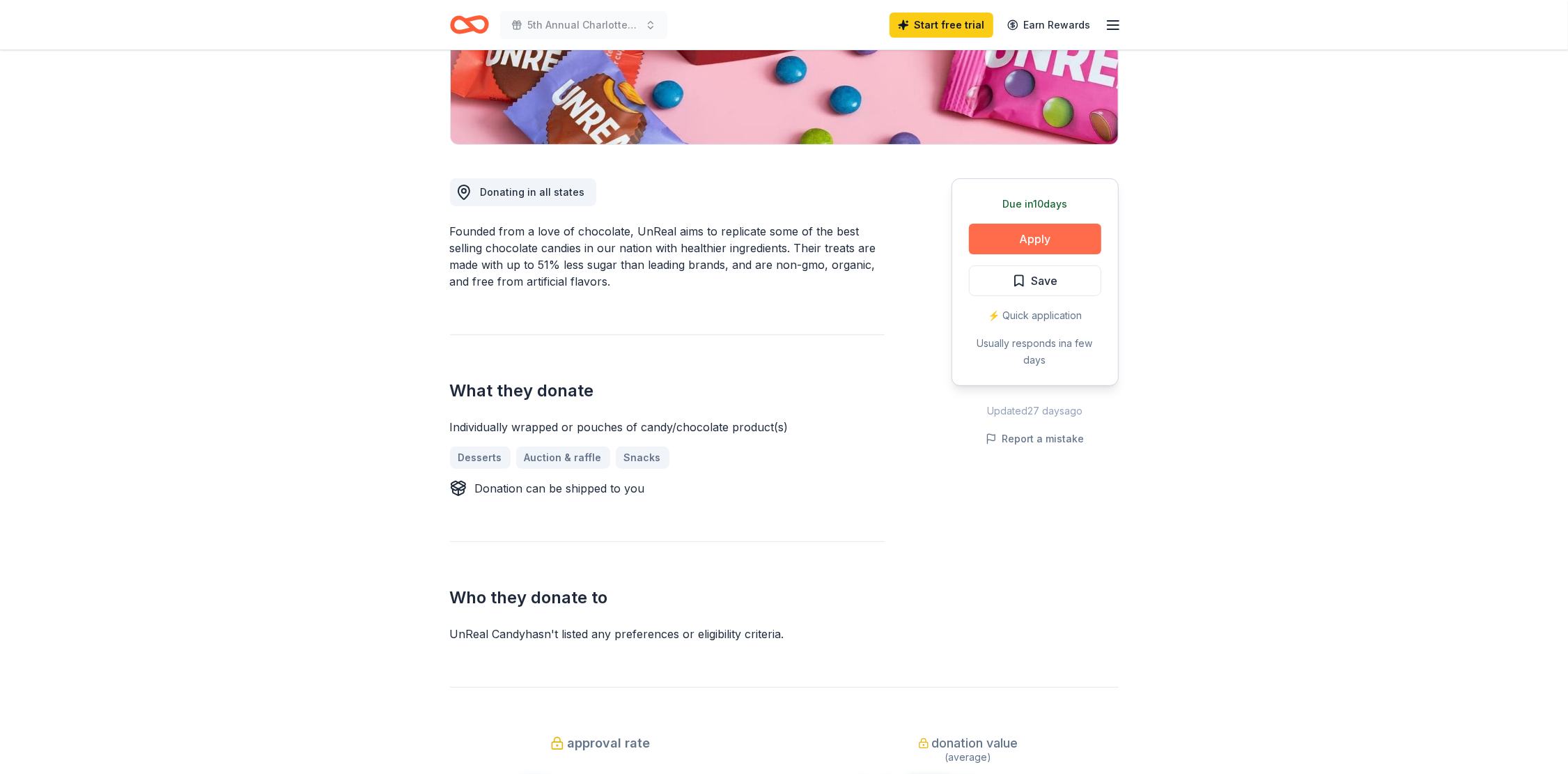
click at [1010, 232] on button "Apply" at bounding box center [1035, 239] width 133 height 31
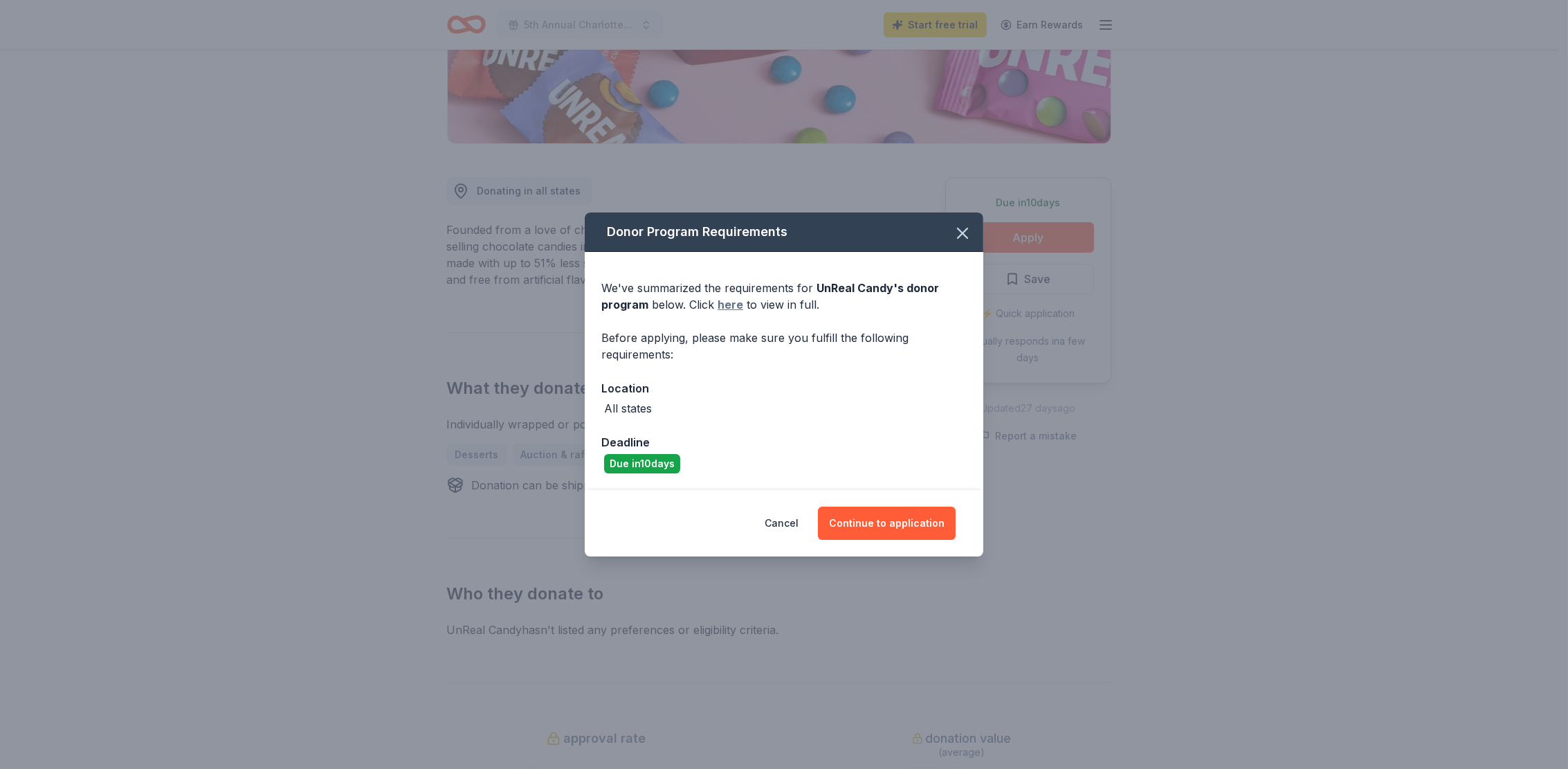
click at [727, 300] on link "here" at bounding box center [730, 304] width 26 height 16
click at [967, 235] on icon "button" at bounding box center [962, 233] width 19 height 19
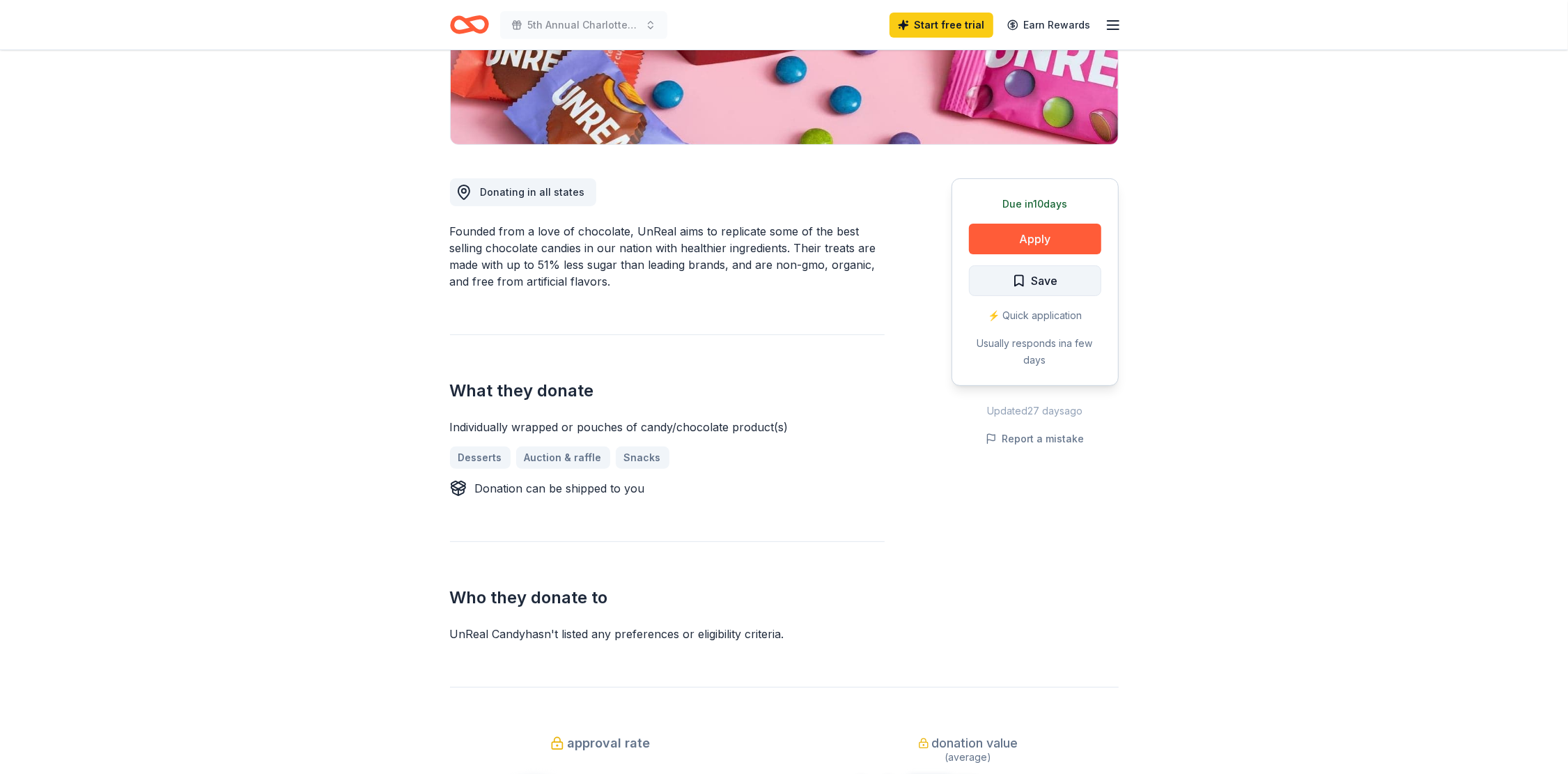
click at [1051, 282] on span "Save" at bounding box center [1045, 280] width 27 height 18
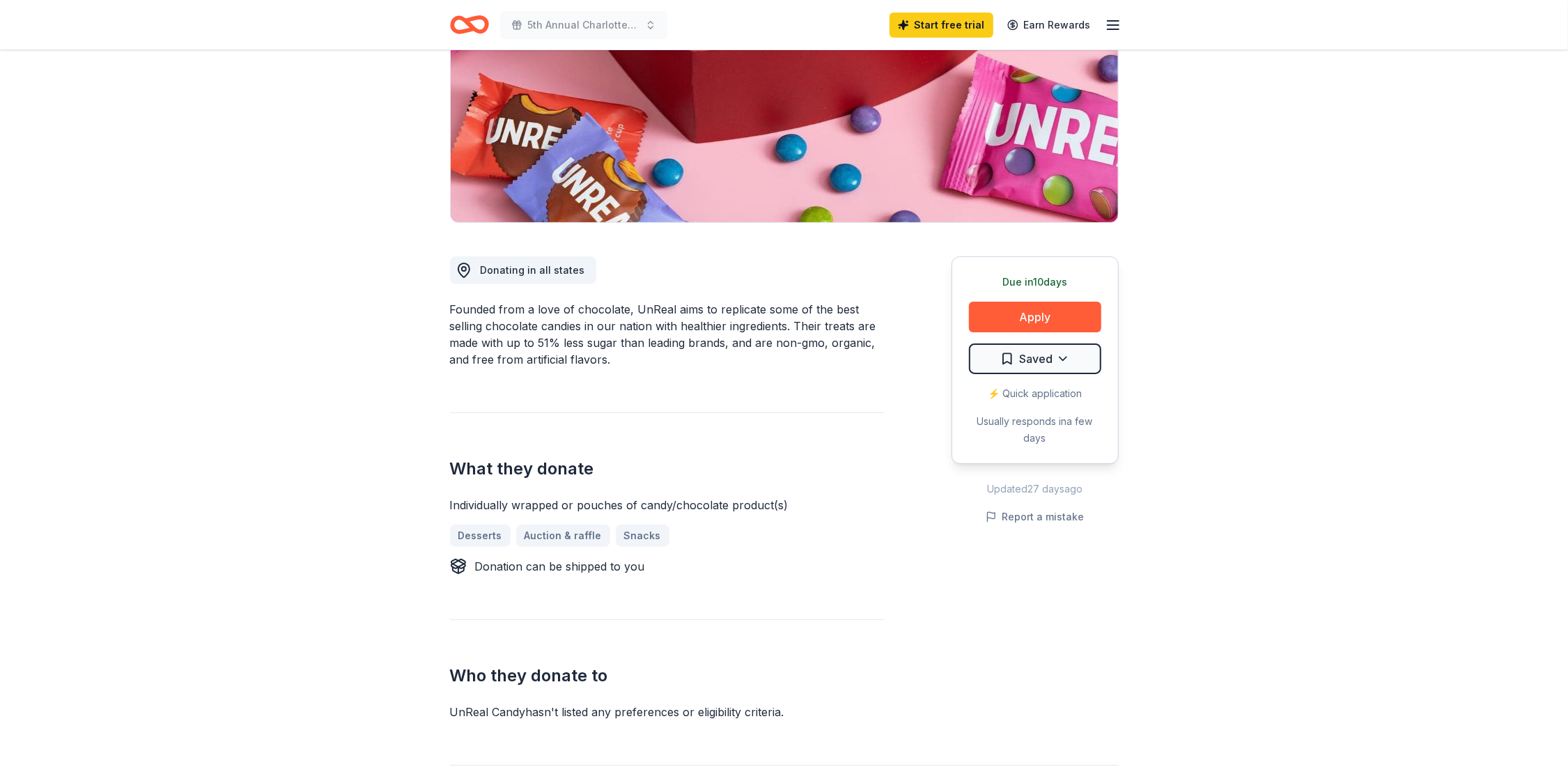
scroll to position [0, 0]
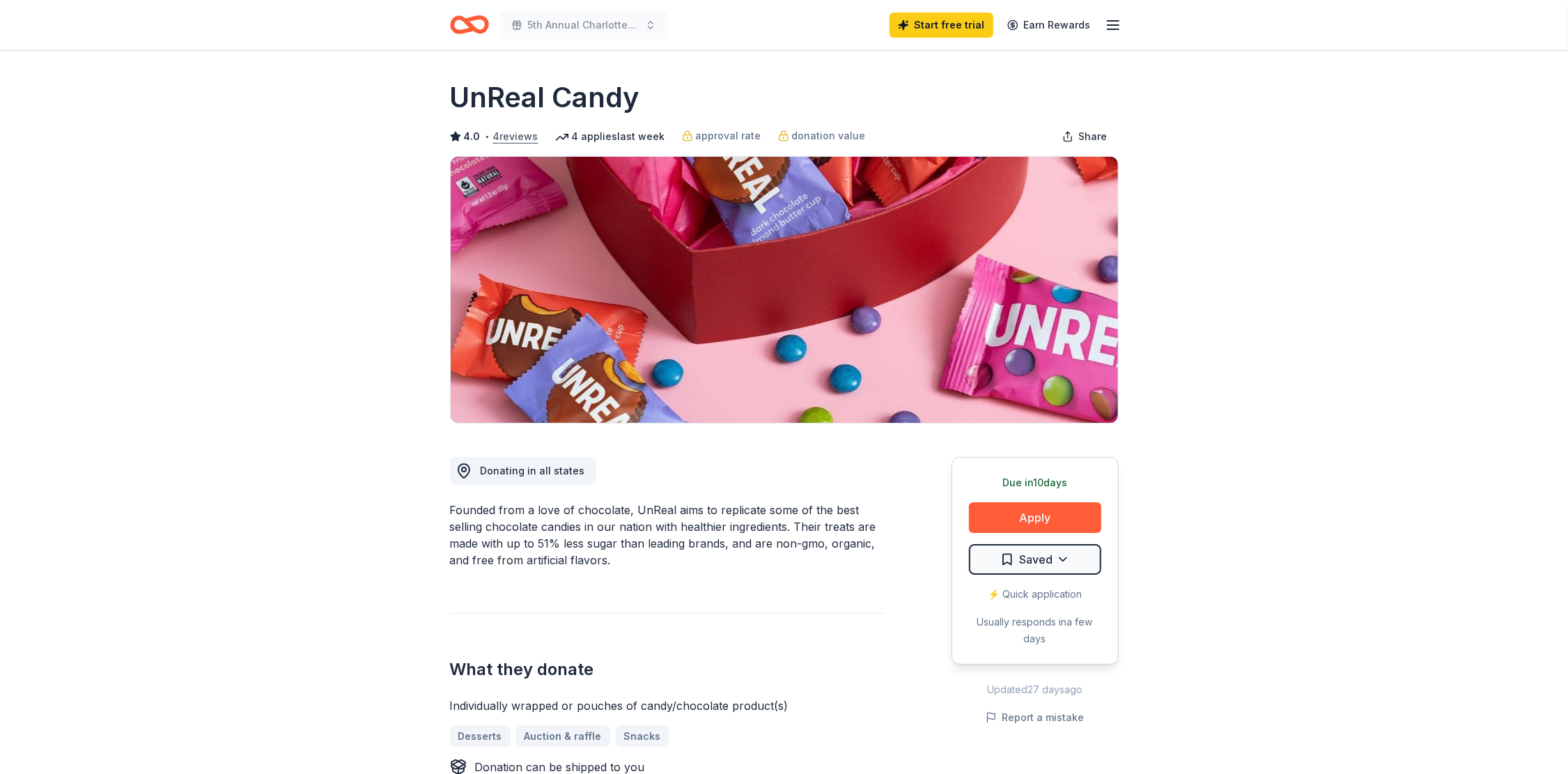
click at [515, 138] on button "4 reviews" at bounding box center [516, 136] width 46 height 16
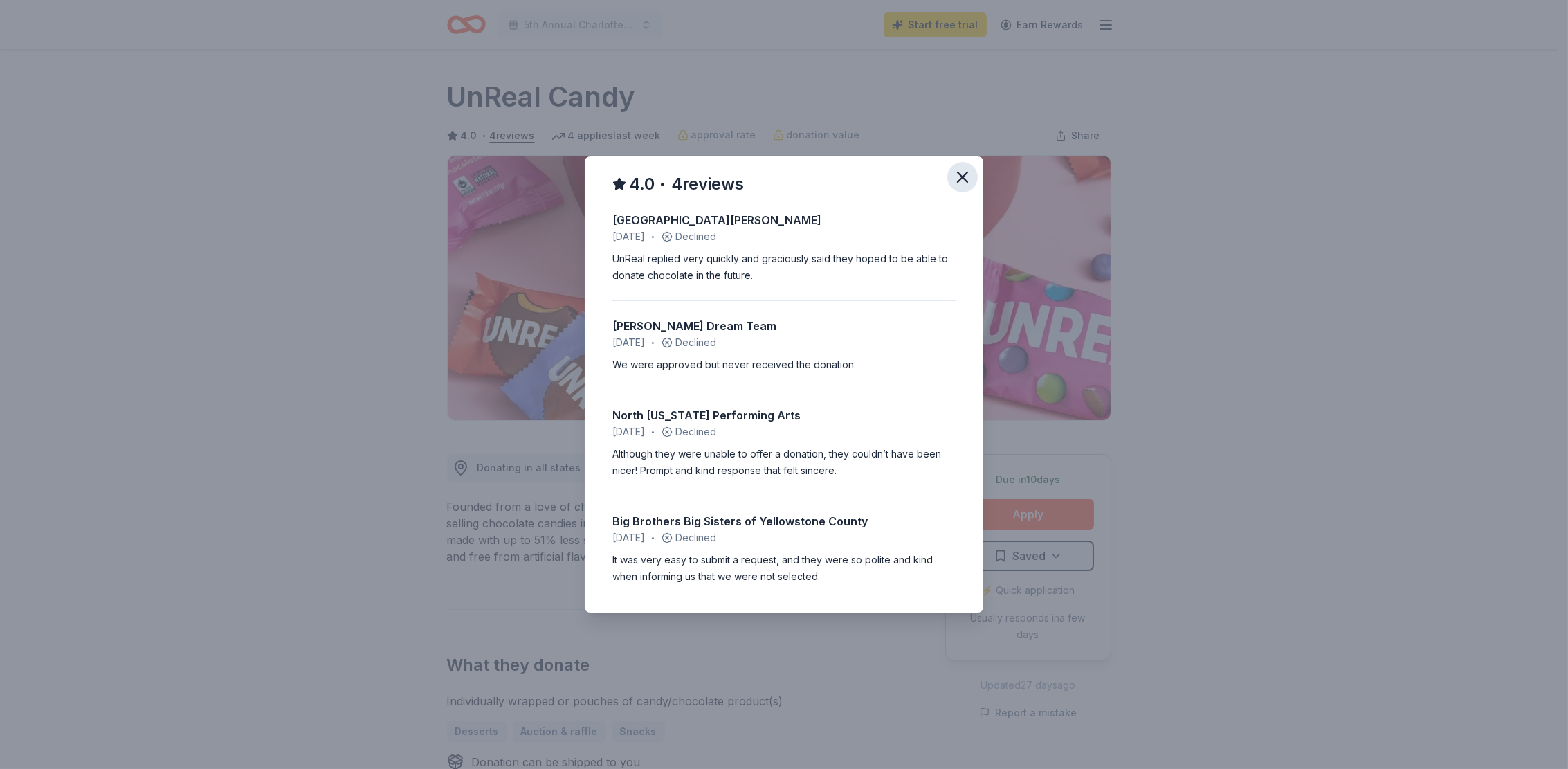
click at [962, 178] on icon "button" at bounding box center [962, 177] width 9 height 9
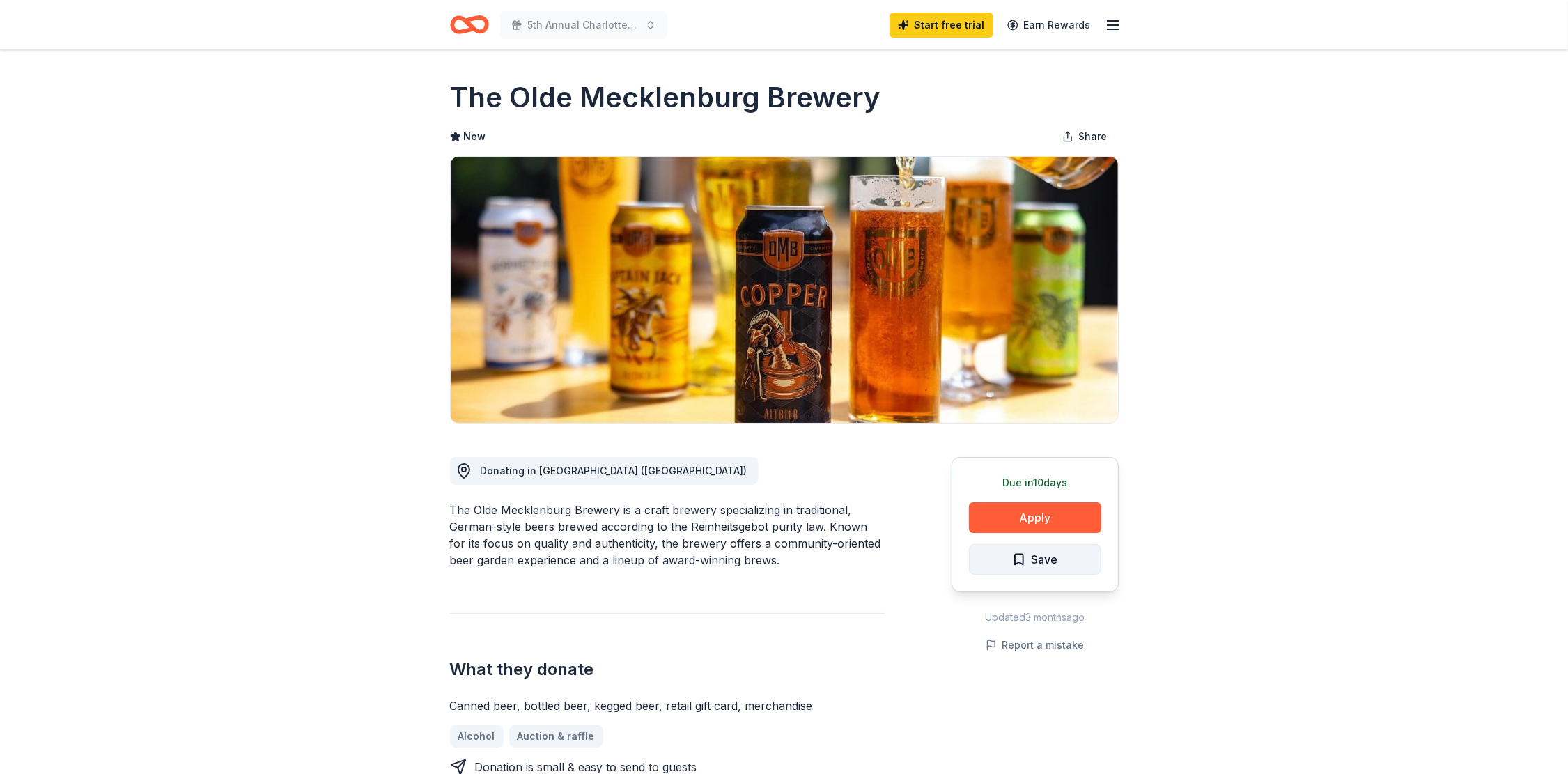
click at [1063, 561] on button "Save" at bounding box center [1035, 559] width 133 height 31
click at [1045, 513] on button "Apply" at bounding box center [1035, 517] width 133 height 31
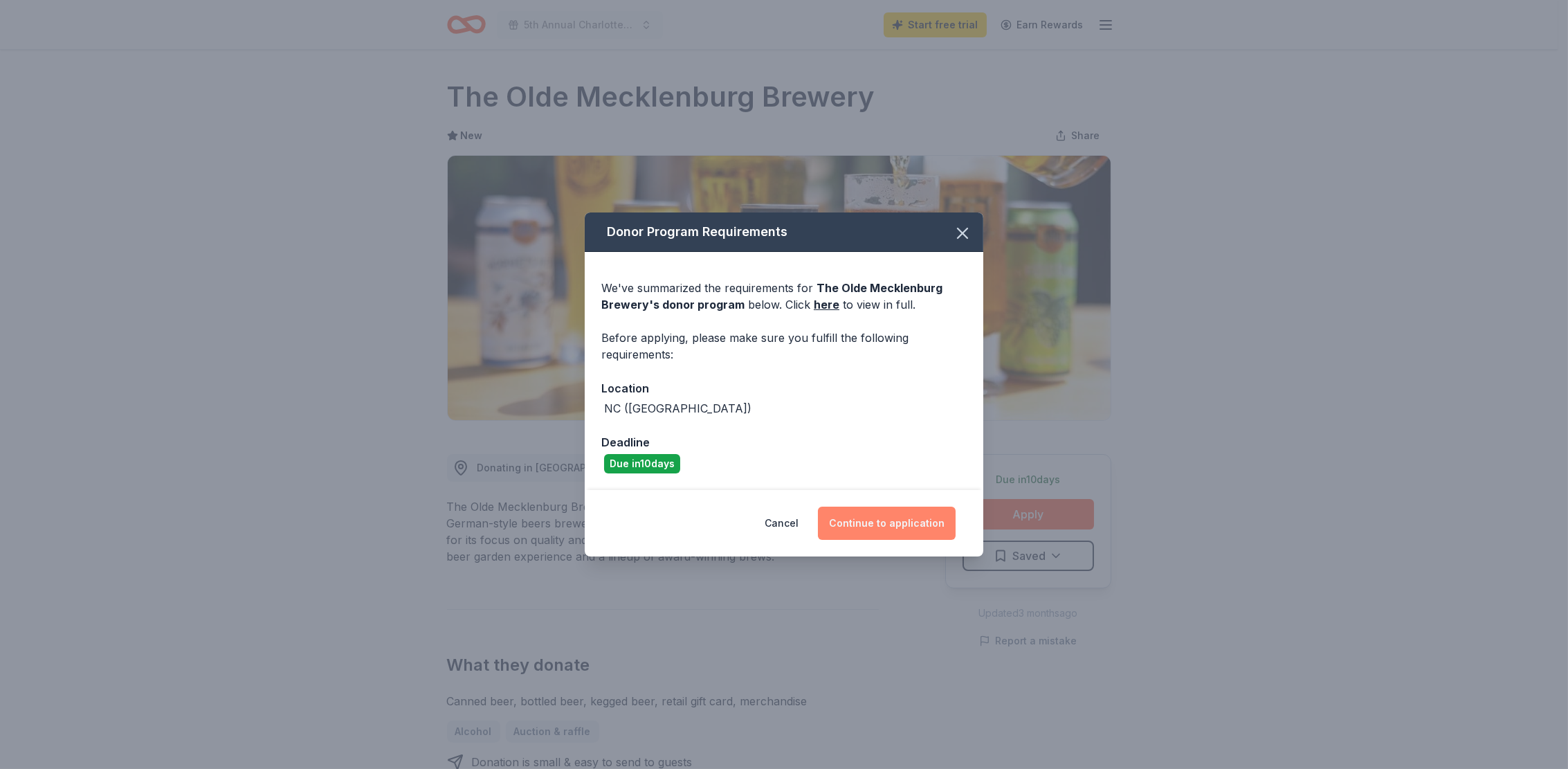
click at [915, 518] on button "Continue to application" at bounding box center [887, 523] width 138 height 34
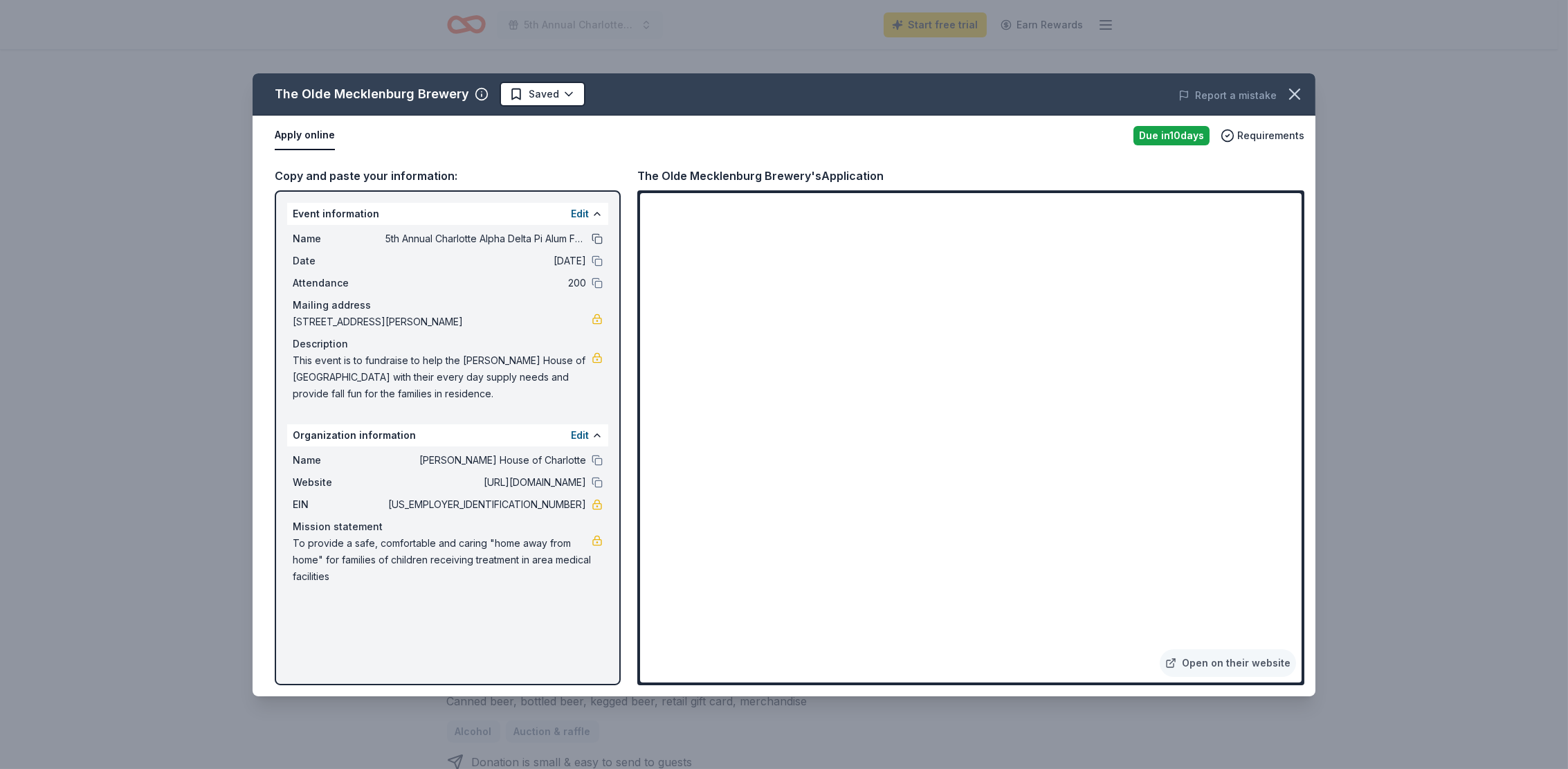
click at [597, 236] on button at bounding box center [597, 239] width 11 height 11
click at [593, 462] on button at bounding box center [597, 460] width 11 height 11
click at [1295, 92] on icon "button" at bounding box center [1294, 94] width 9 height 9
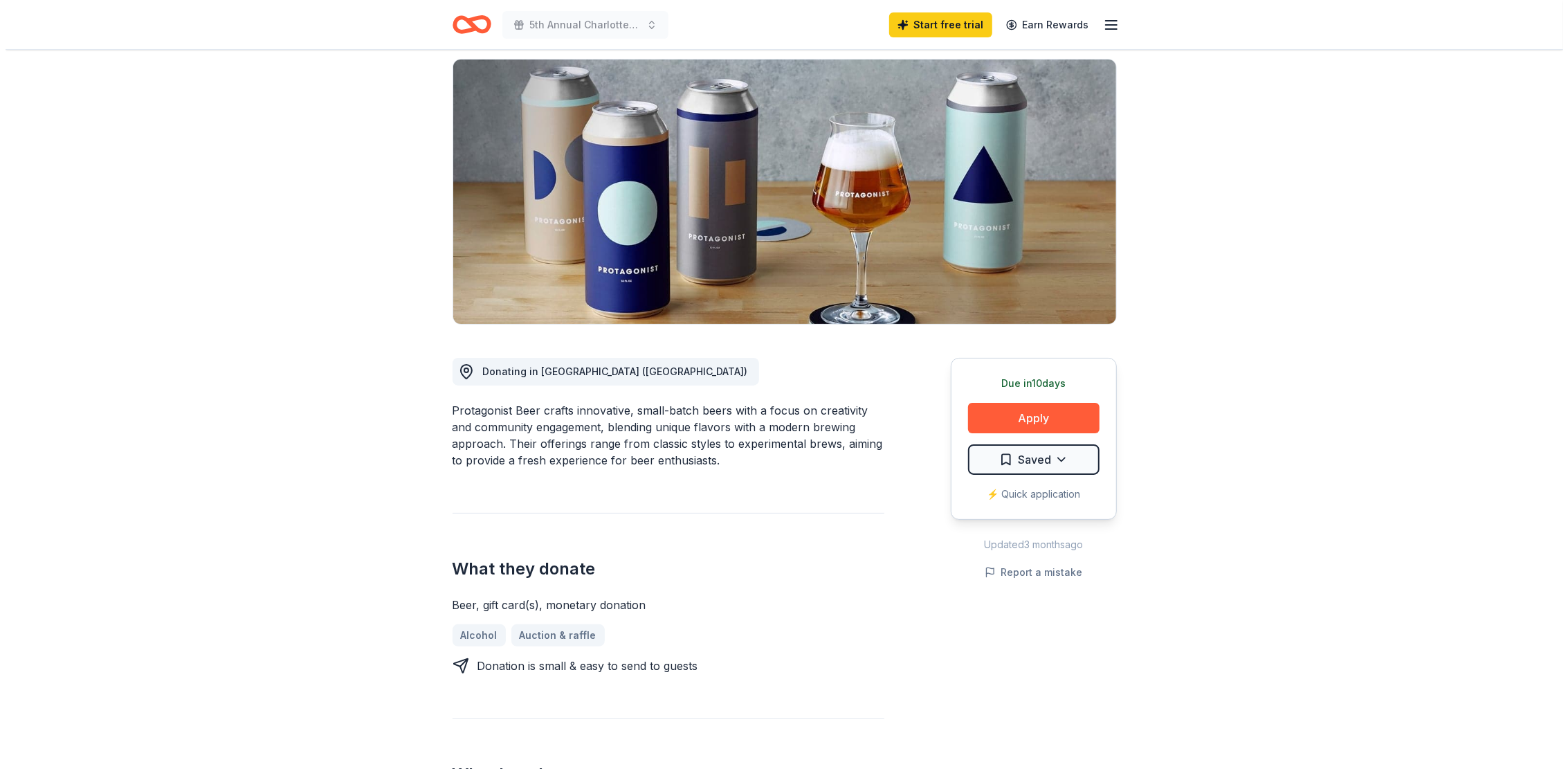
scroll to position [138, 0]
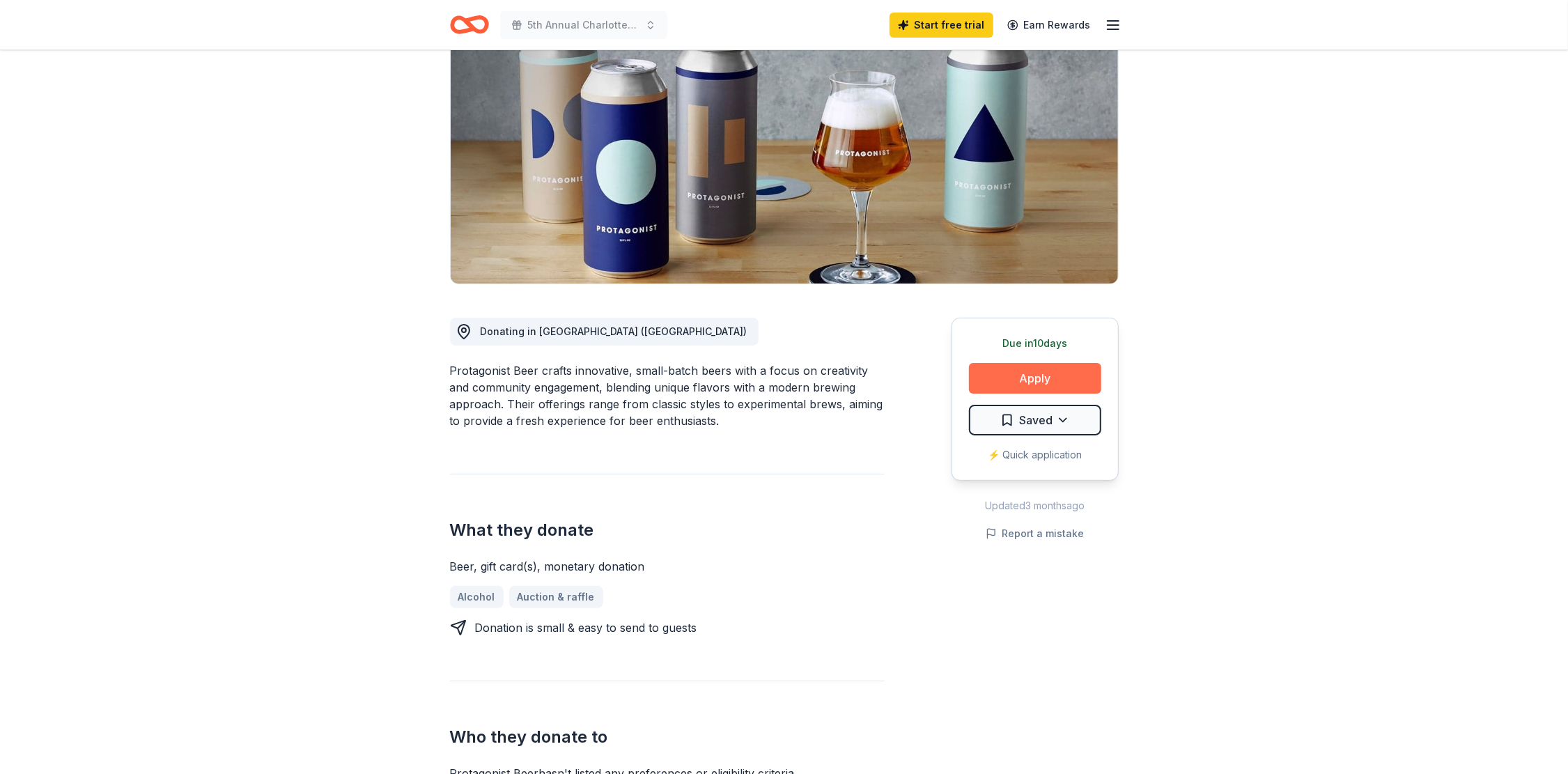
click at [1036, 374] on button "Apply" at bounding box center [1035, 378] width 133 height 31
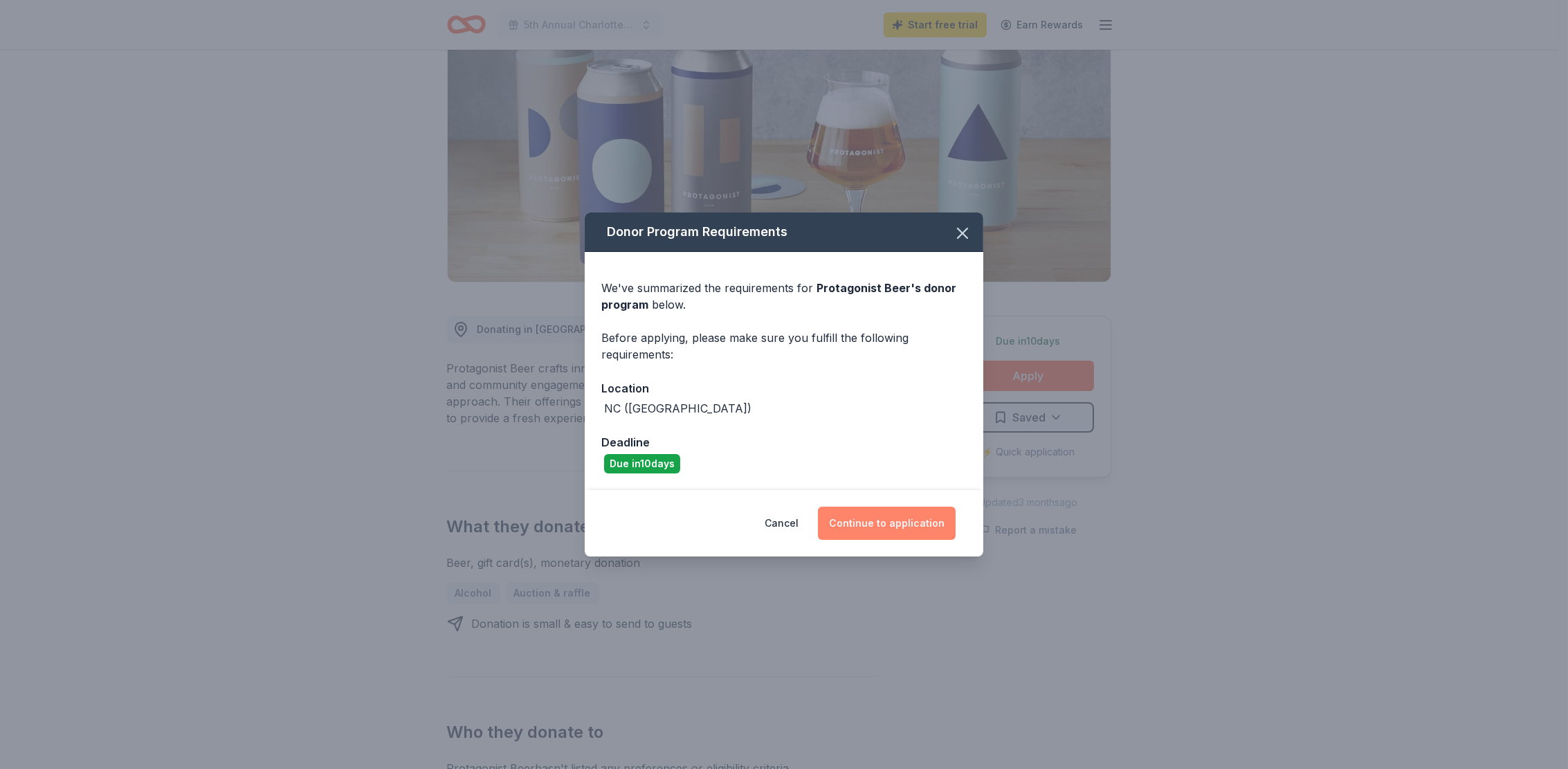
click at [880, 533] on button "Continue to application" at bounding box center [887, 523] width 138 height 34
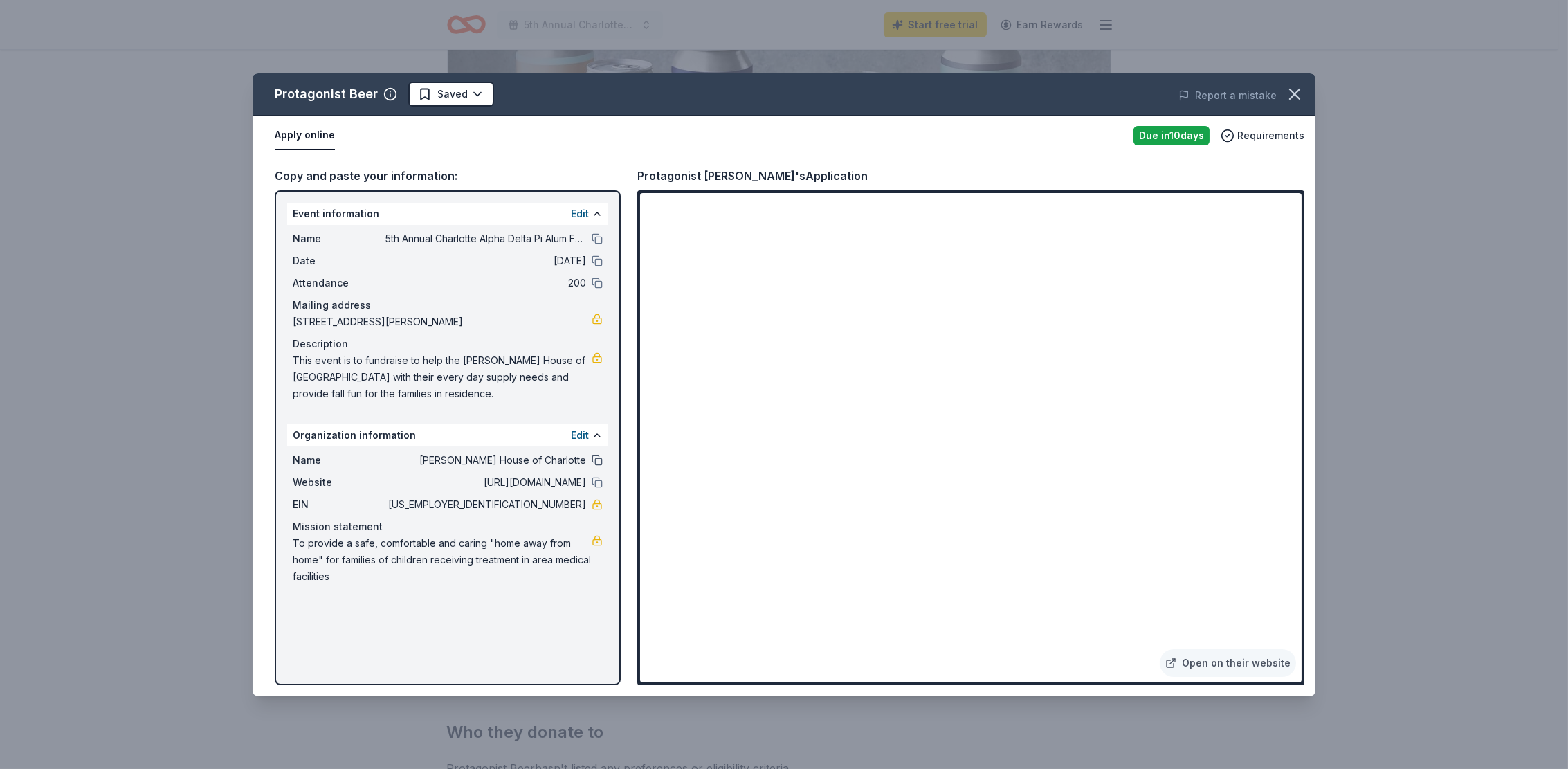
click at [597, 457] on button at bounding box center [597, 460] width 11 height 11
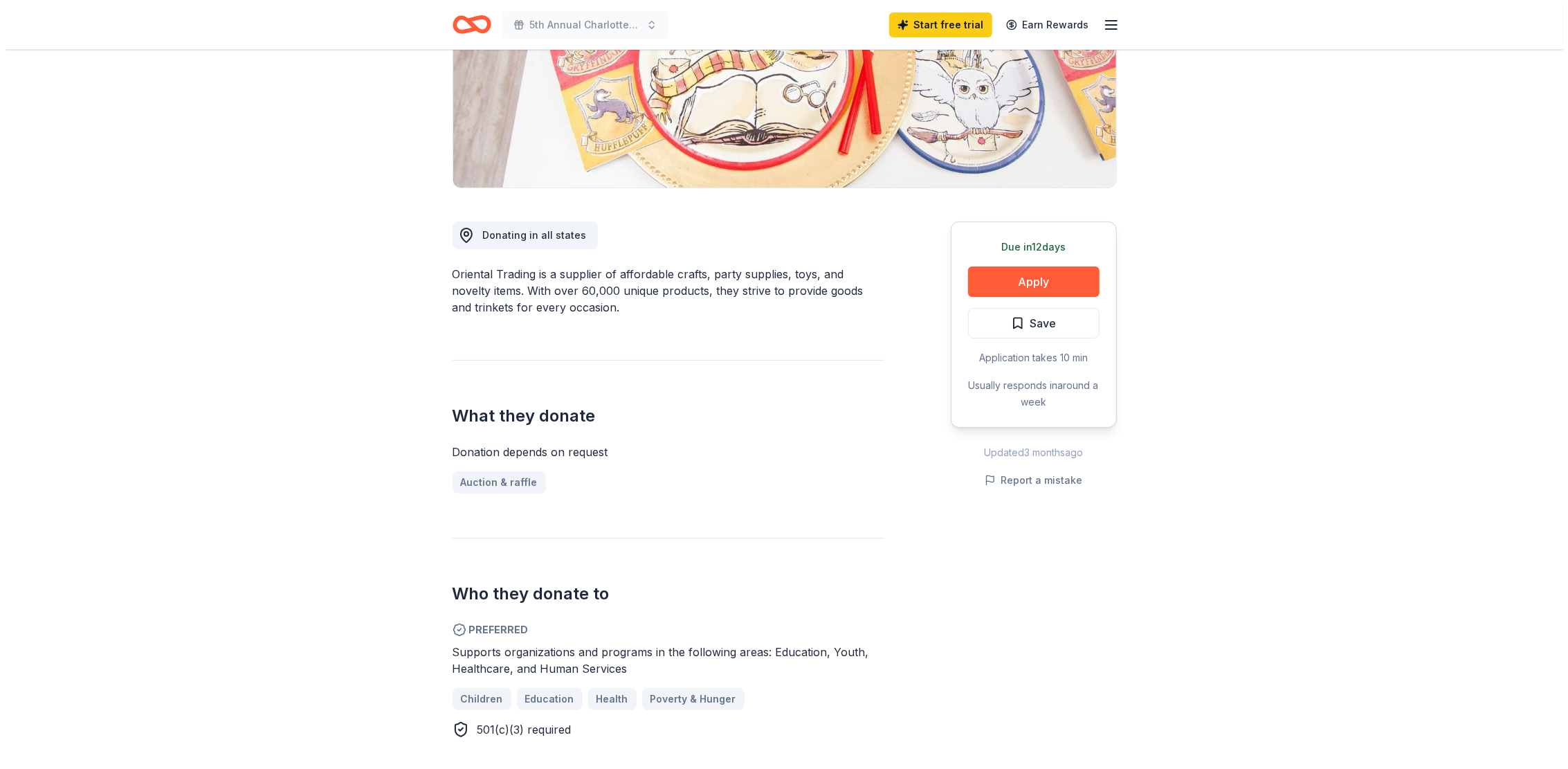
scroll to position [207, 0]
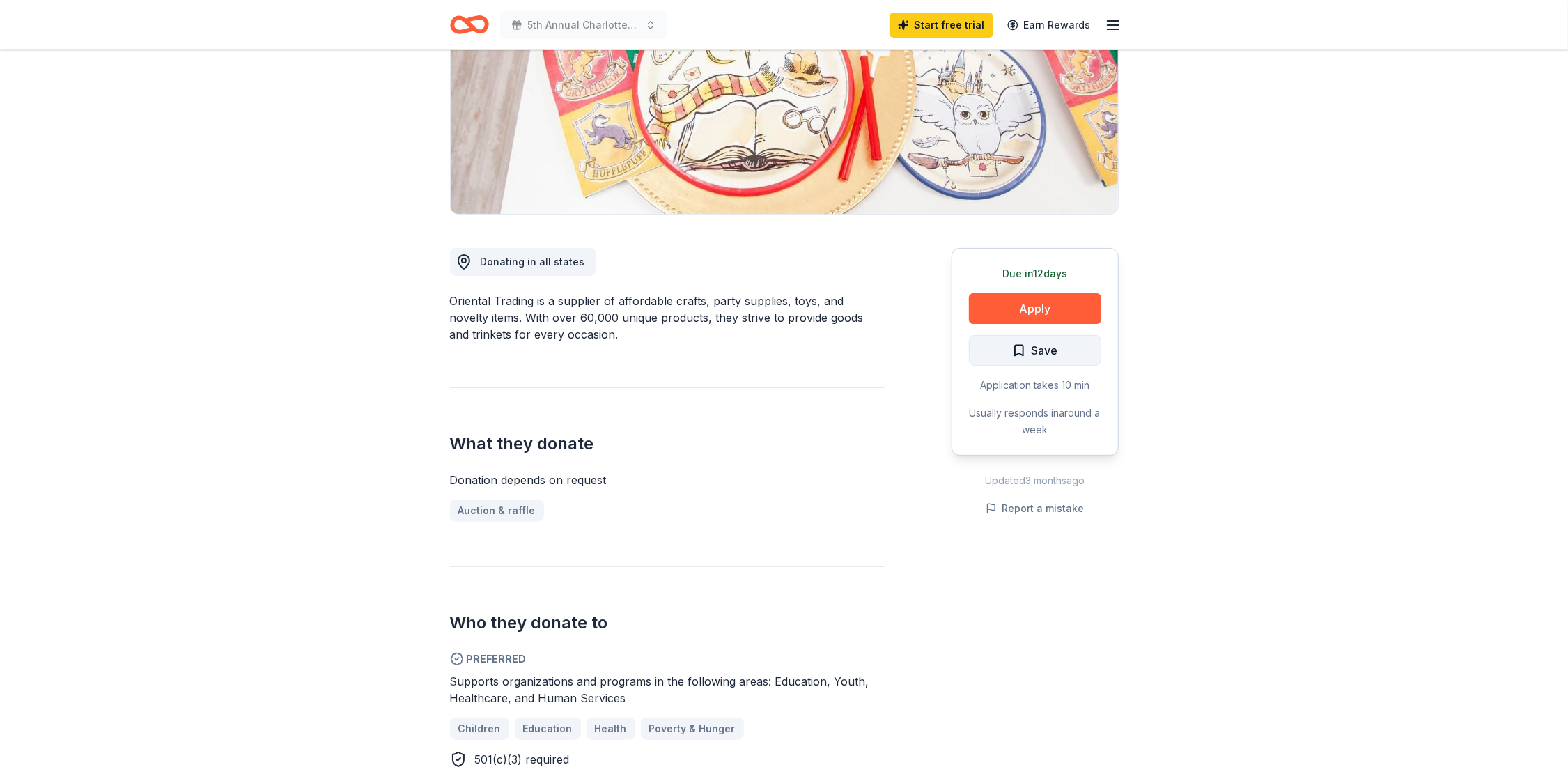
click at [1054, 355] on span "Save" at bounding box center [1045, 350] width 27 height 18
click at [1042, 304] on button "Apply" at bounding box center [1035, 309] width 133 height 31
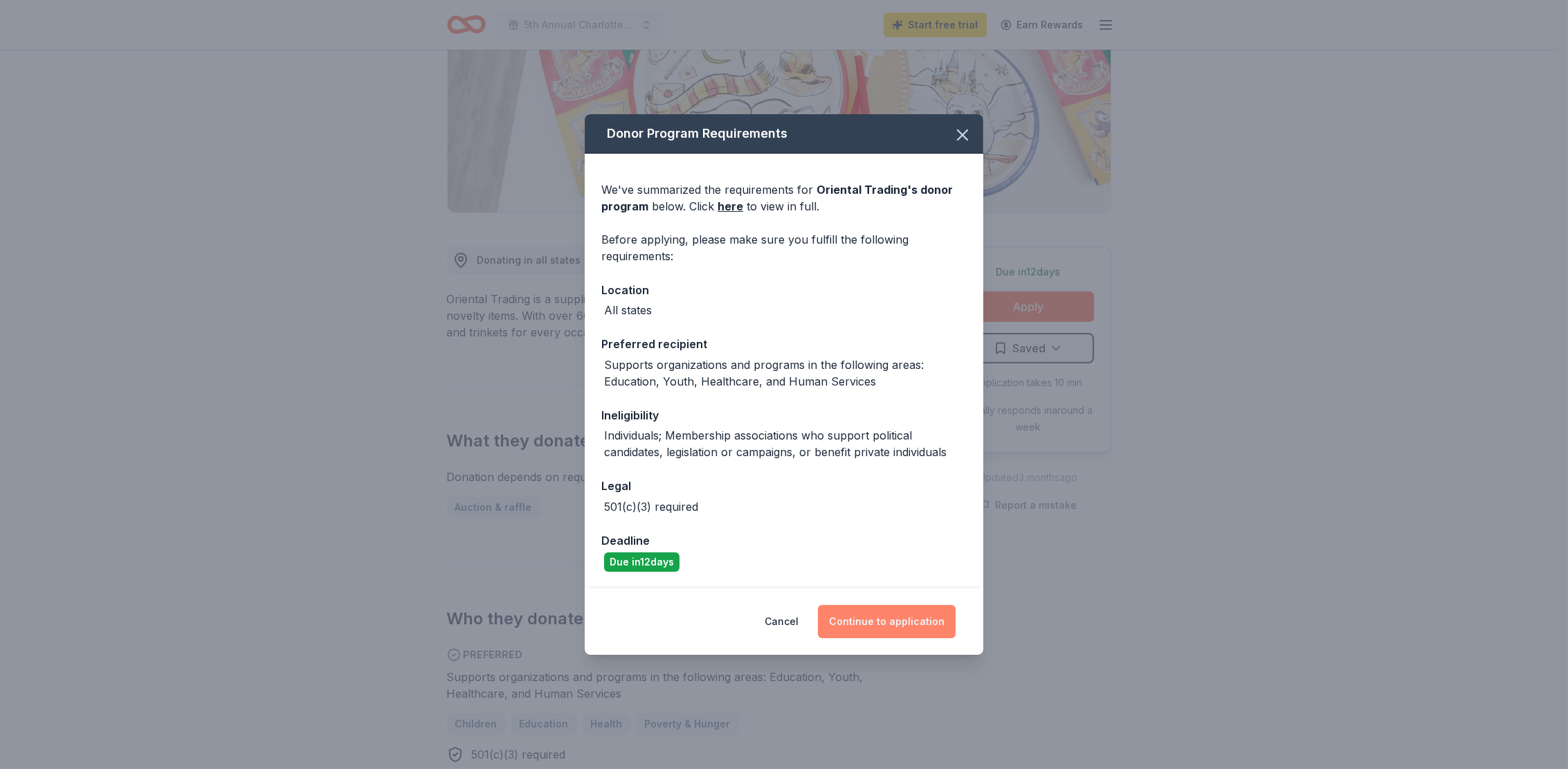
click at [883, 619] on button "Continue to application" at bounding box center [887, 621] width 138 height 34
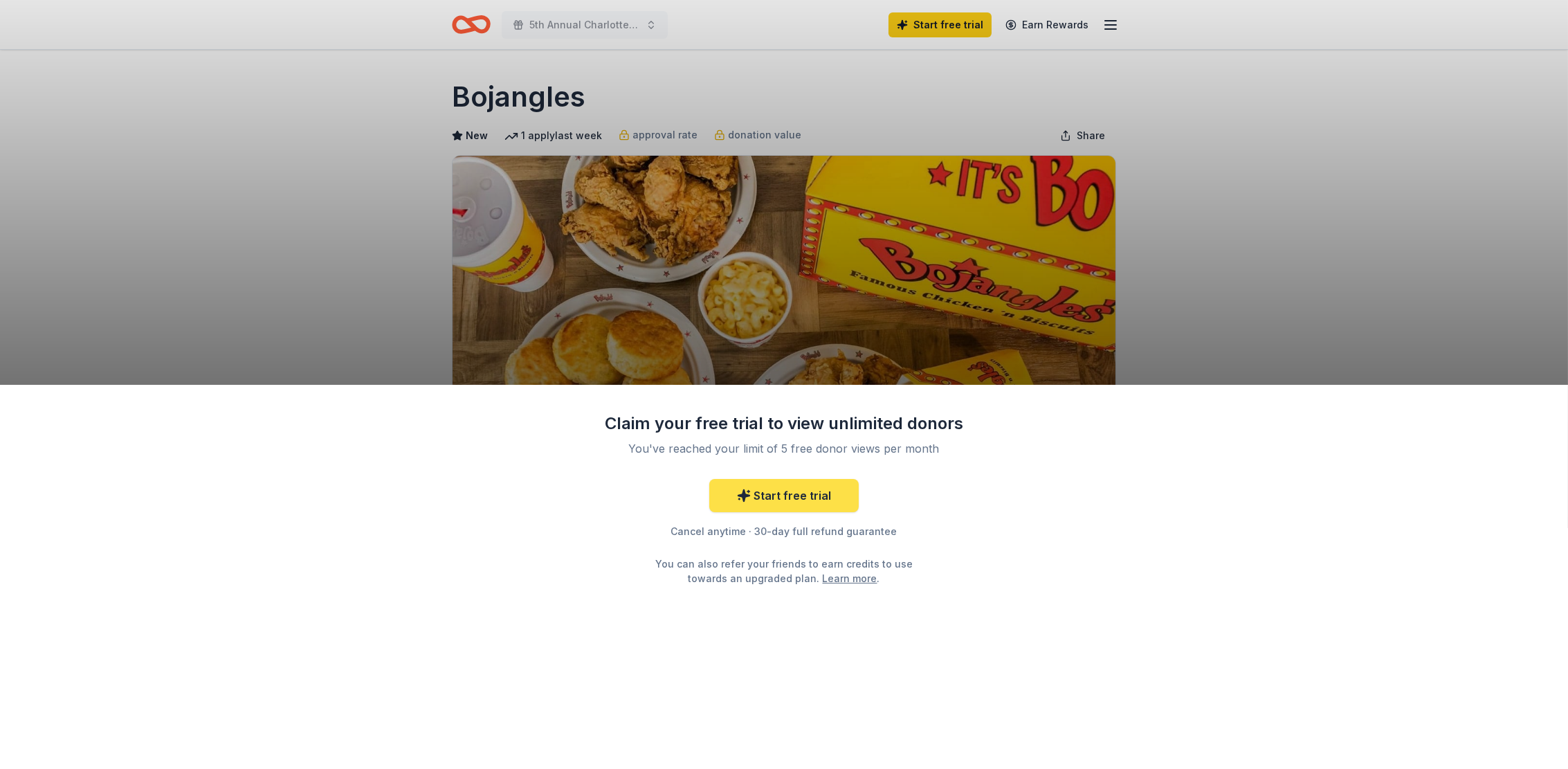
click at [812, 505] on link "Start free trial" at bounding box center [784, 495] width 150 height 34
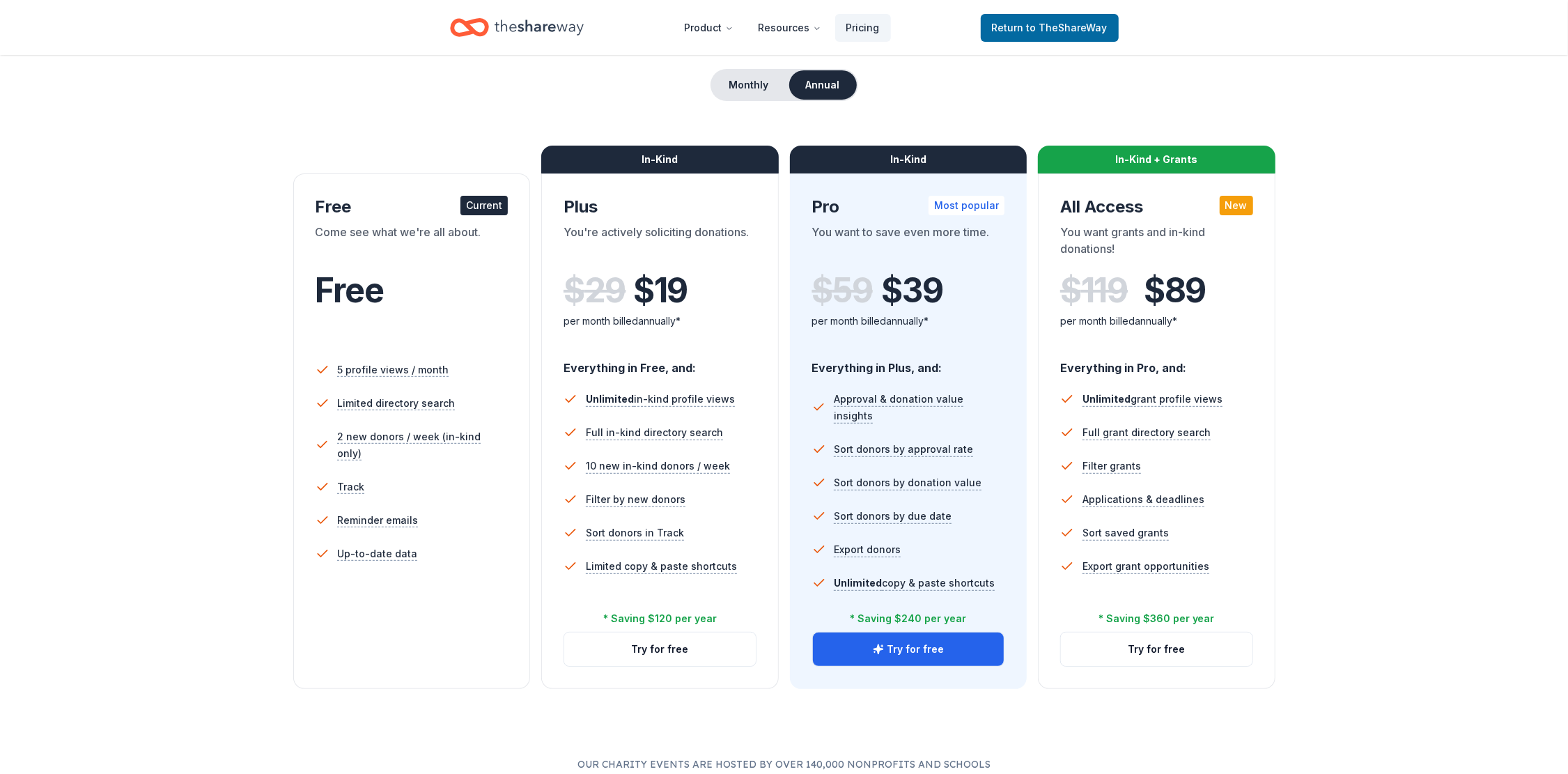
scroll to position [209, 0]
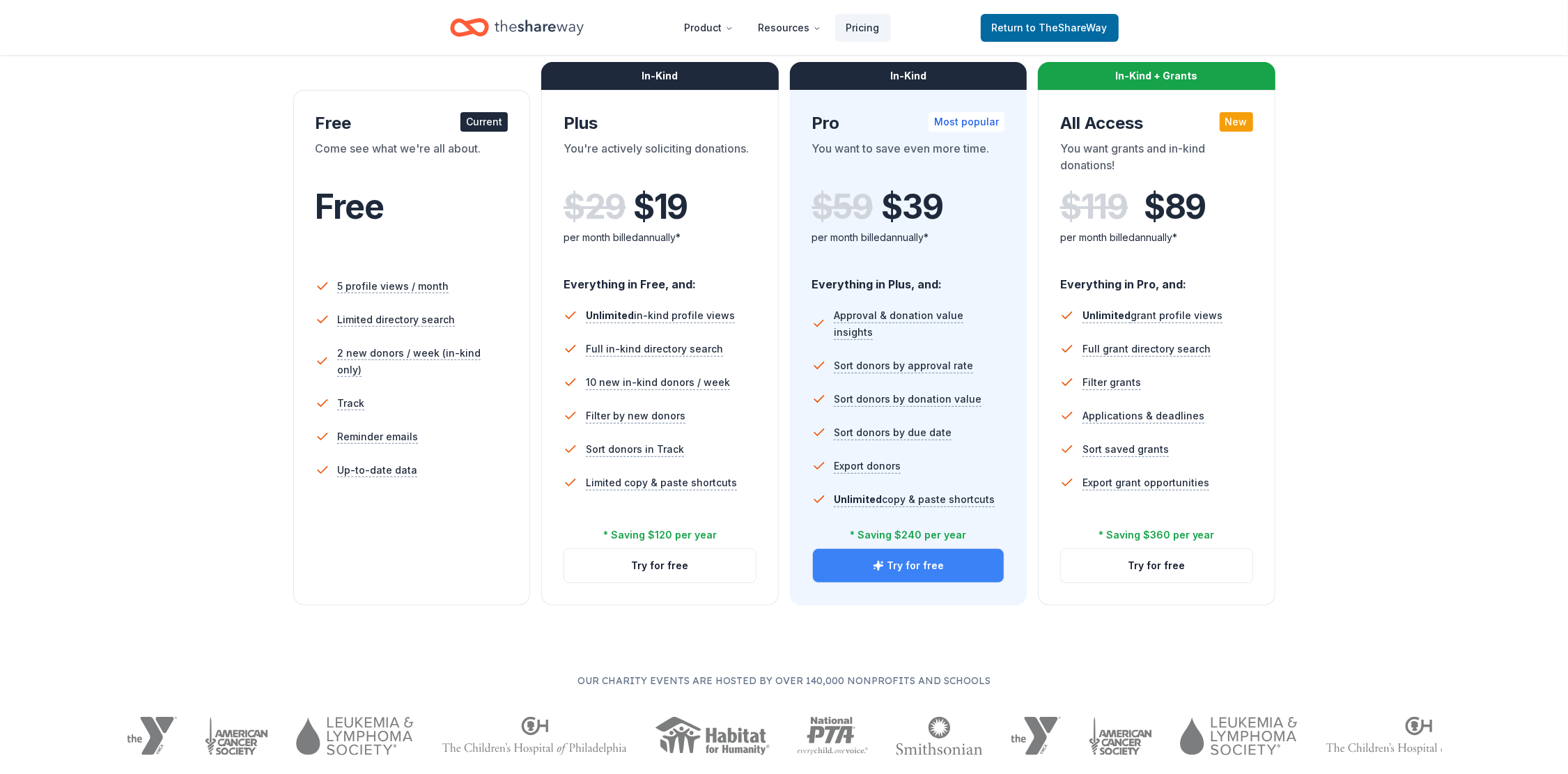
click at [880, 568] on icon "button" at bounding box center [879, 565] width 9 height 9
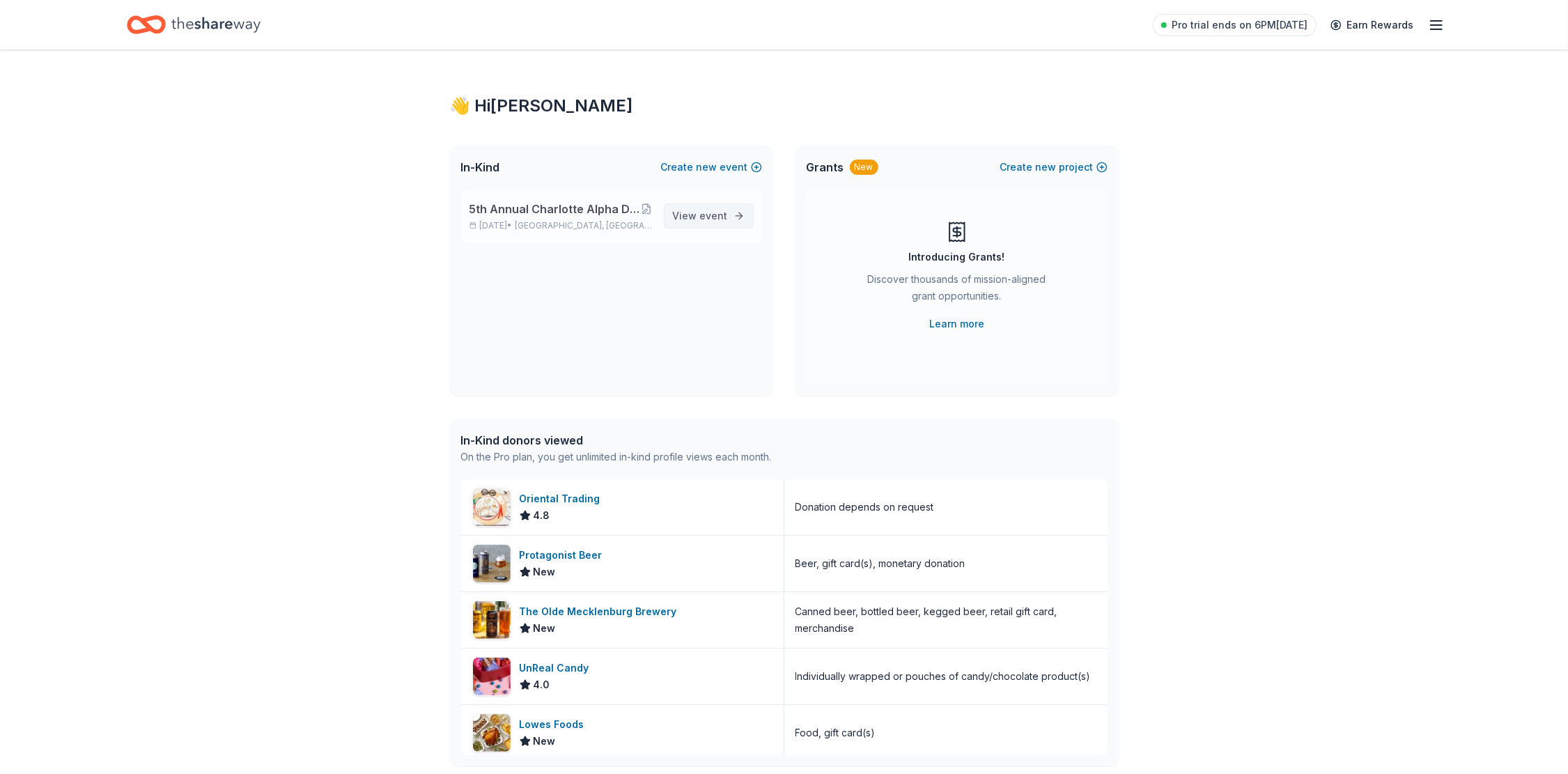
click at [729, 219] on link "View event" at bounding box center [709, 216] width 90 height 25
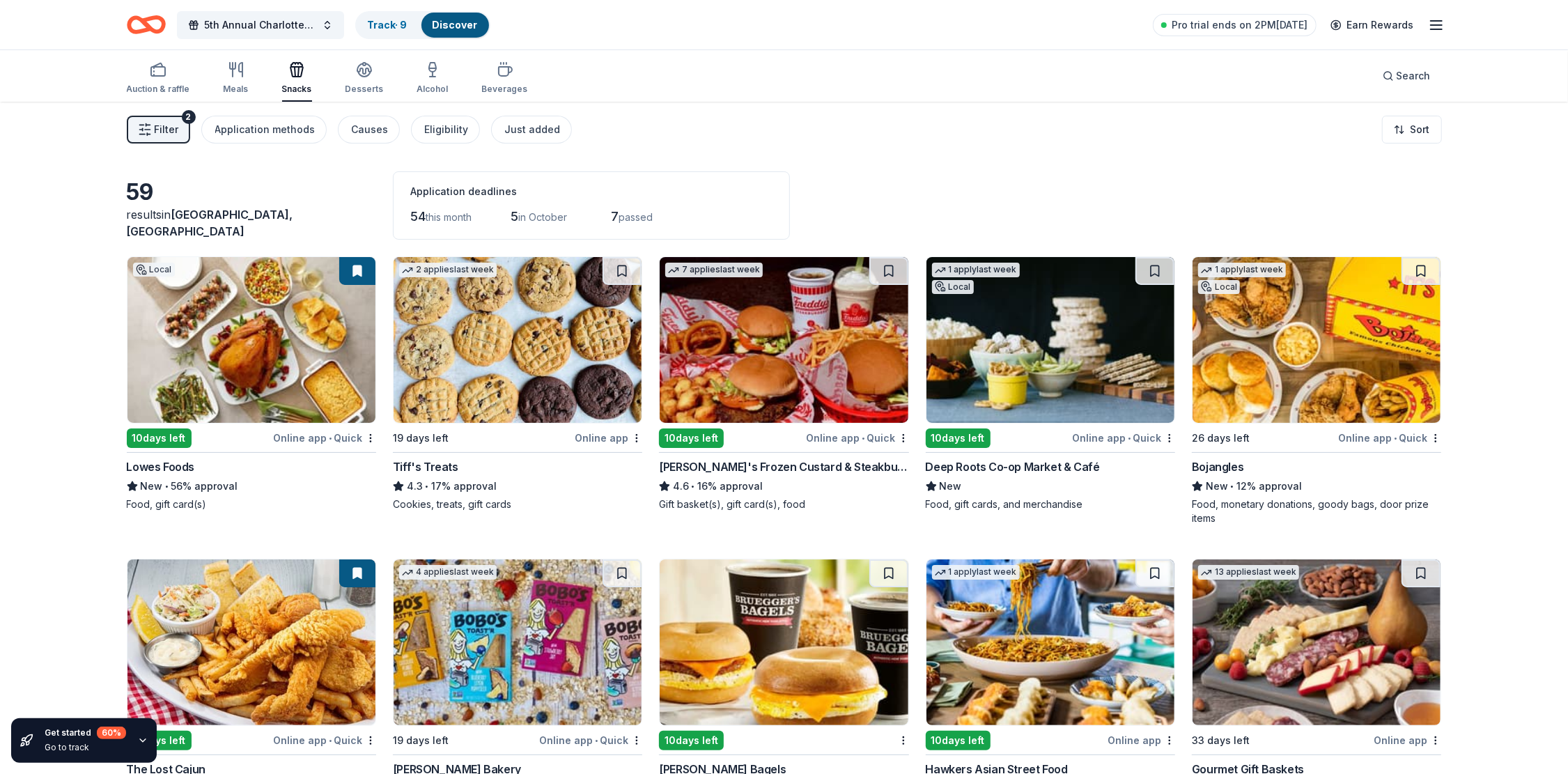
click at [1085, 341] on img at bounding box center [1051, 339] width 248 height 166
click at [1282, 309] on img at bounding box center [1317, 339] width 248 height 166
click at [163, 132] on span "Filter" at bounding box center [166, 129] width 24 height 16
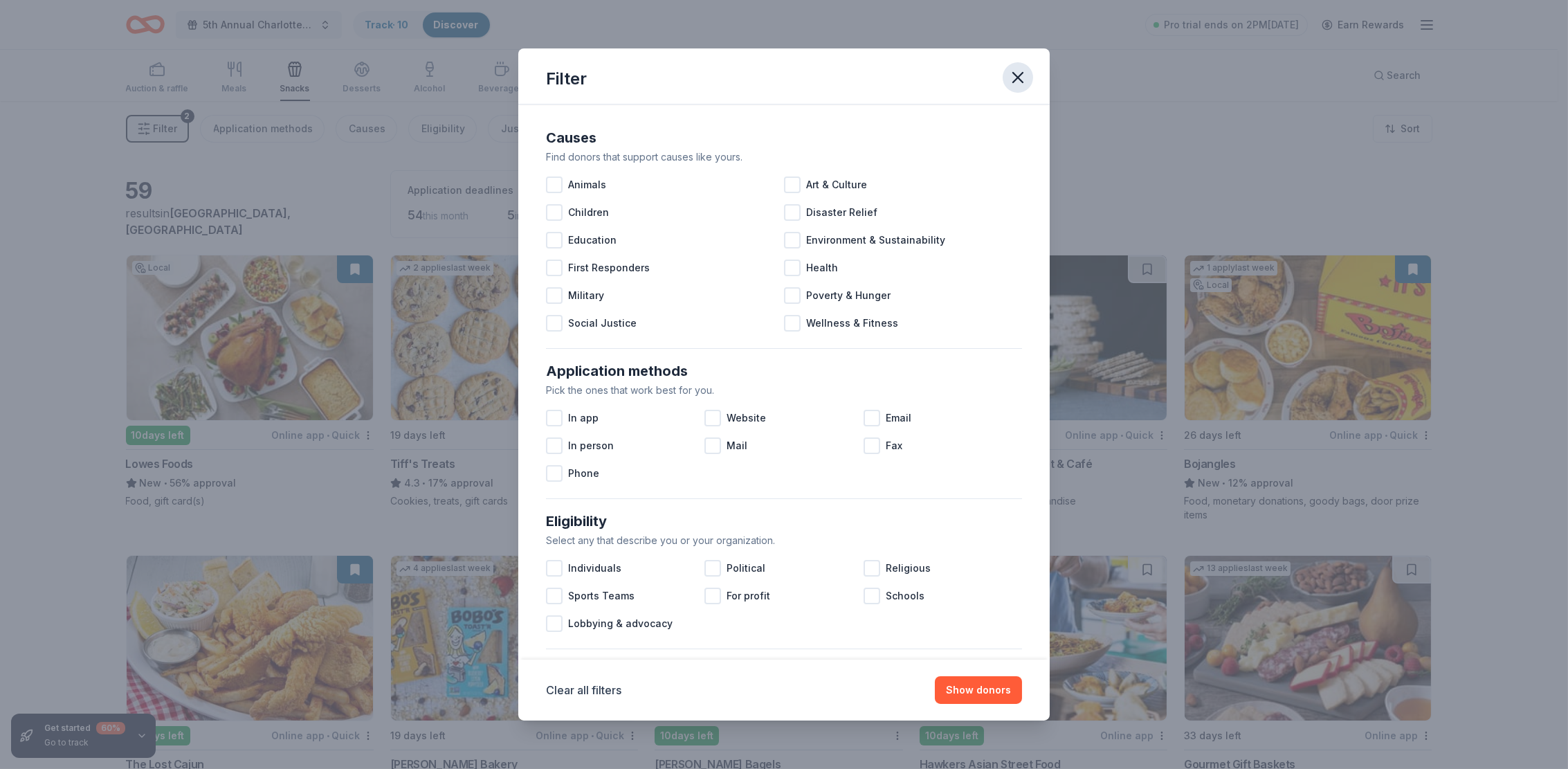
click at [1021, 74] on icon "button" at bounding box center [1018, 77] width 9 height 9
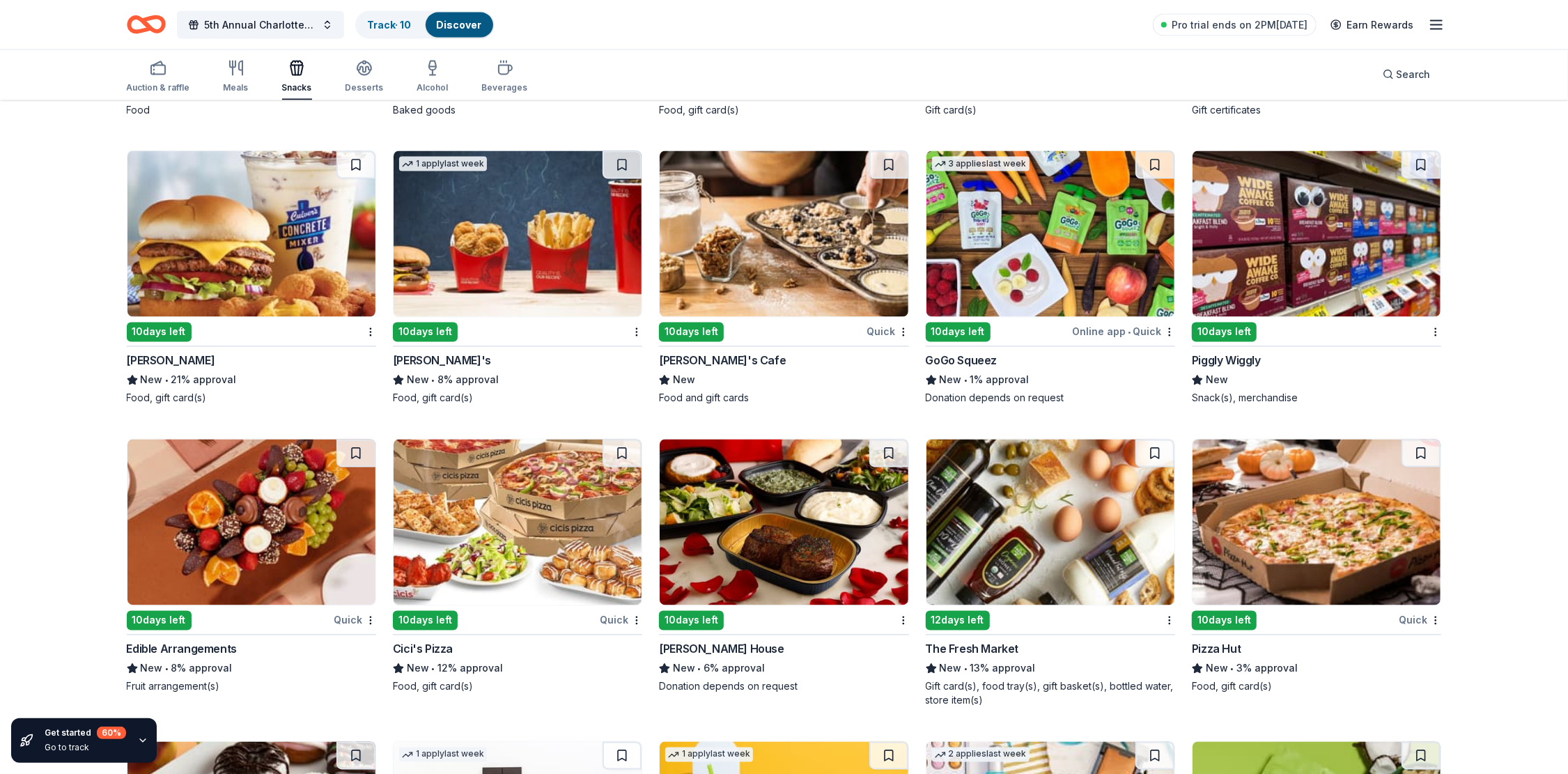
scroll to position [2166, 0]
click at [293, 207] on img at bounding box center [251, 234] width 248 height 166
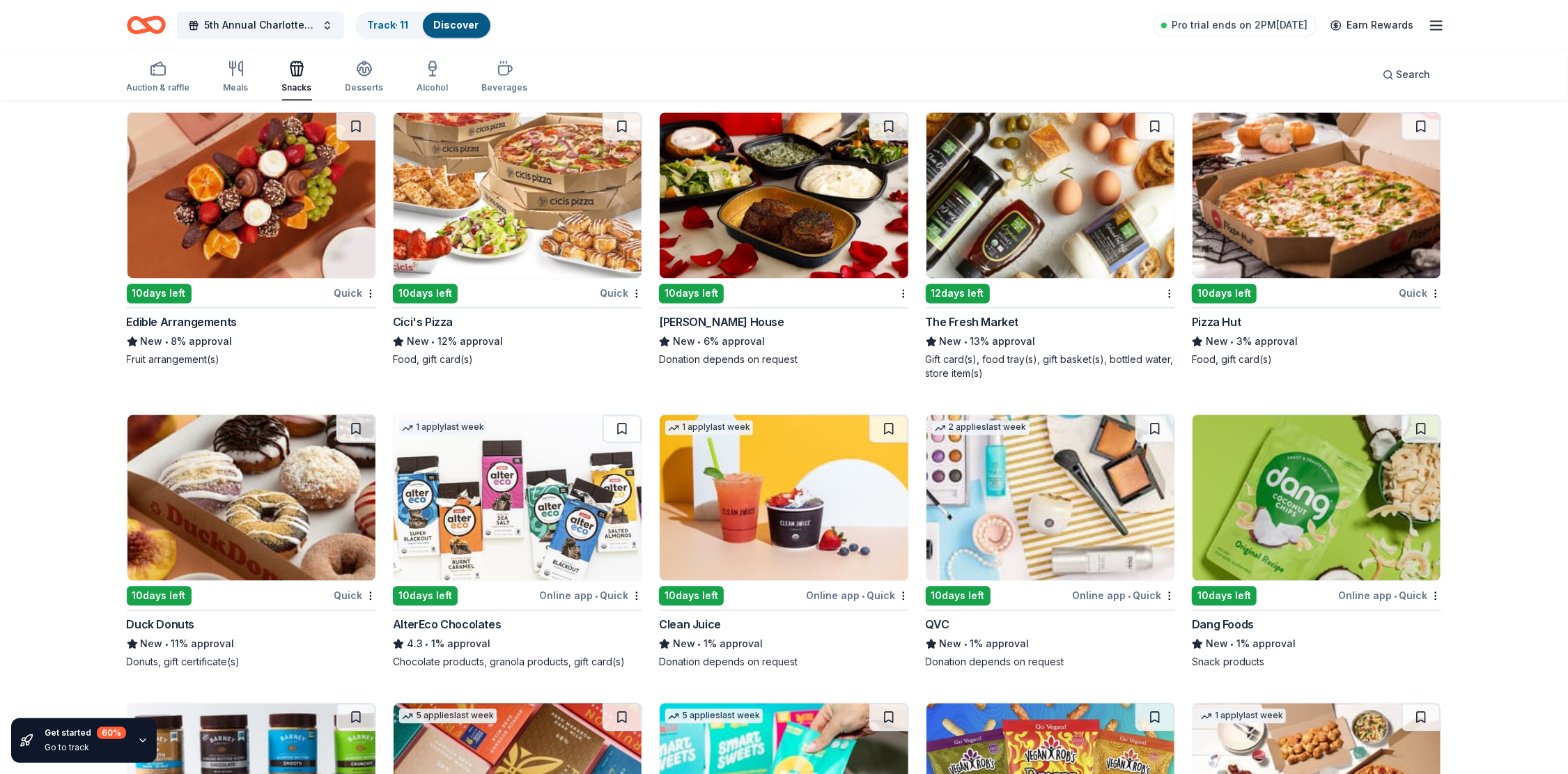
scroll to position [2514, 0]
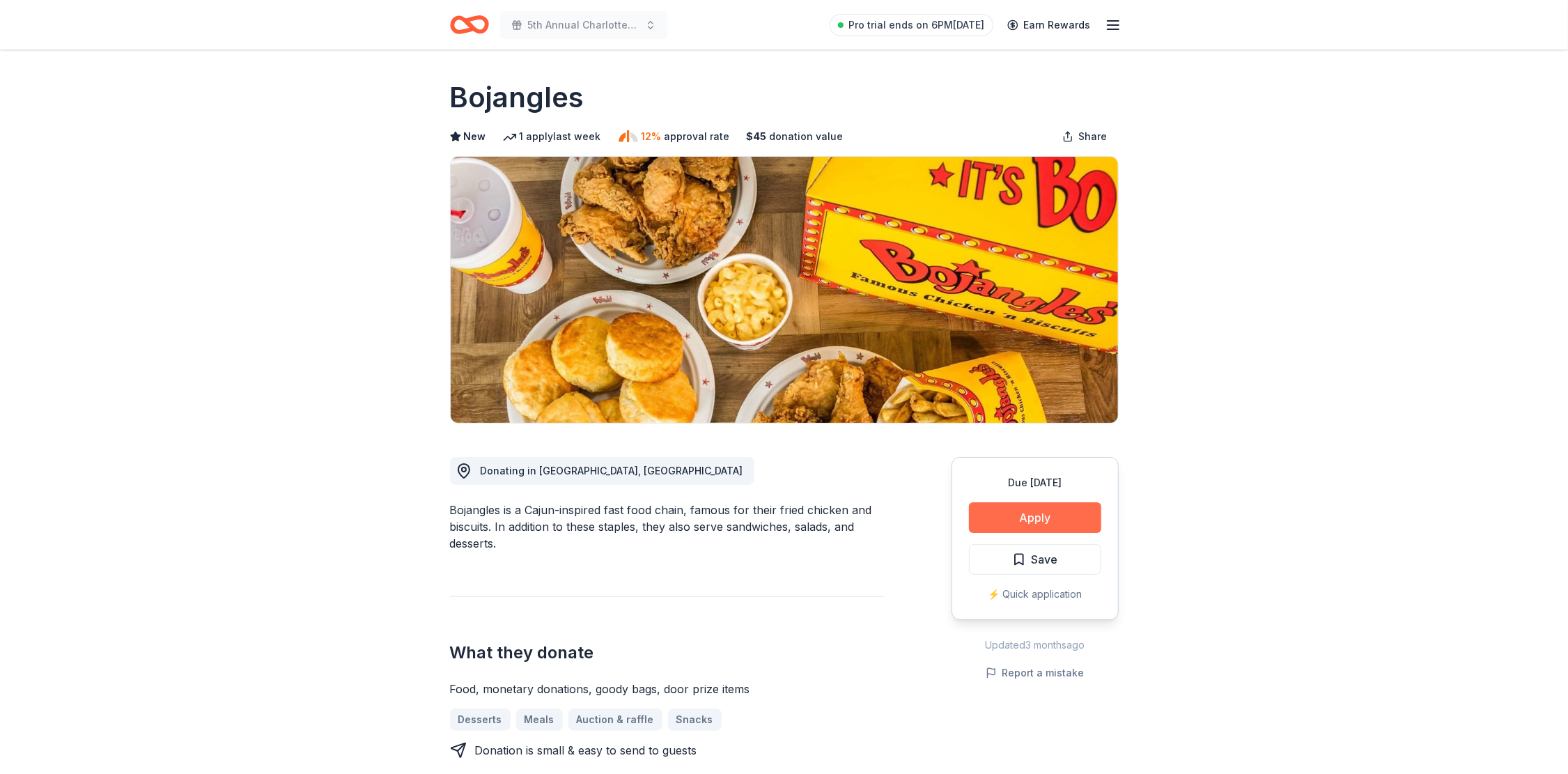
click at [1056, 521] on button "Apply" at bounding box center [1035, 517] width 133 height 31
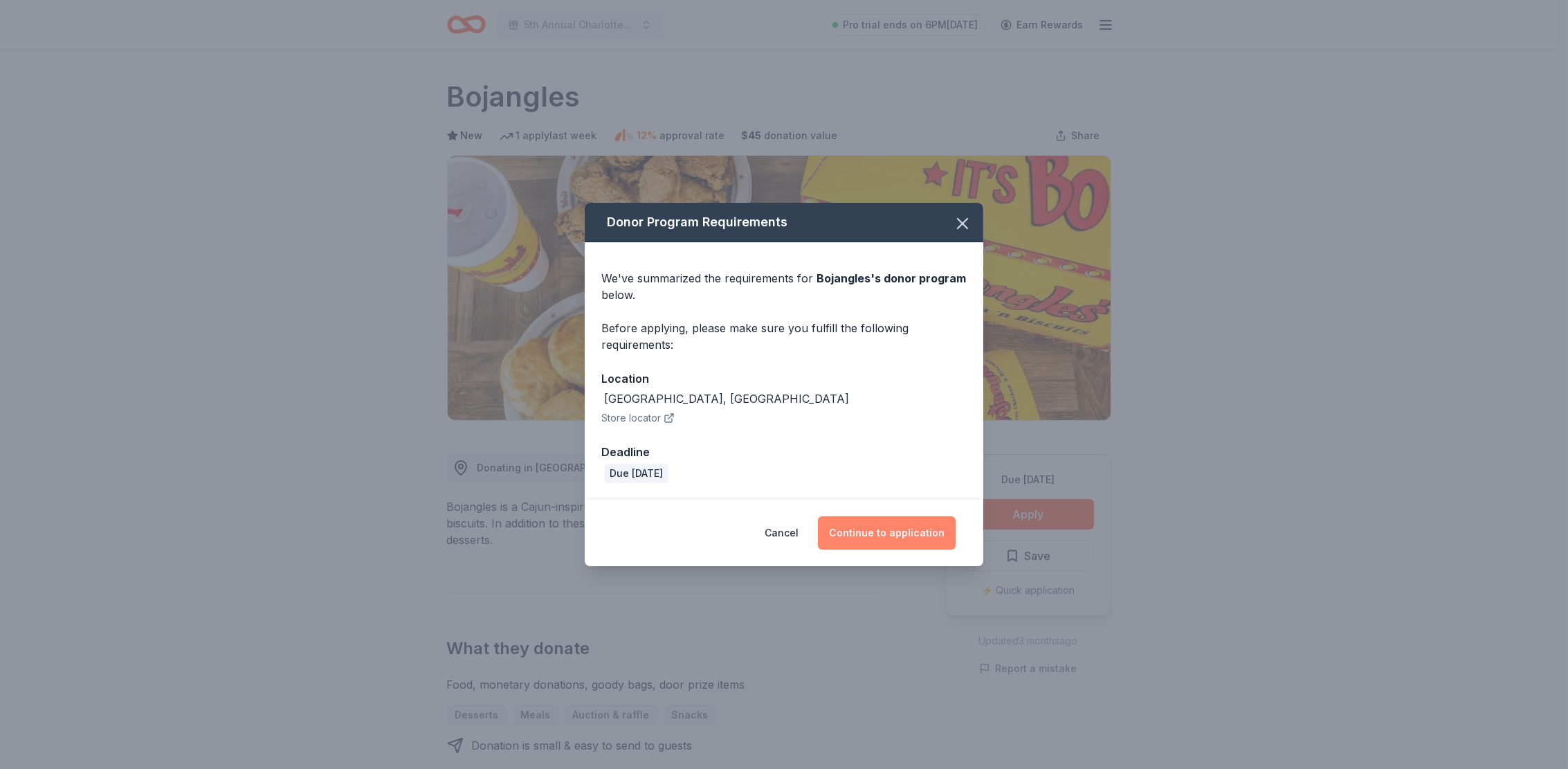
click at [892, 537] on button "Continue to application" at bounding box center [887, 533] width 138 height 34
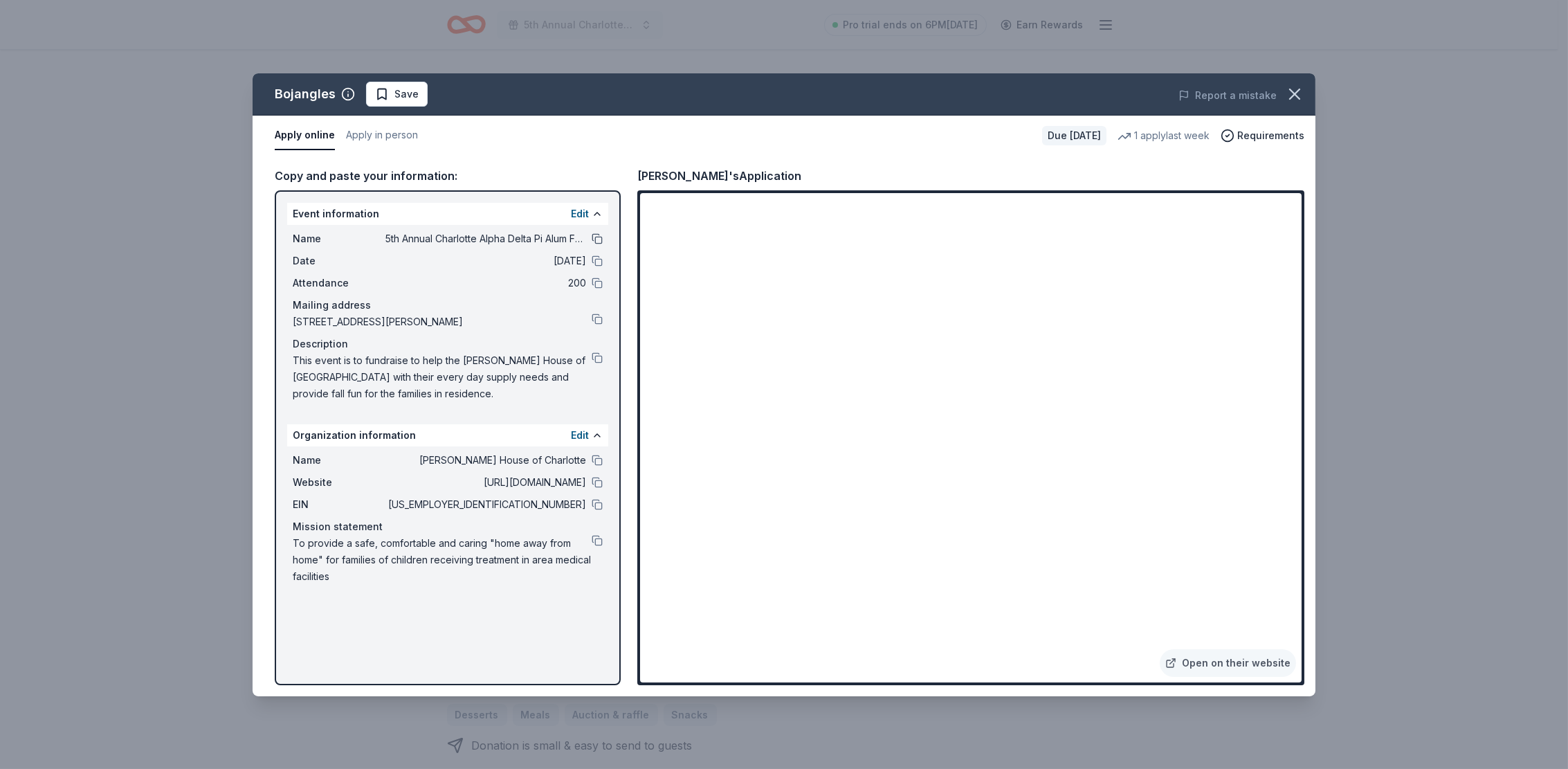
click at [598, 236] on button at bounding box center [597, 239] width 11 height 11
click at [596, 356] on button at bounding box center [597, 358] width 11 height 11
click at [396, 94] on span "Save" at bounding box center [406, 94] width 24 height 16
click at [1300, 87] on icon "button" at bounding box center [1294, 94] width 19 height 19
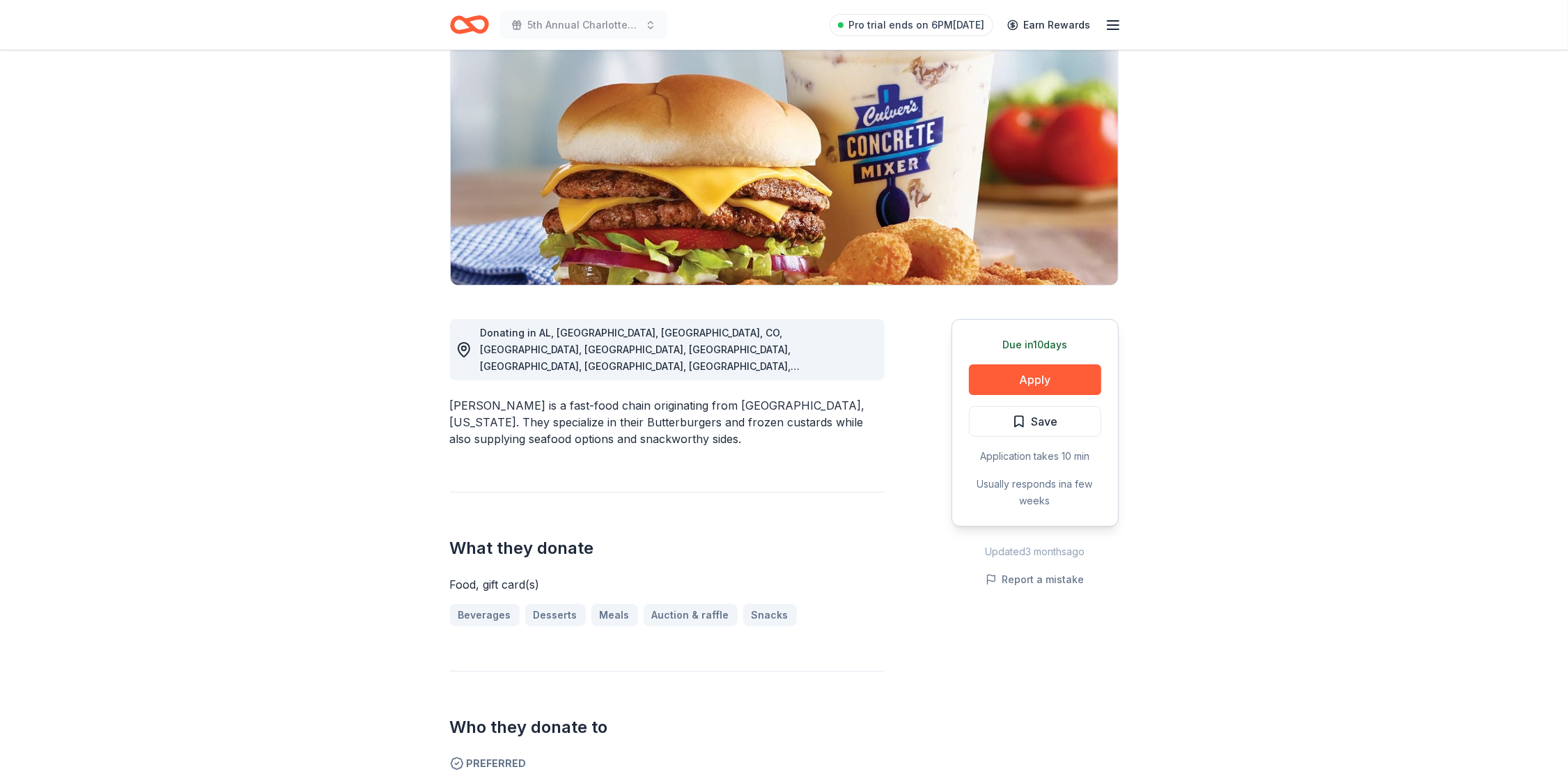
scroll to position [139, 0]
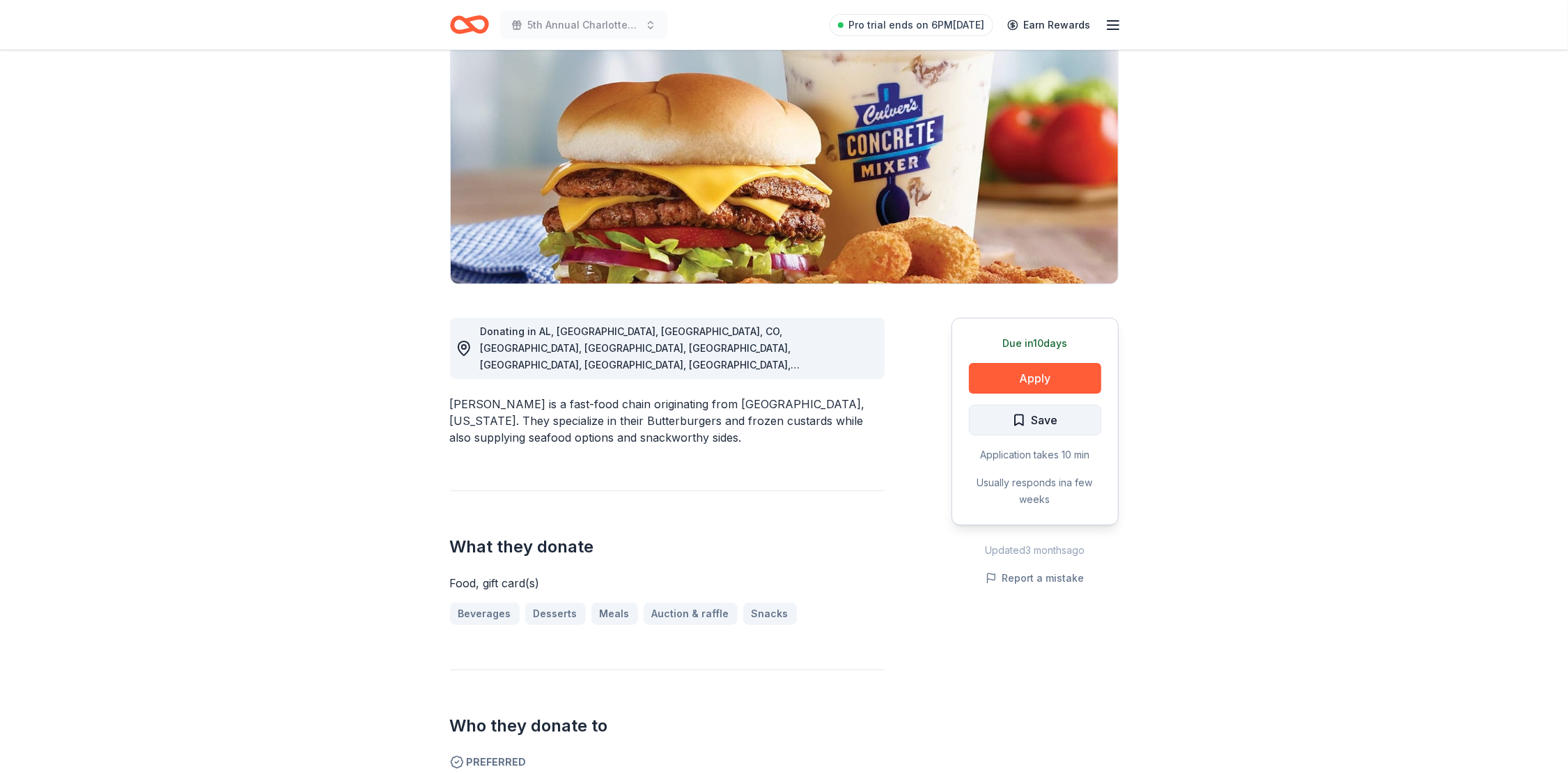
click at [1036, 417] on span "Save" at bounding box center [1045, 419] width 27 height 18
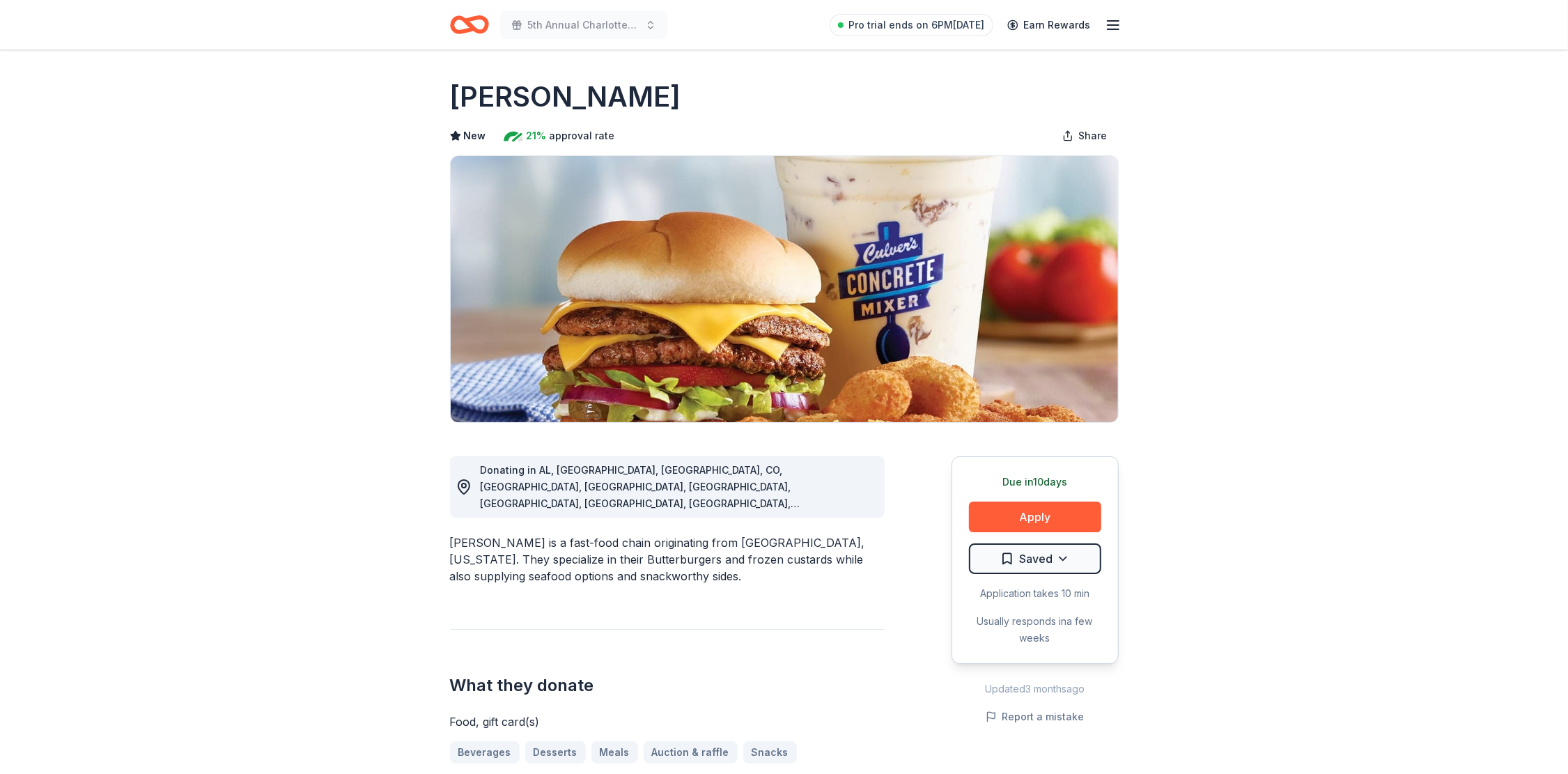
scroll to position [0, 0]
click at [1051, 519] on button "Apply" at bounding box center [1035, 517] width 133 height 31
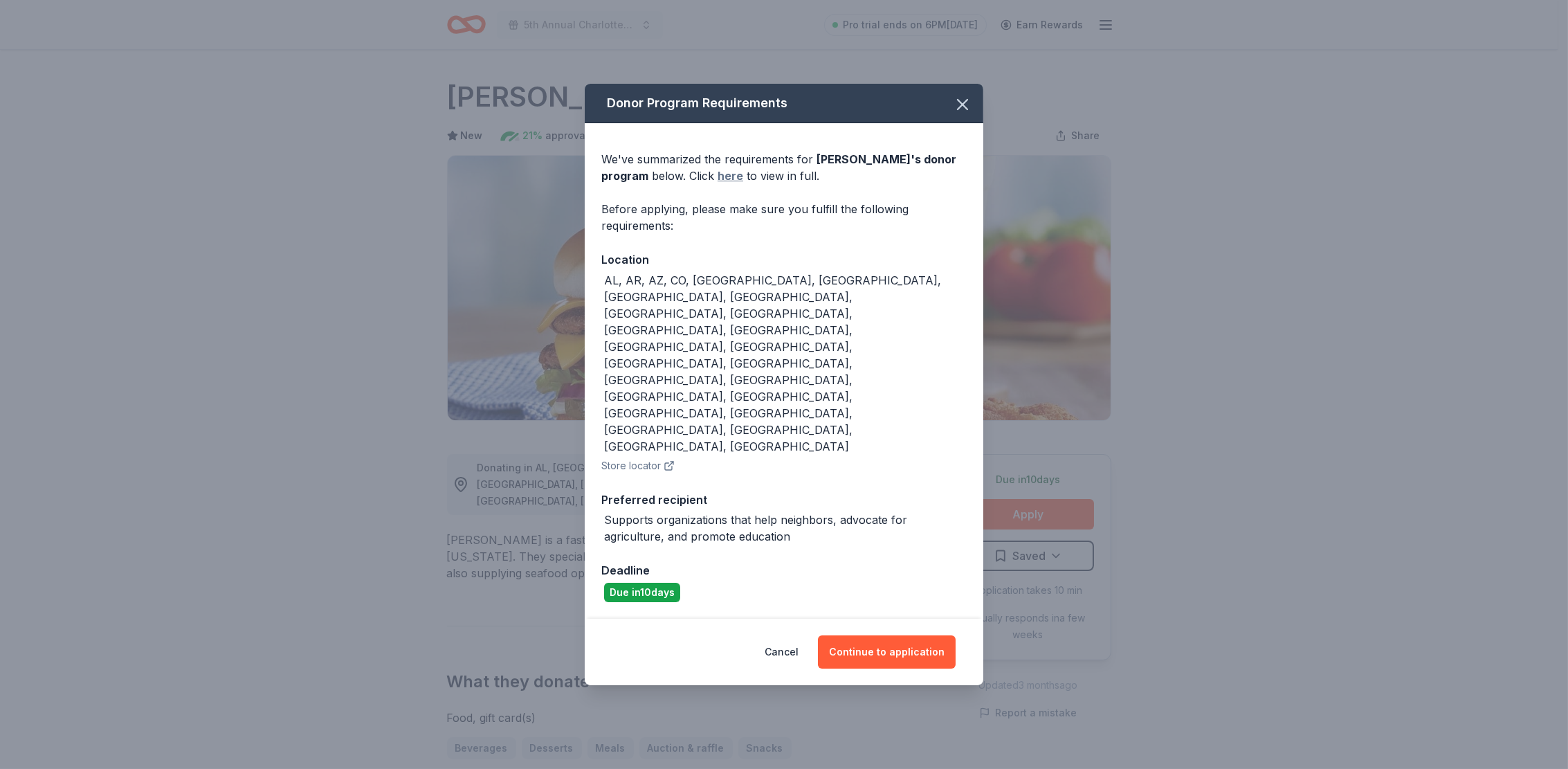
click at [717, 184] on link "here" at bounding box center [730, 175] width 26 height 16
click at [893, 636] on button "Continue to application" at bounding box center [887, 652] width 138 height 34
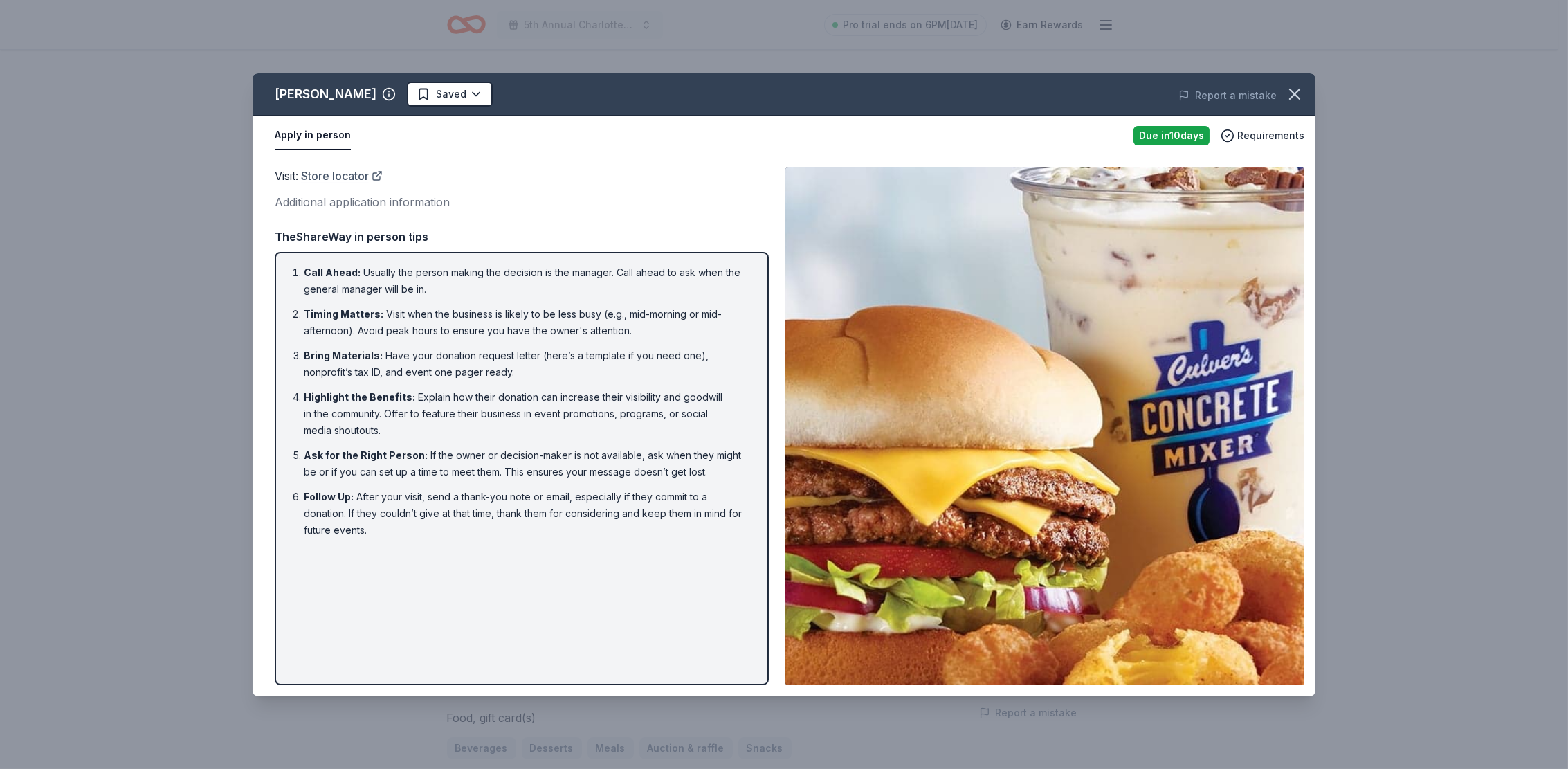
click at [345, 172] on link "Store locator" at bounding box center [342, 175] width 82 height 18
click at [1297, 92] on icon "button" at bounding box center [1294, 94] width 9 height 9
